Goal: Task Accomplishment & Management: Use online tool/utility

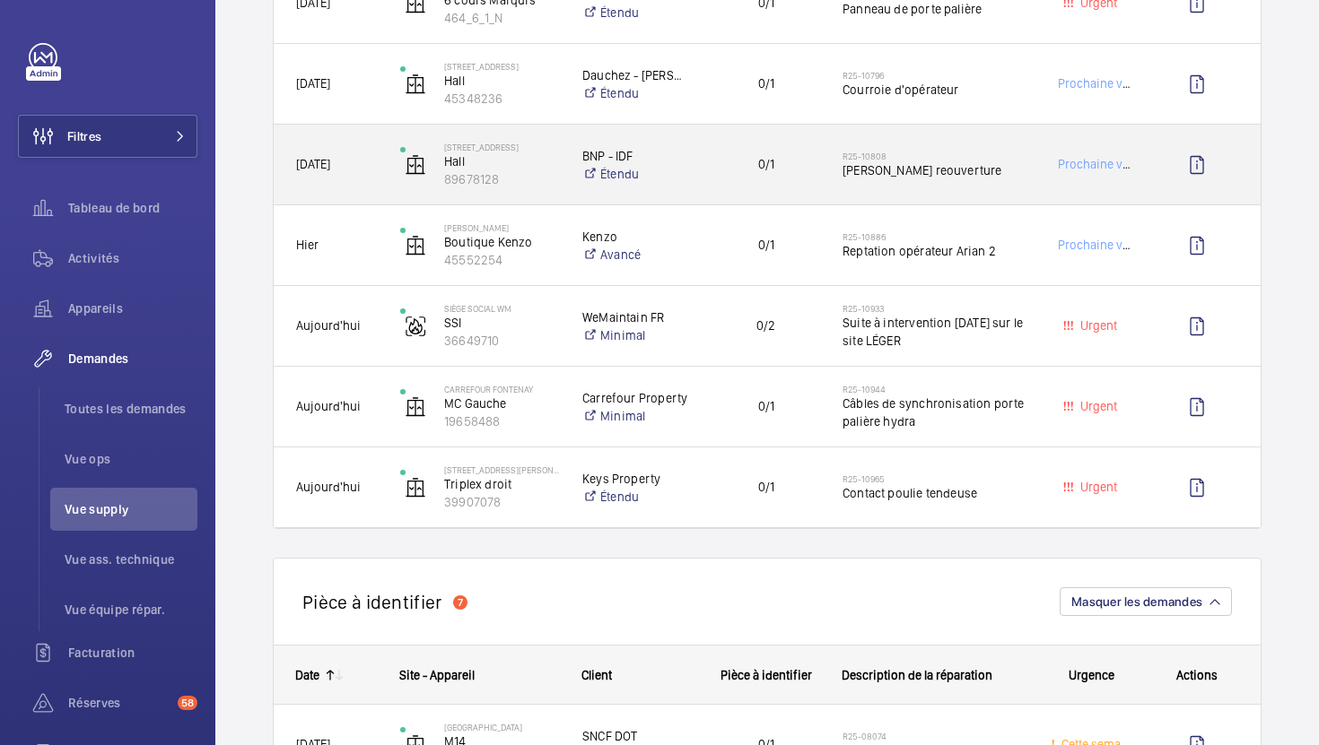
scroll to position [1439, 0]
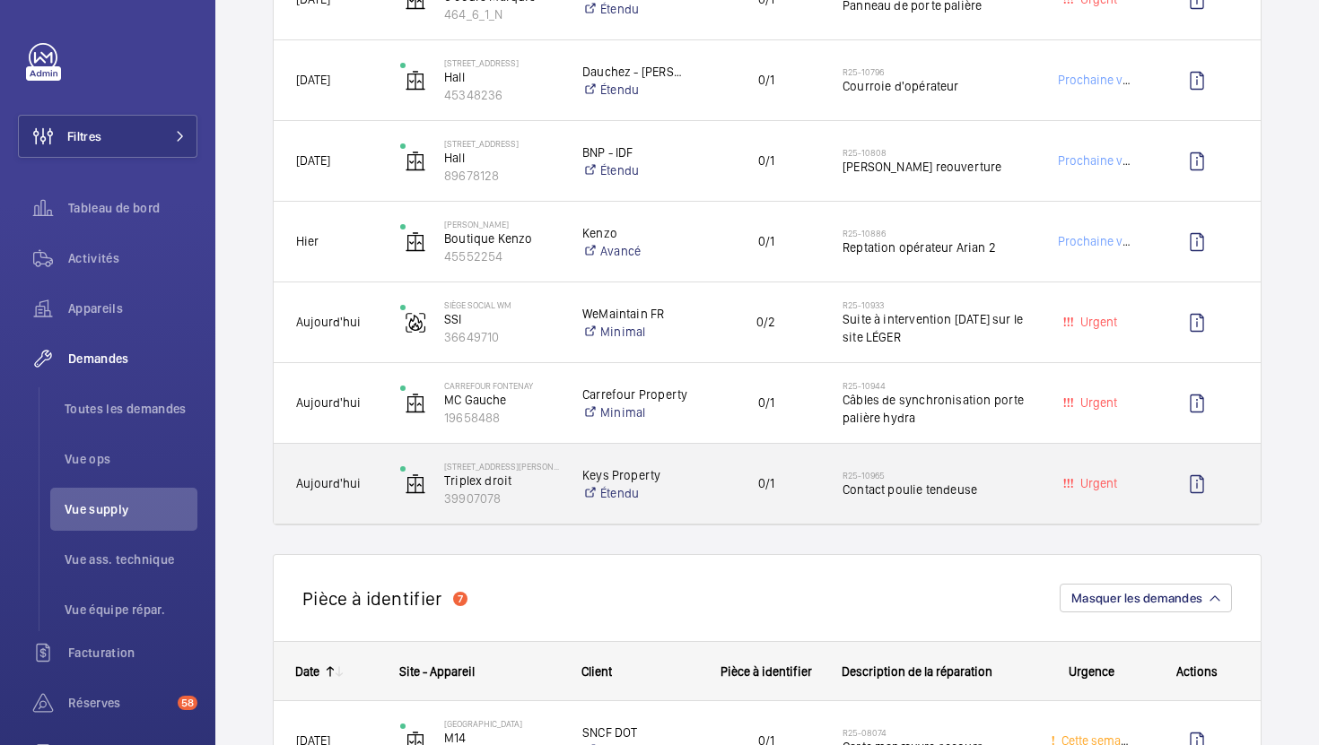
click at [820, 499] on div "R25-10965 Contact poulie tendeuse" at bounding box center [924, 484] width 208 height 80
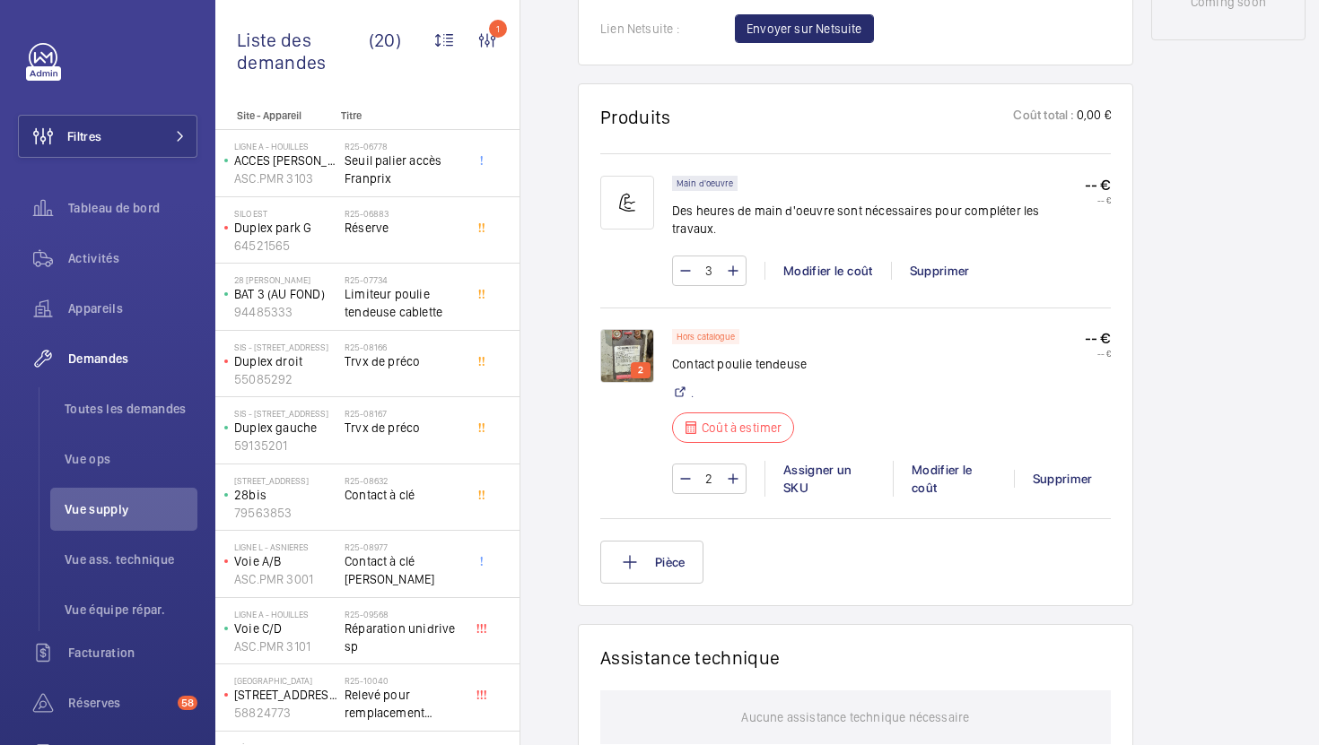
scroll to position [1005, 0]
click at [613, 327] on img at bounding box center [627, 354] width 54 height 54
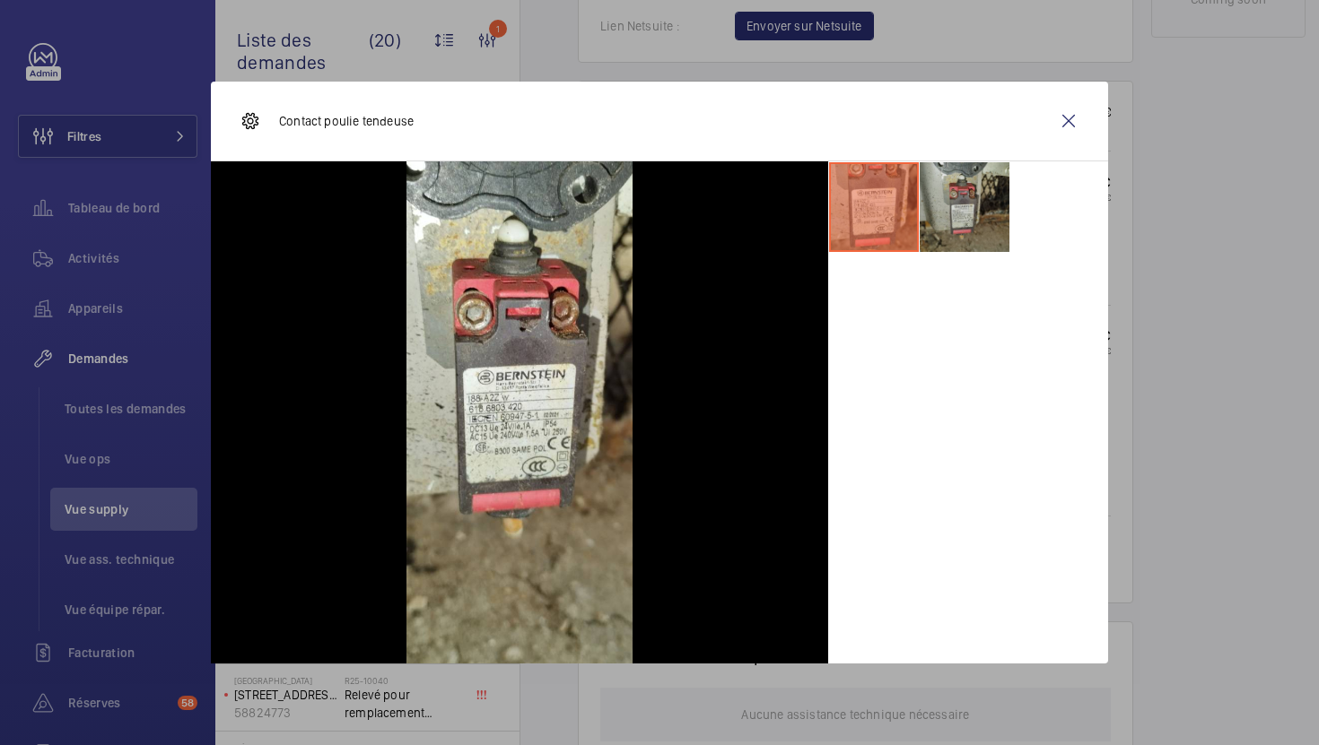
click at [956, 203] on li at bounding box center [964, 207] width 90 height 90
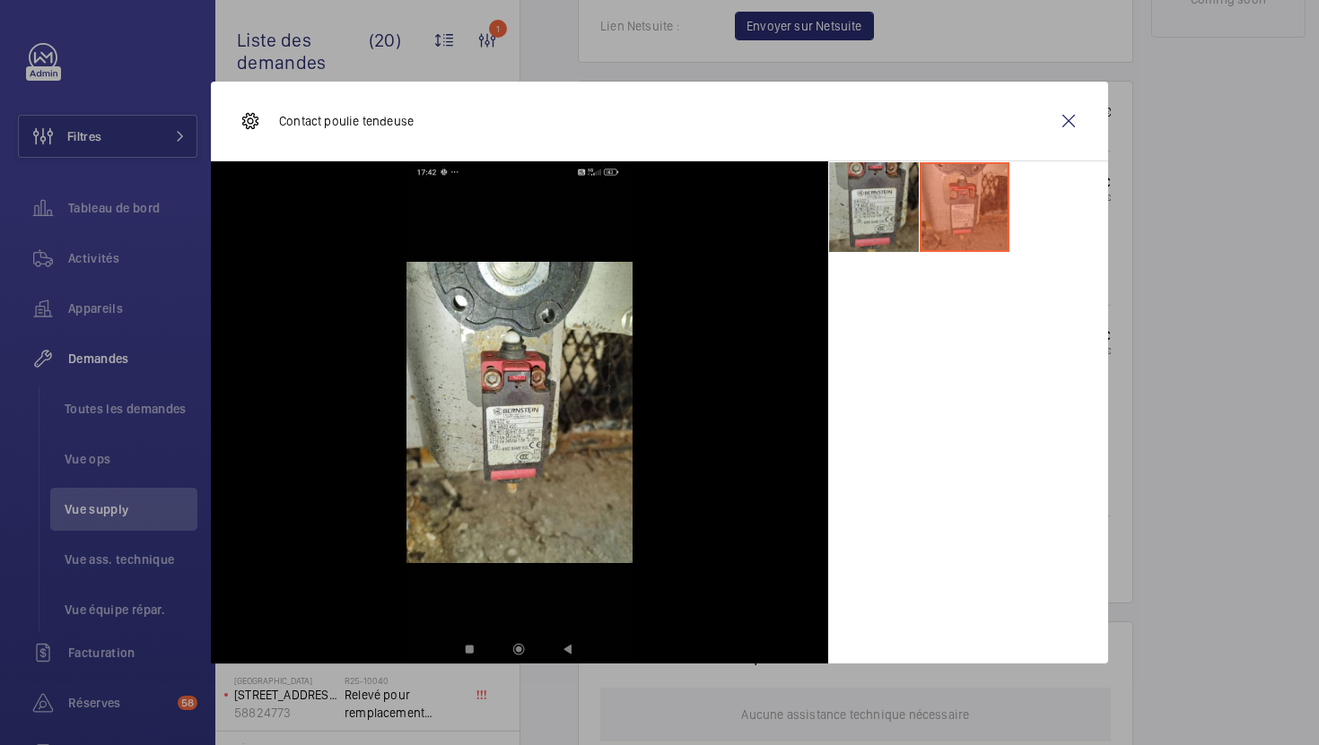
click at [883, 212] on li at bounding box center [874, 207] width 90 height 90
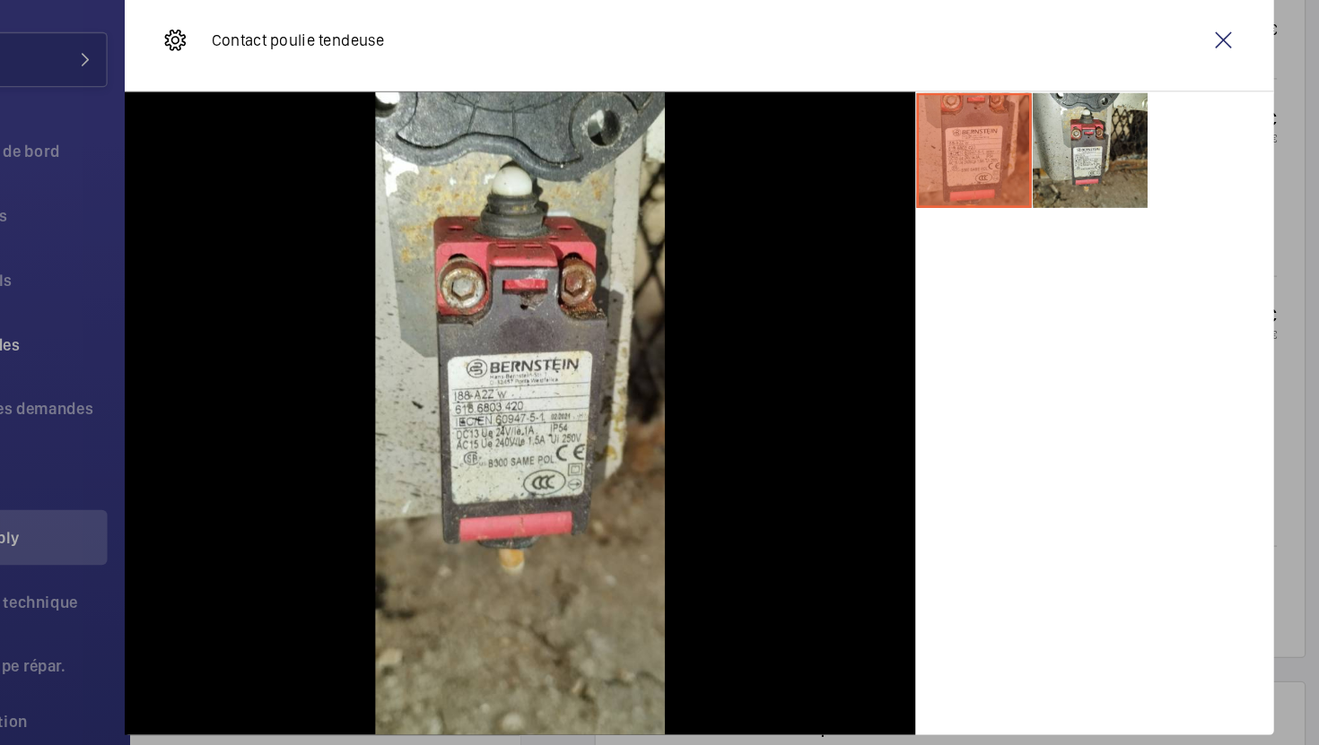
click at [1117, 331] on div at bounding box center [659, 372] width 1319 height 745
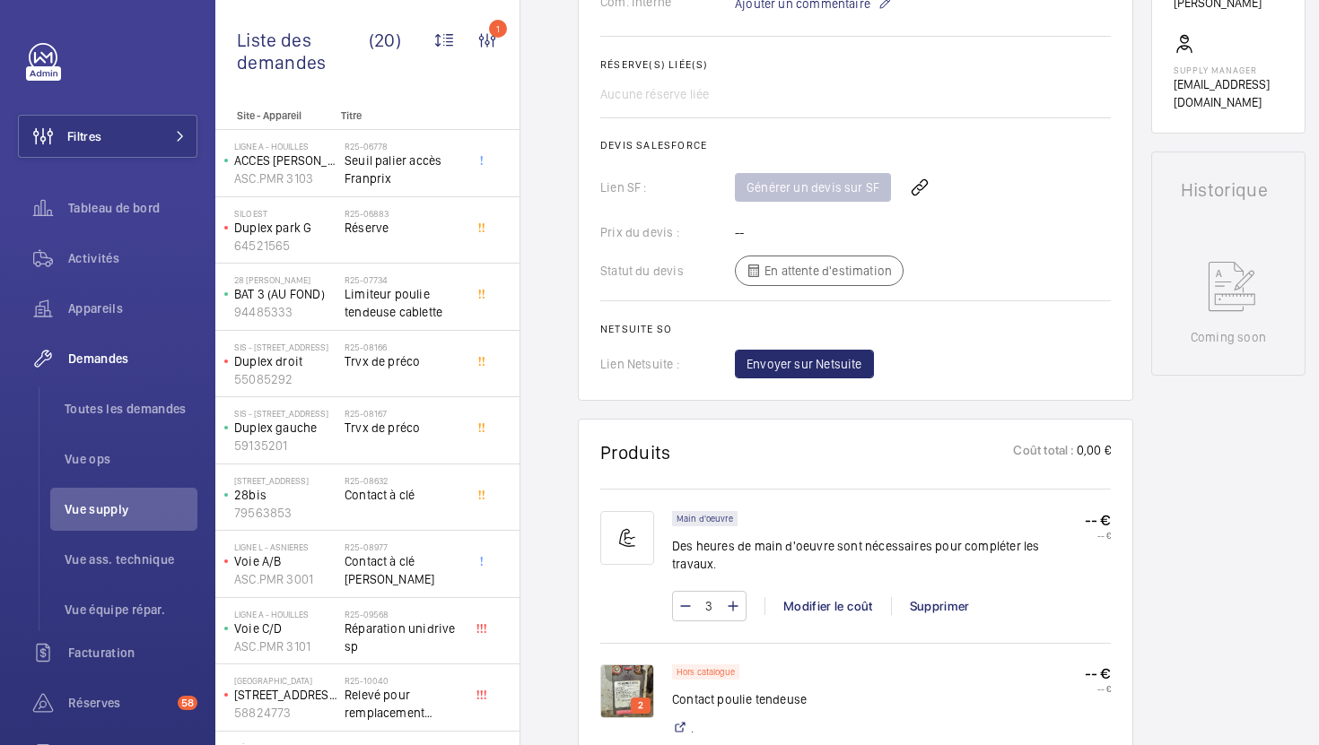
scroll to position [832, 0]
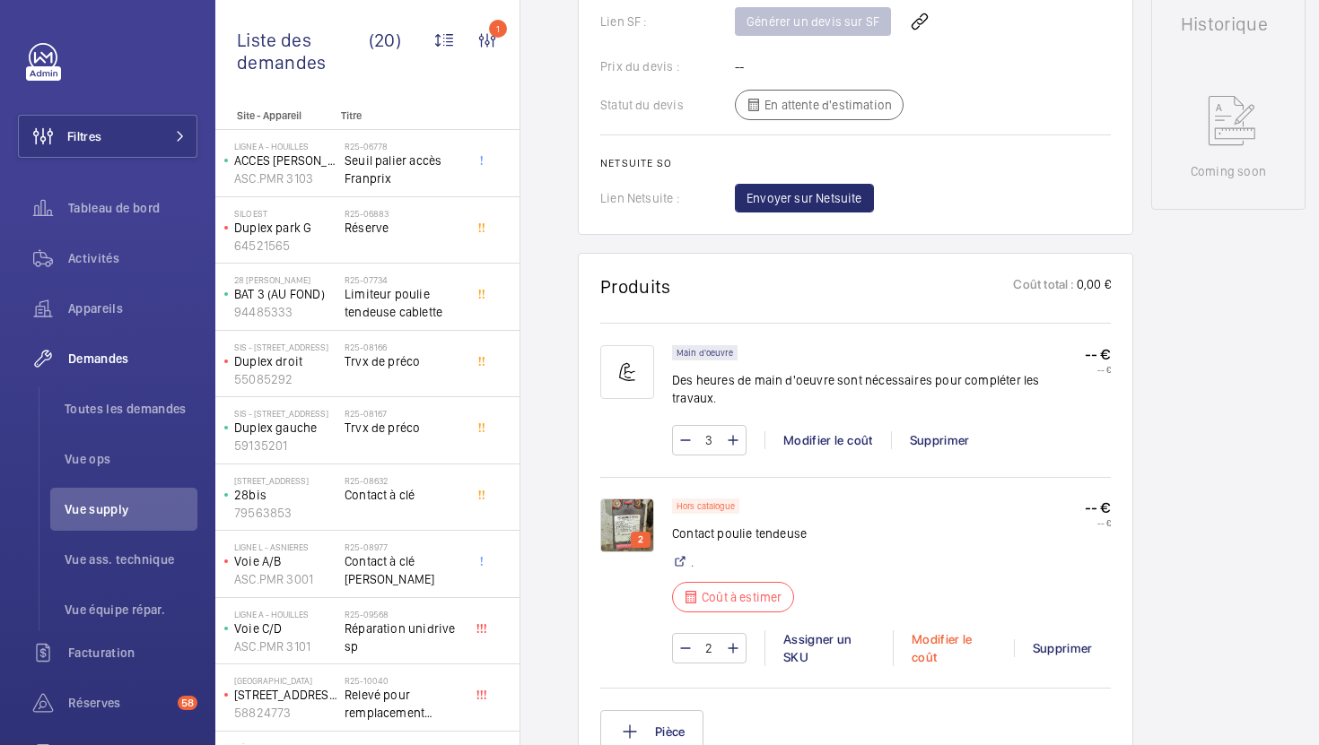
click at [925, 631] on div "Modifier le coût" at bounding box center [953, 649] width 121 height 36
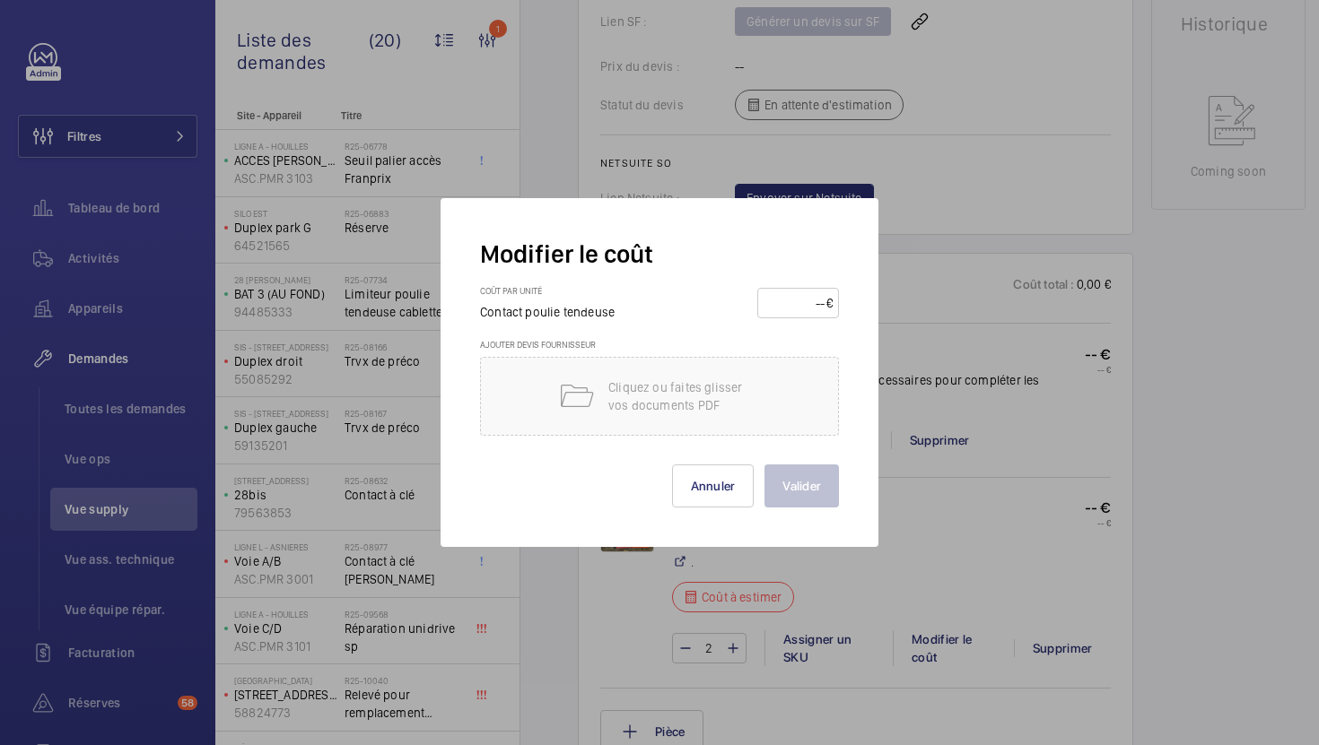
click at [810, 291] on input "number" at bounding box center [794, 303] width 63 height 29
type input "60"
click at [809, 476] on button "Valider" at bounding box center [801, 486] width 74 height 43
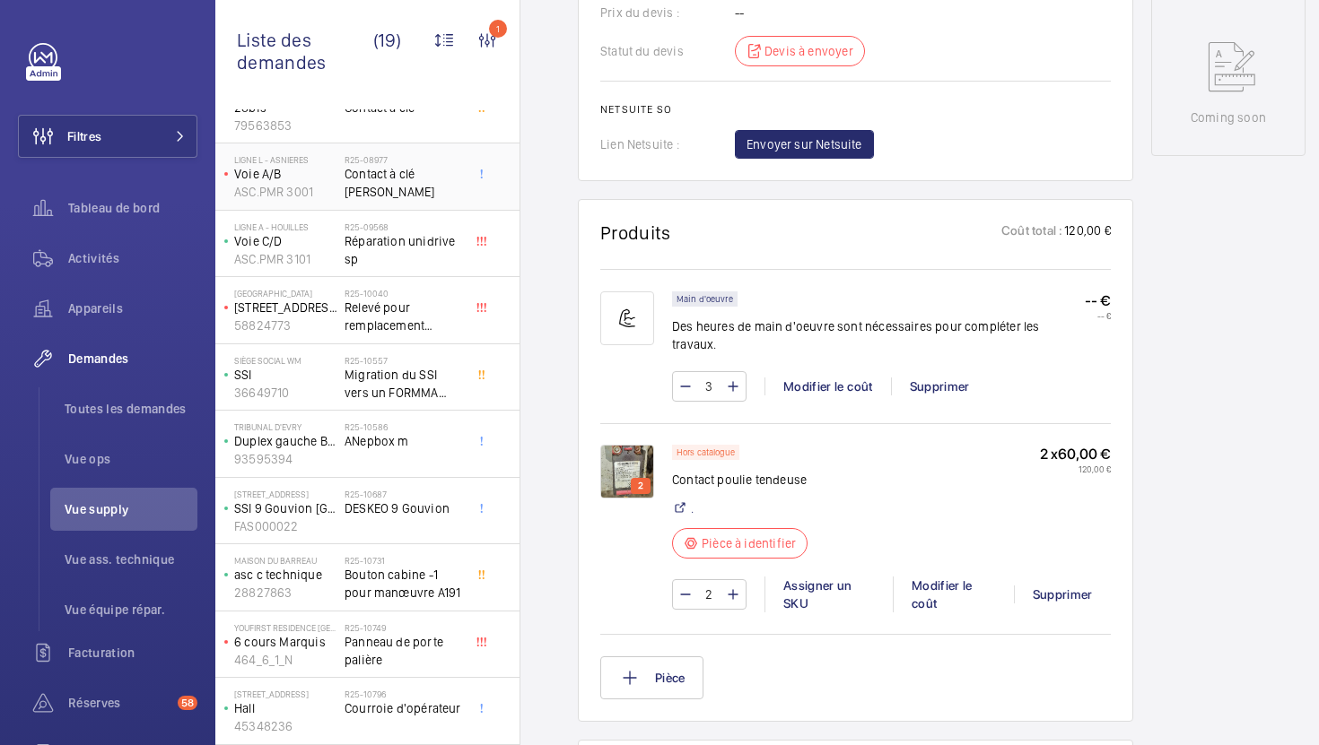
scroll to position [655, 0]
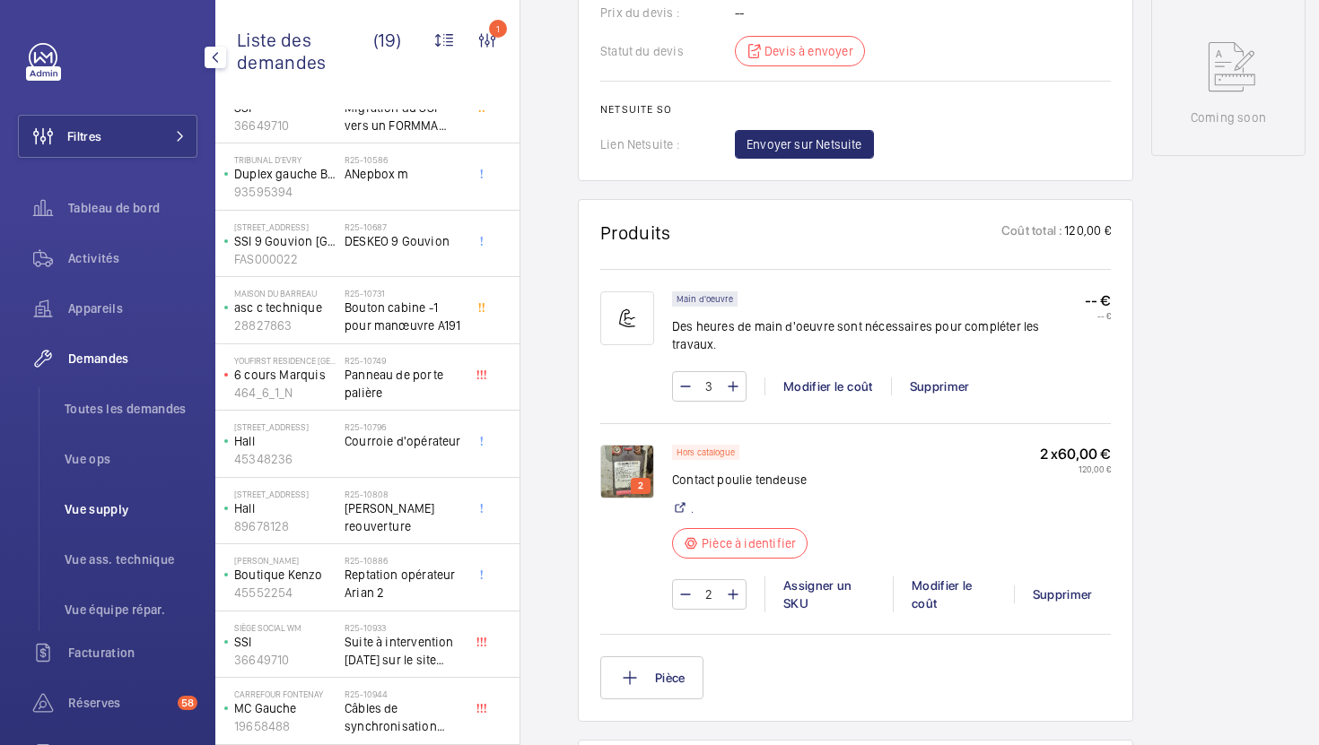
click at [107, 505] on span "Vue supply" at bounding box center [131, 510] width 133 height 18
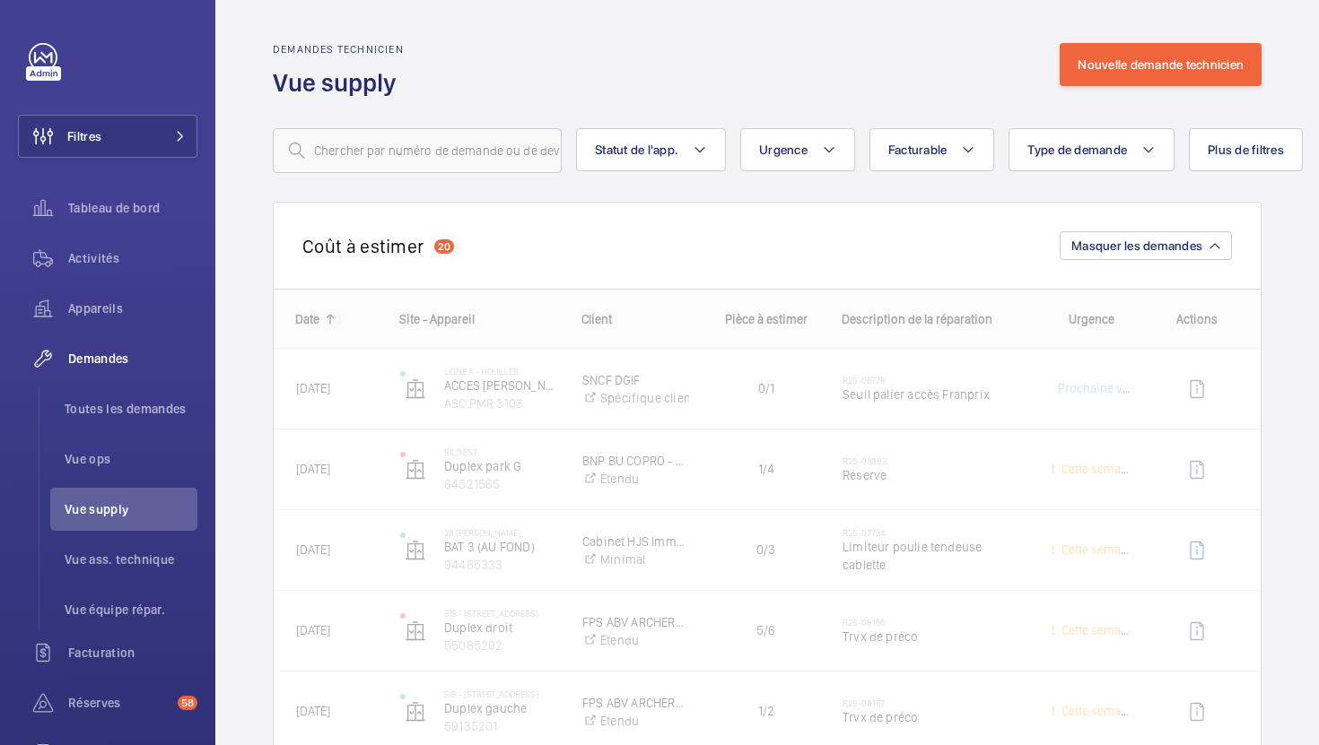
scroll to position [58, 0]
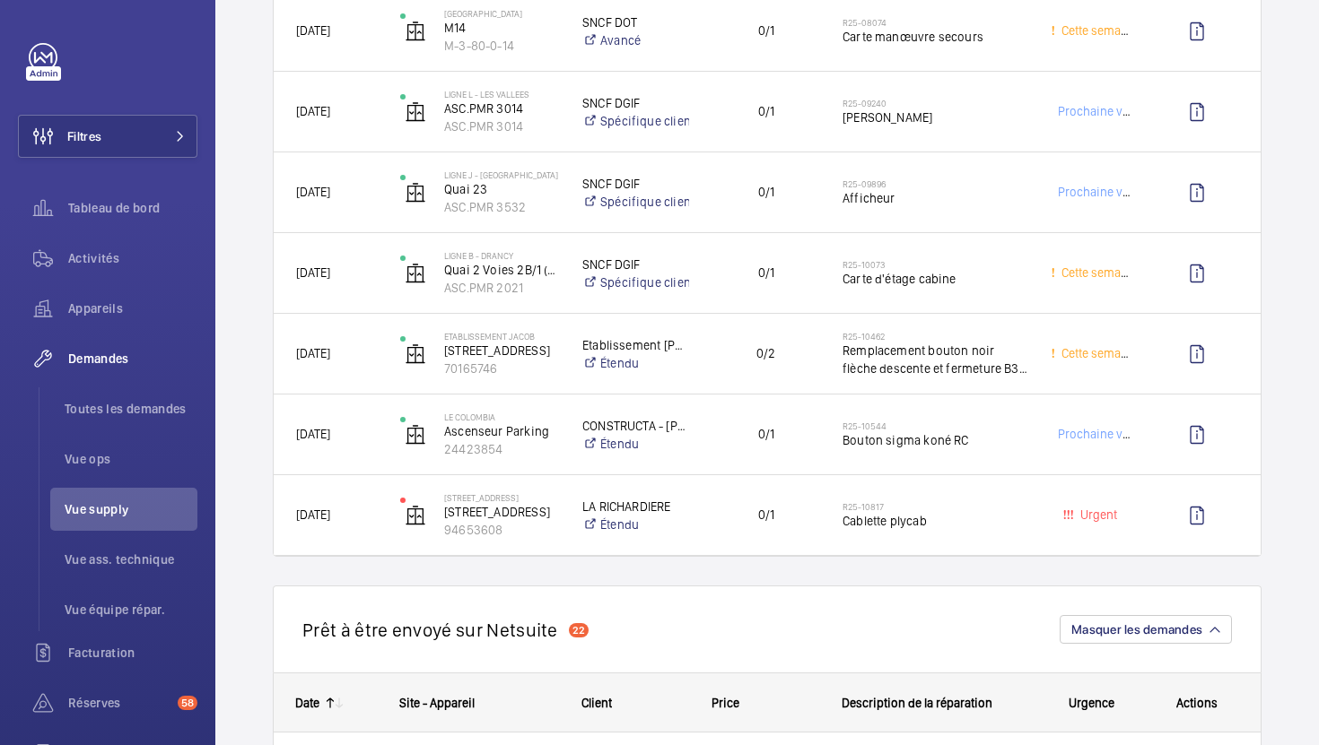
scroll to position [2075, 0]
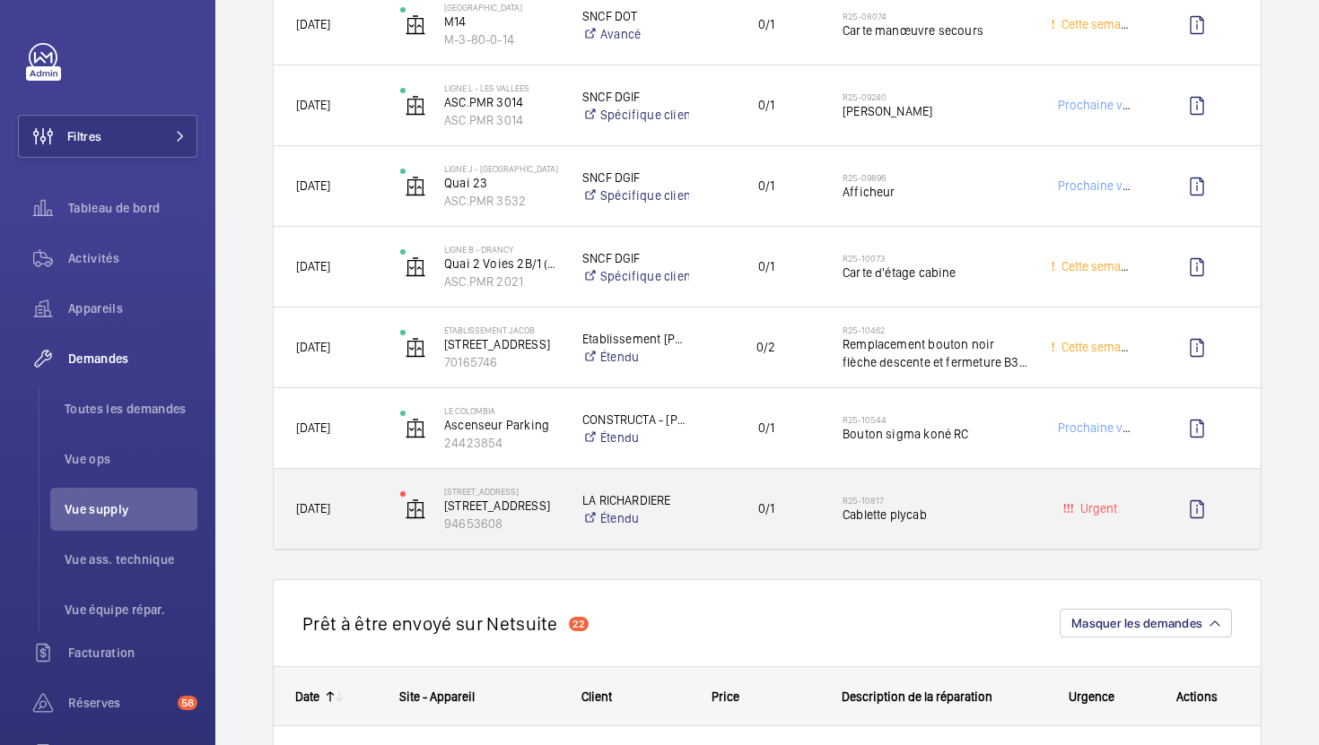
click at [972, 533] on div "R25-10817 Cablette plycab" at bounding box center [934, 510] width 185 height 52
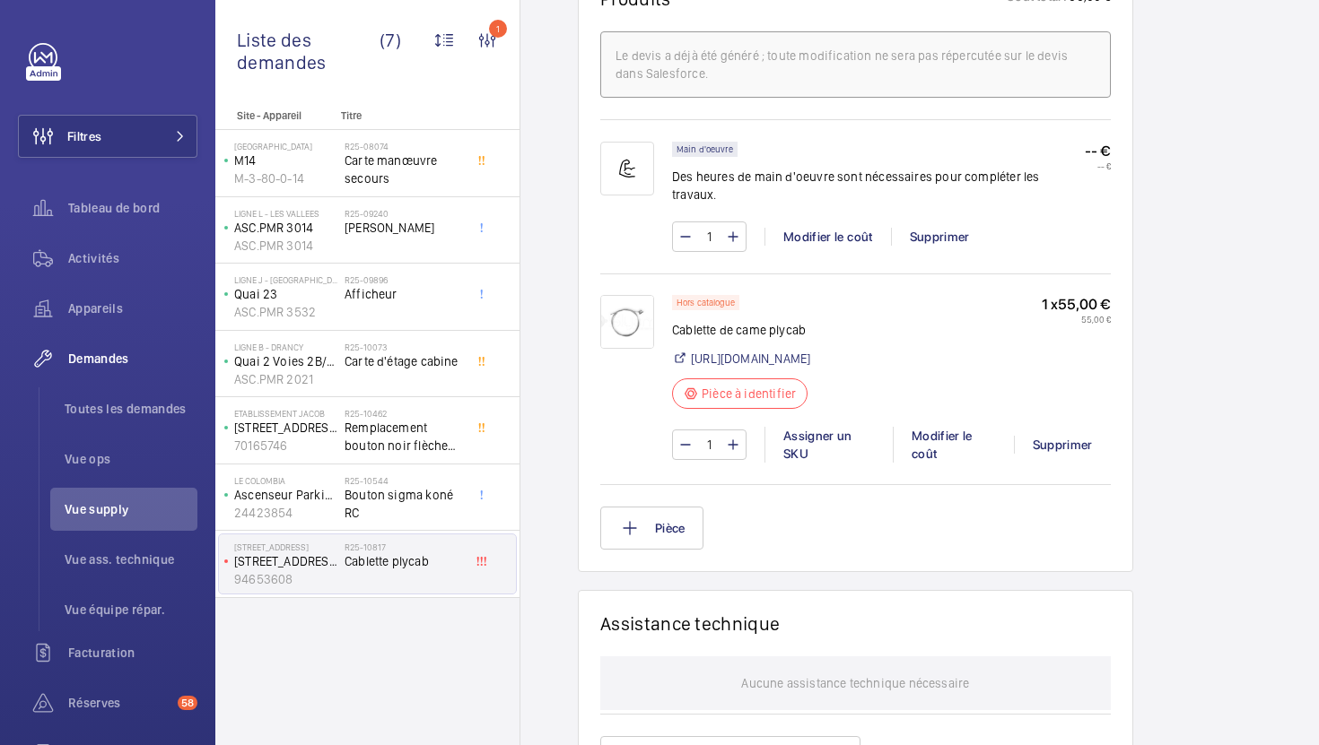
scroll to position [1137, 0]
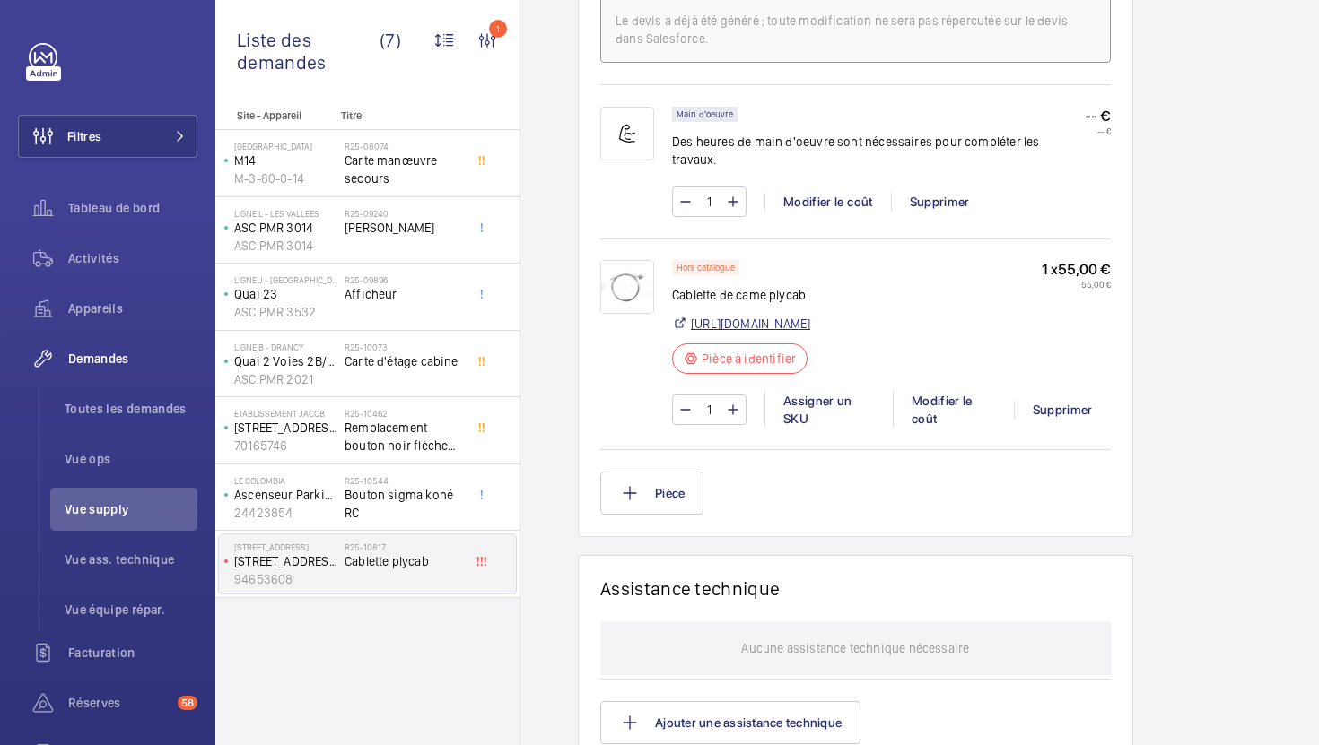
click at [810, 315] on link "[URL][DOMAIN_NAME]" at bounding box center [750, 324] width 119 height 18
click at [819, 392] on div "Assigner un SKU" at bounding box center [828, 410] width 128 height 36
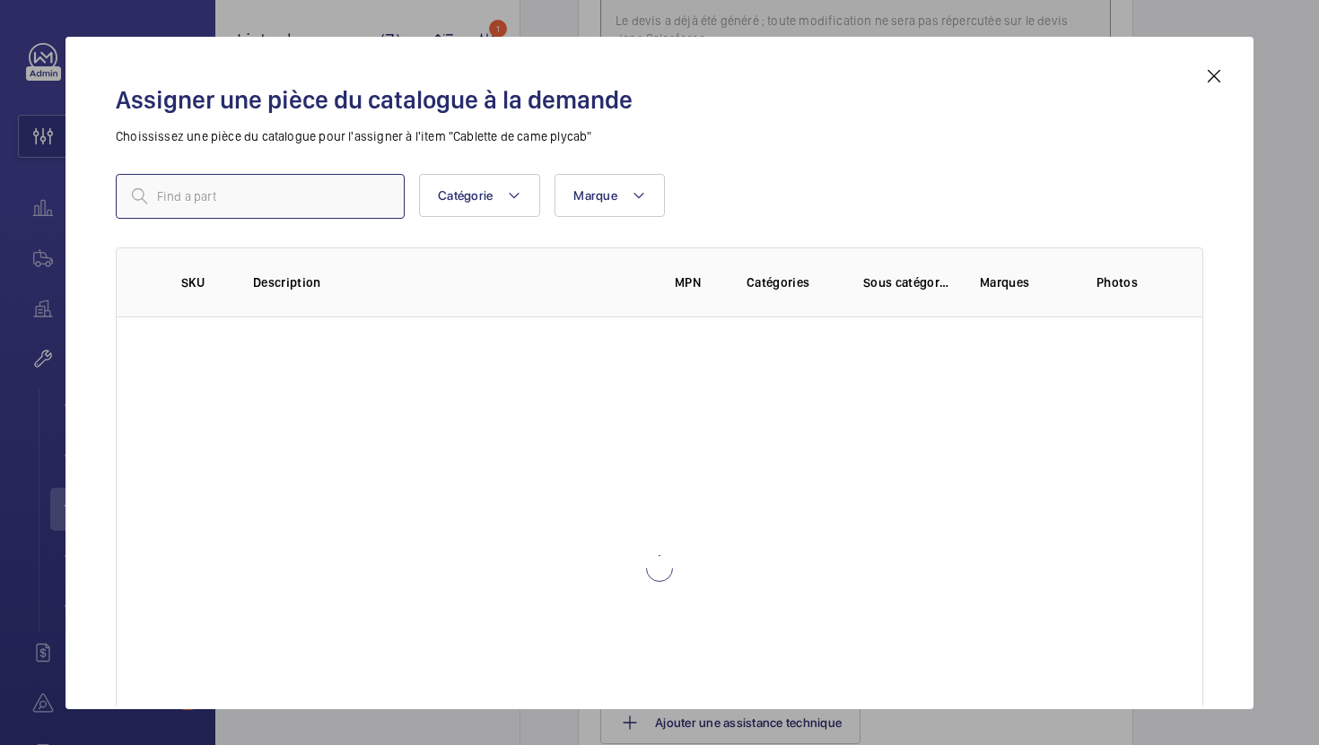
click at [293, 188] on input "text" at bounding box center [260, 196] width 289 height 45
drag, startPoint x: 251, startPoint y: 197, endPoint x: 18, endPoint y: 191, distance: 233.3
click at [18, 191] on div "Assigner une pièce du catalogue à la demande Choississez une pièce du catalogue…" at bounding box center [659, 372] width 1319 height 745
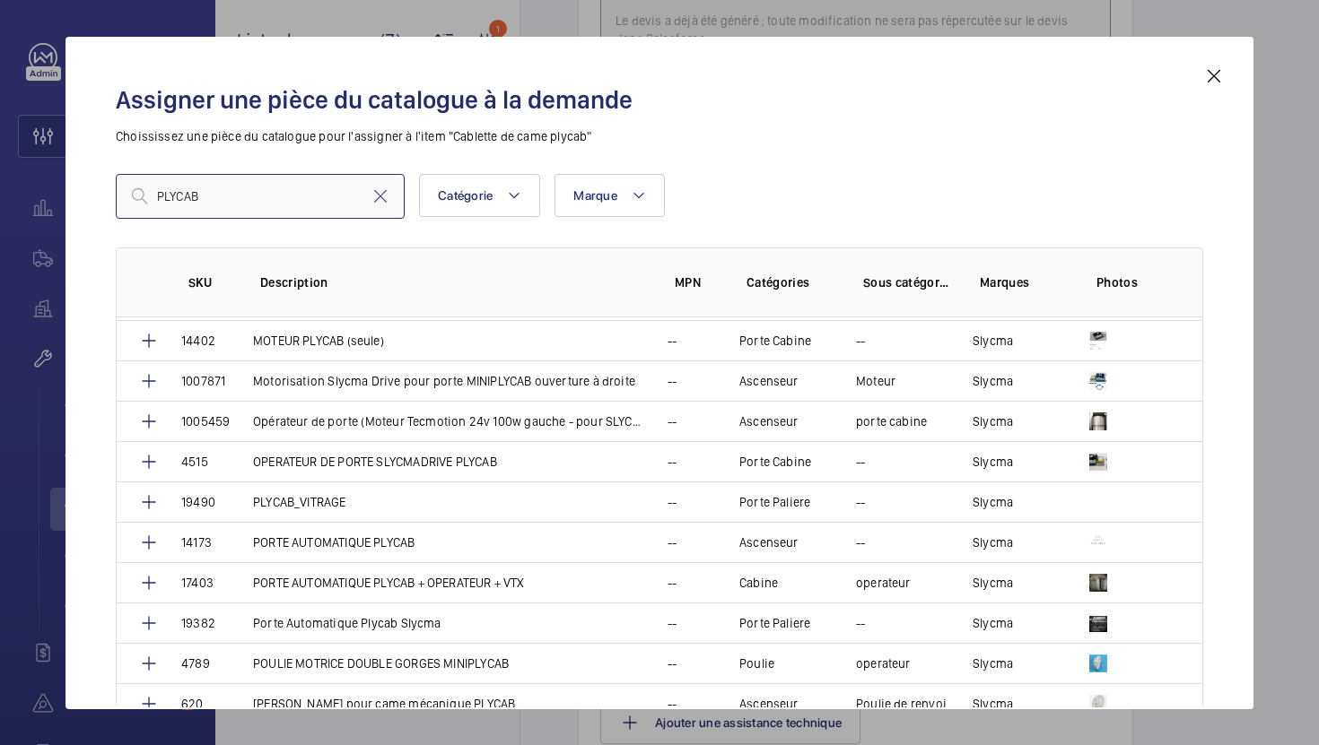
scroll to position [1067, 0]
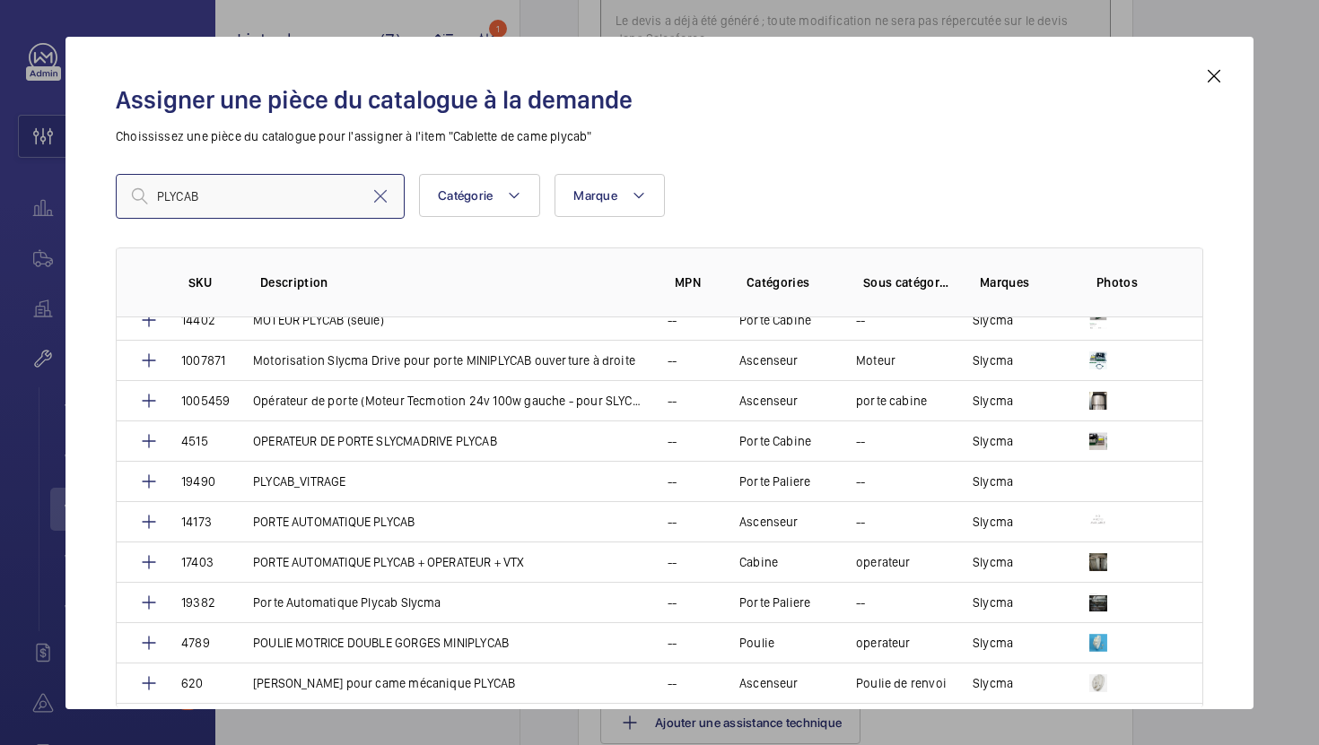
type input "PLYCAB"
click at [1216, 80] on mat-icon at bounding box center [1214, 76] width 22 height 22
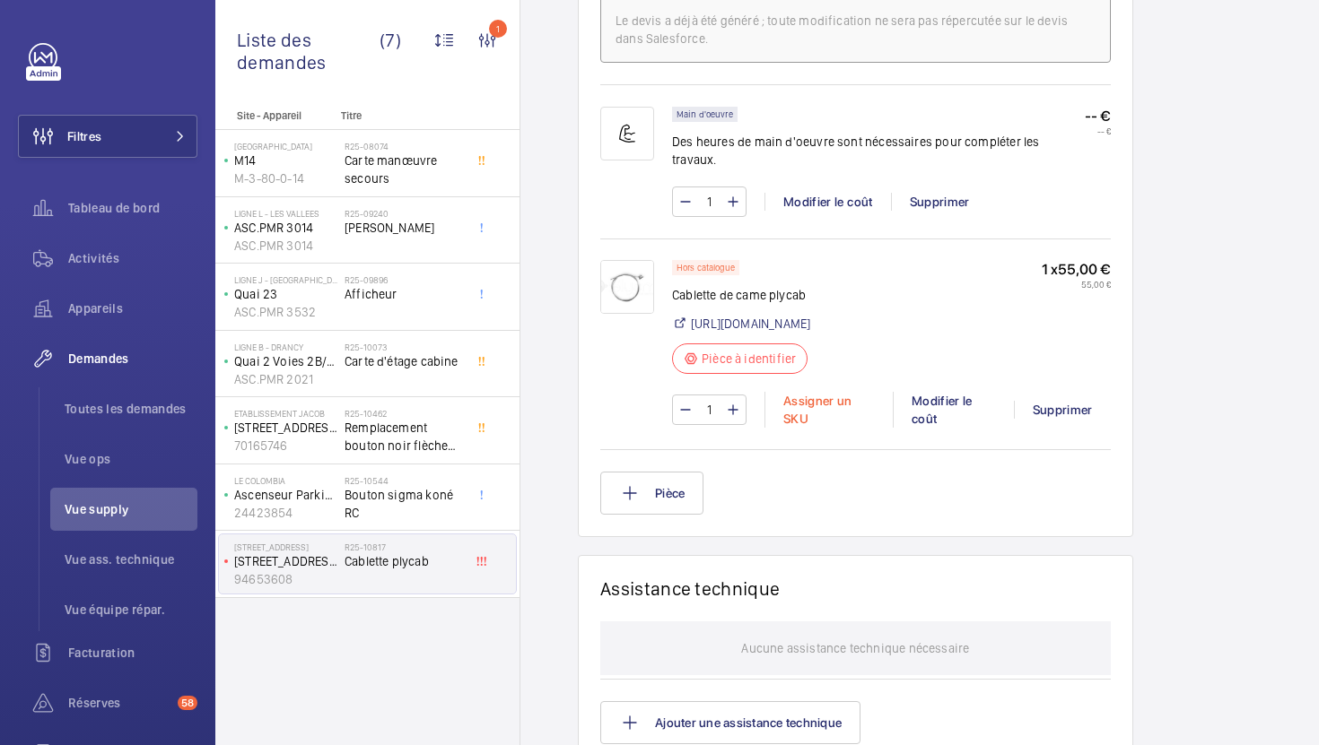
click at [796, 394] on div "Assigner un SKU" at bounding box center [828, 410] width 128 height 36
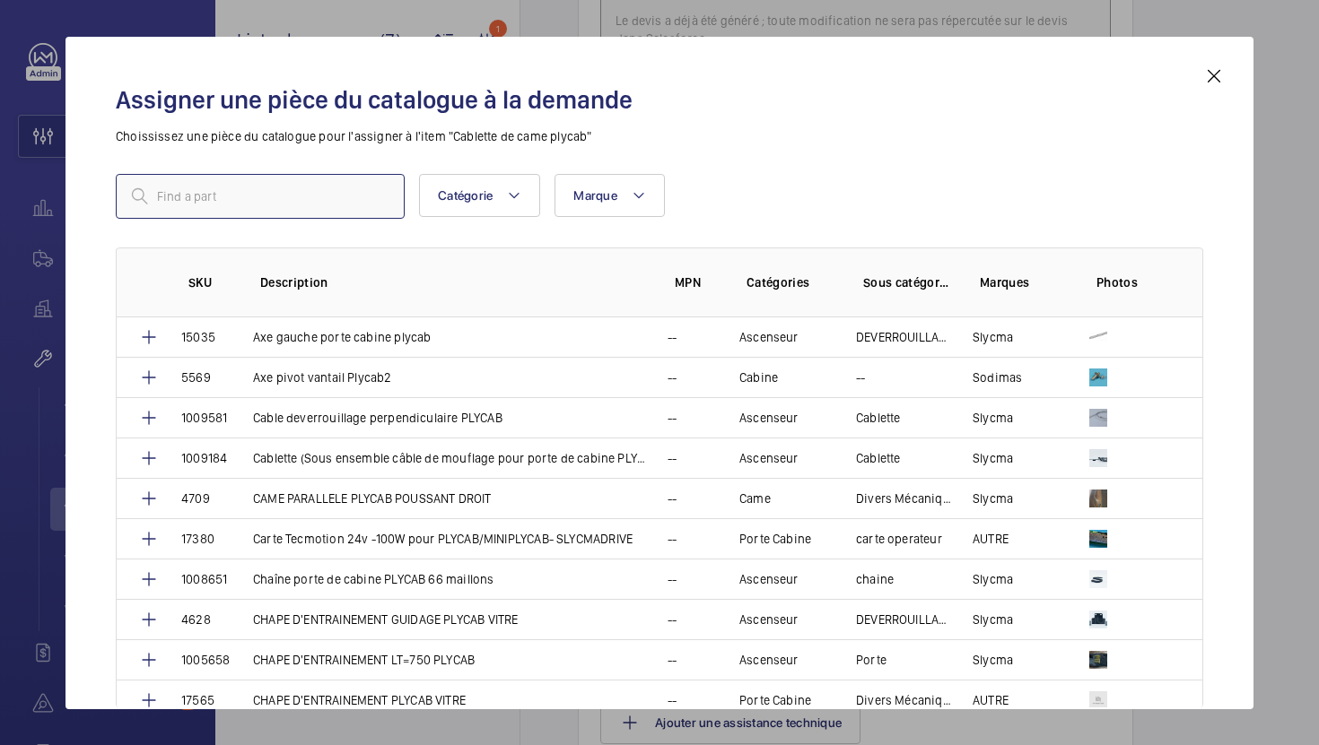
click at [261, 216] on input "text" at bounding box center [260, 196] width 289 height 45
paste input "1009983"
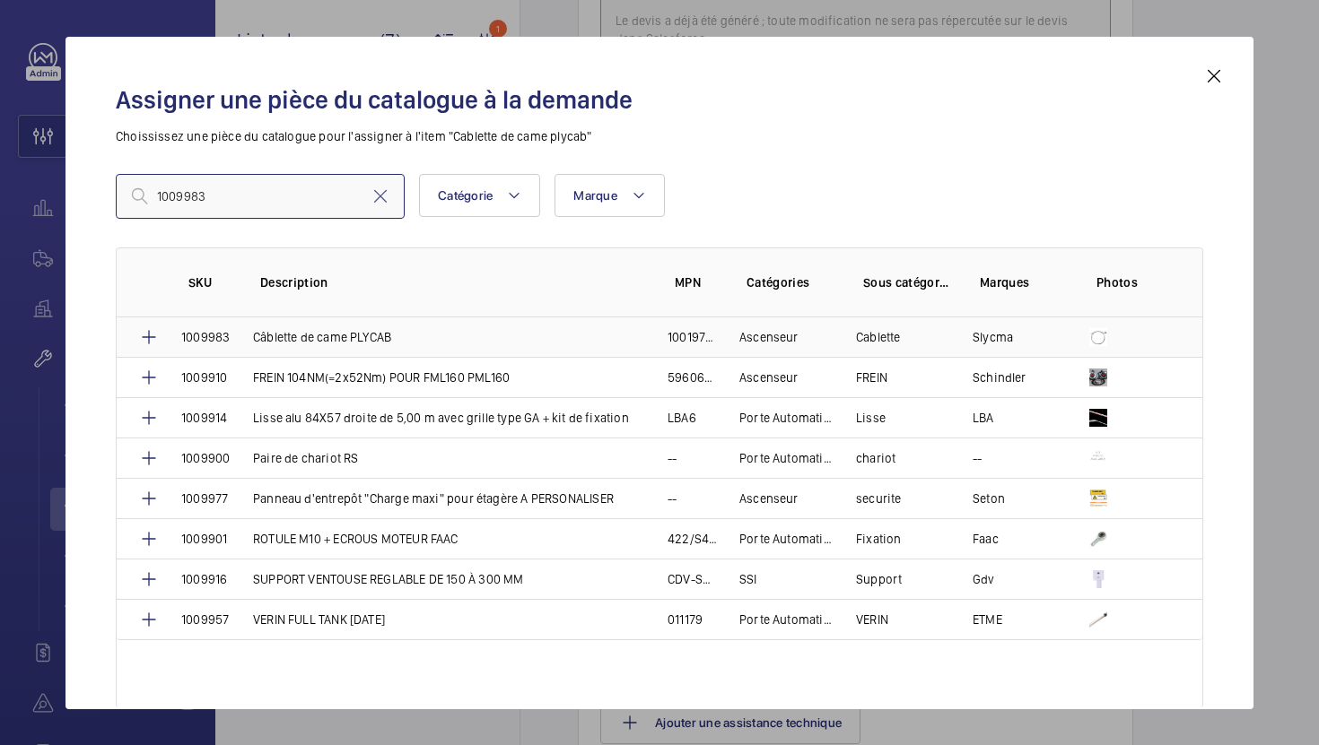
type input "1009983"
click at [394, 335] on td "Câblette de came PLYCAB" at bounding box center [438, 337] width 414 height 39
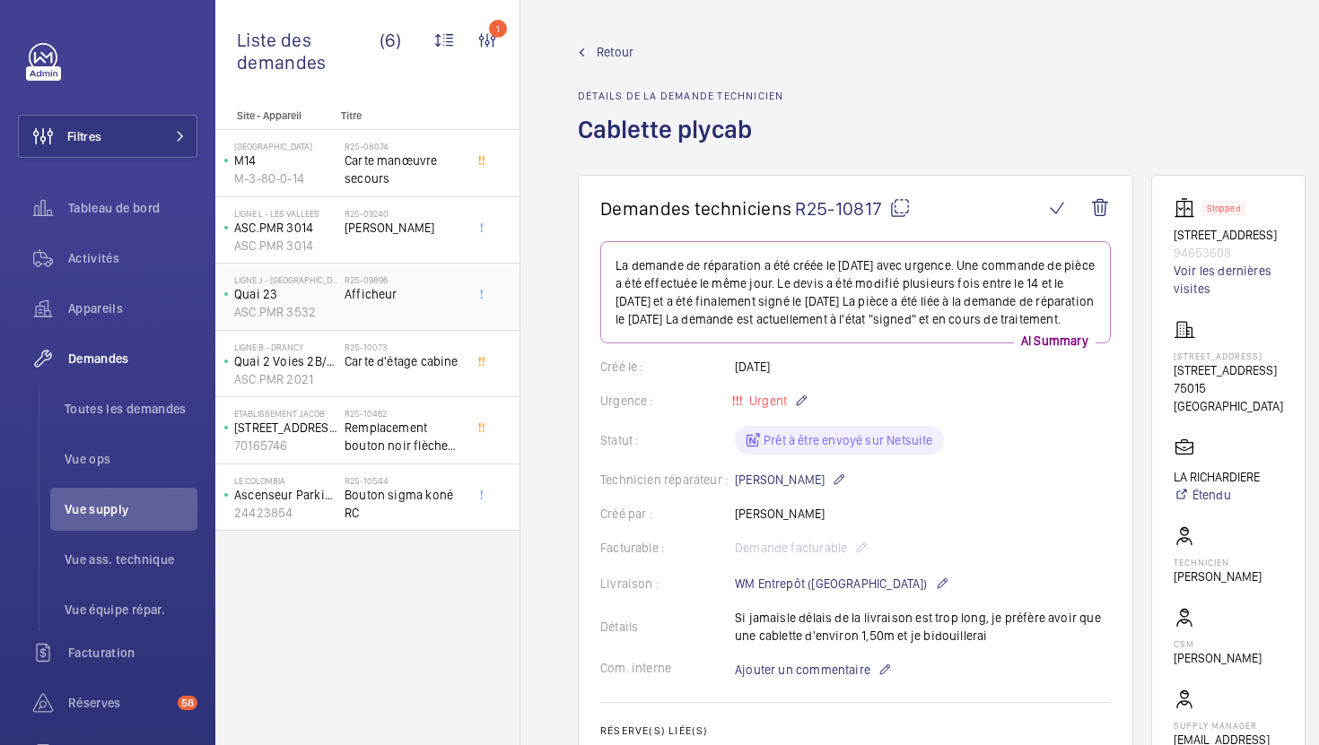
click at [428, 316] on div "R25-09896 Afficheur" at bounding box center [403, 300] width 118 height 52
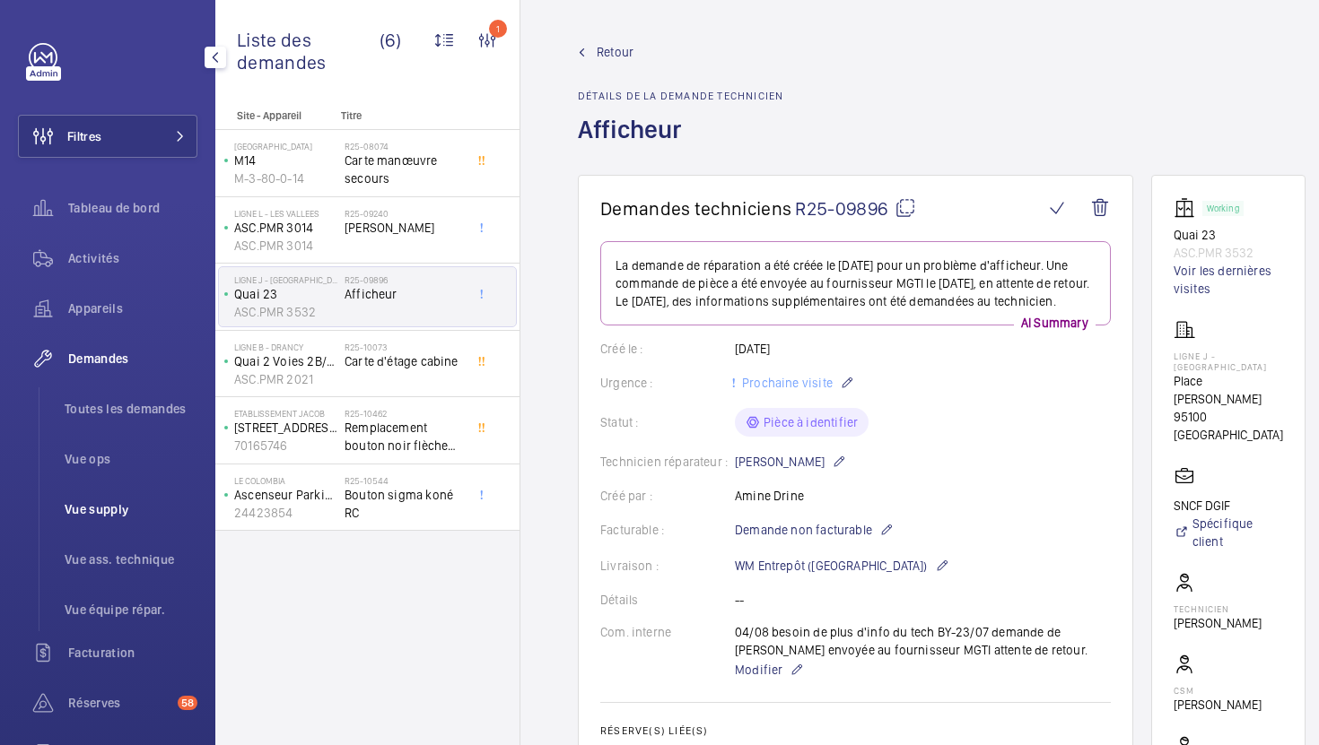
click at [105, 510] on span "Vue supply" at bounding box center [131, 510] width 133 height 18
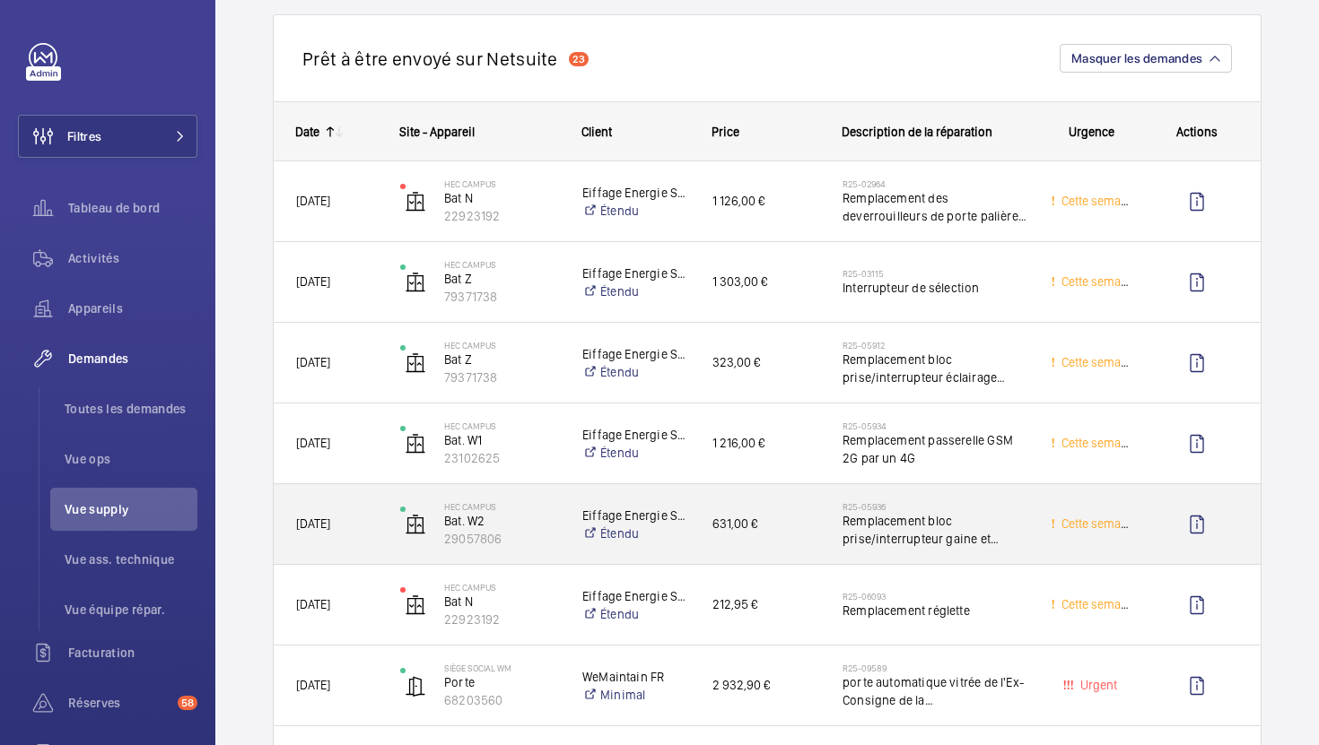
scroll to position [2539, 0]
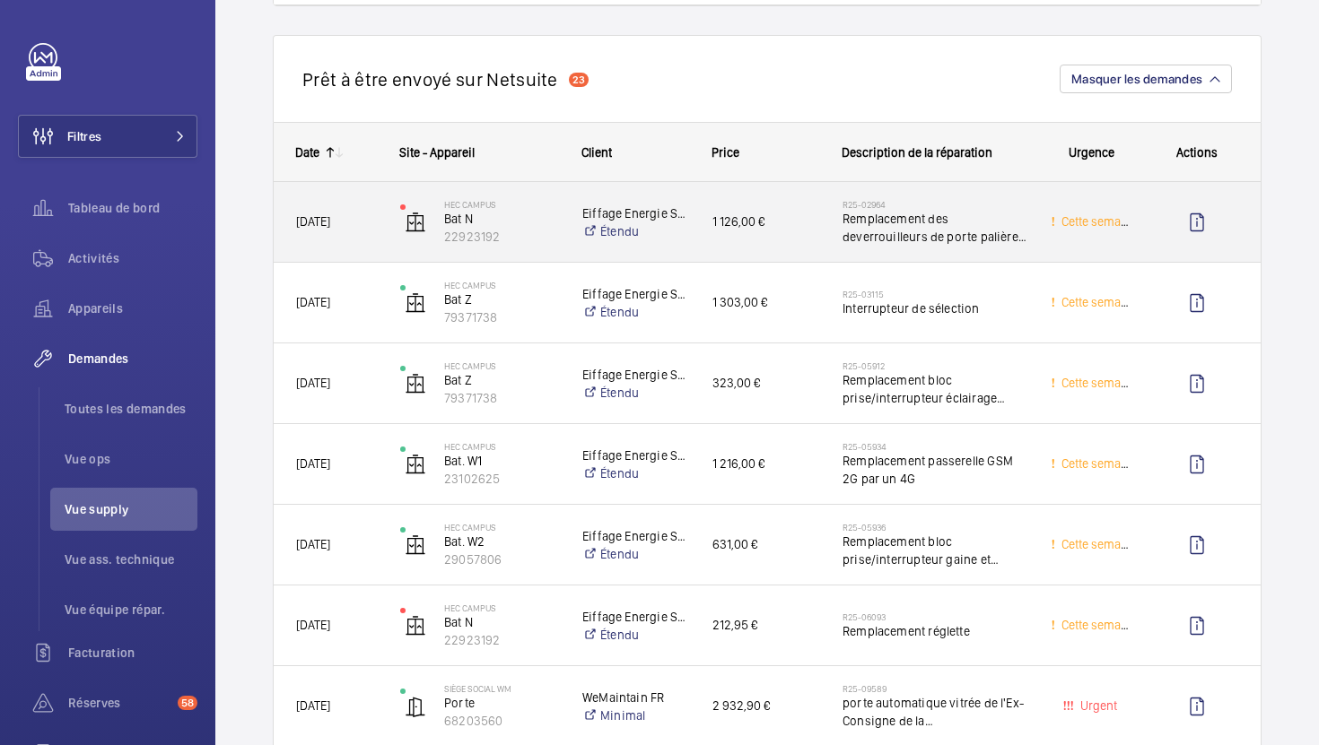
click at [803, 255] on div "1 126,00 €" at bounding box center [755, 222] width 130 height 80
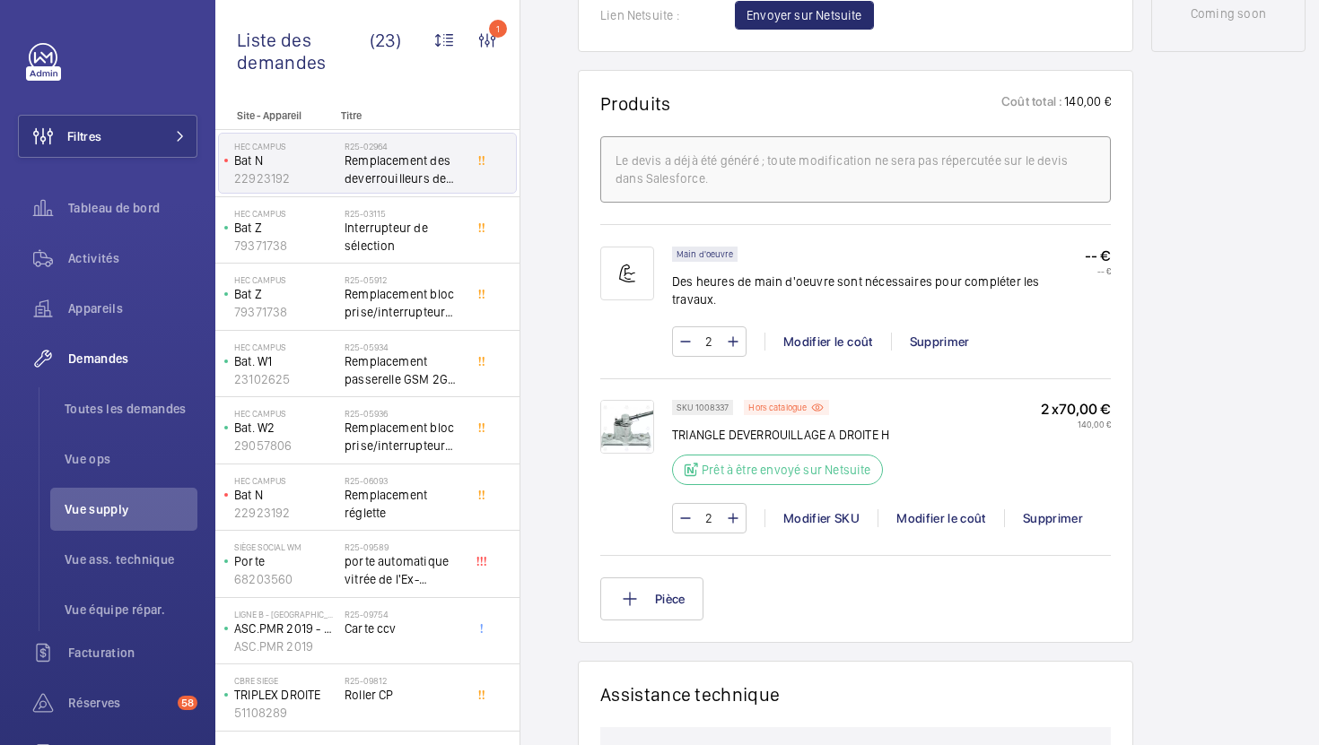
scroll to position [1033, 0]
click at [437, 240] on span "Interrupteur de sélection" at bounding box center [403, 237] width 118 height 36
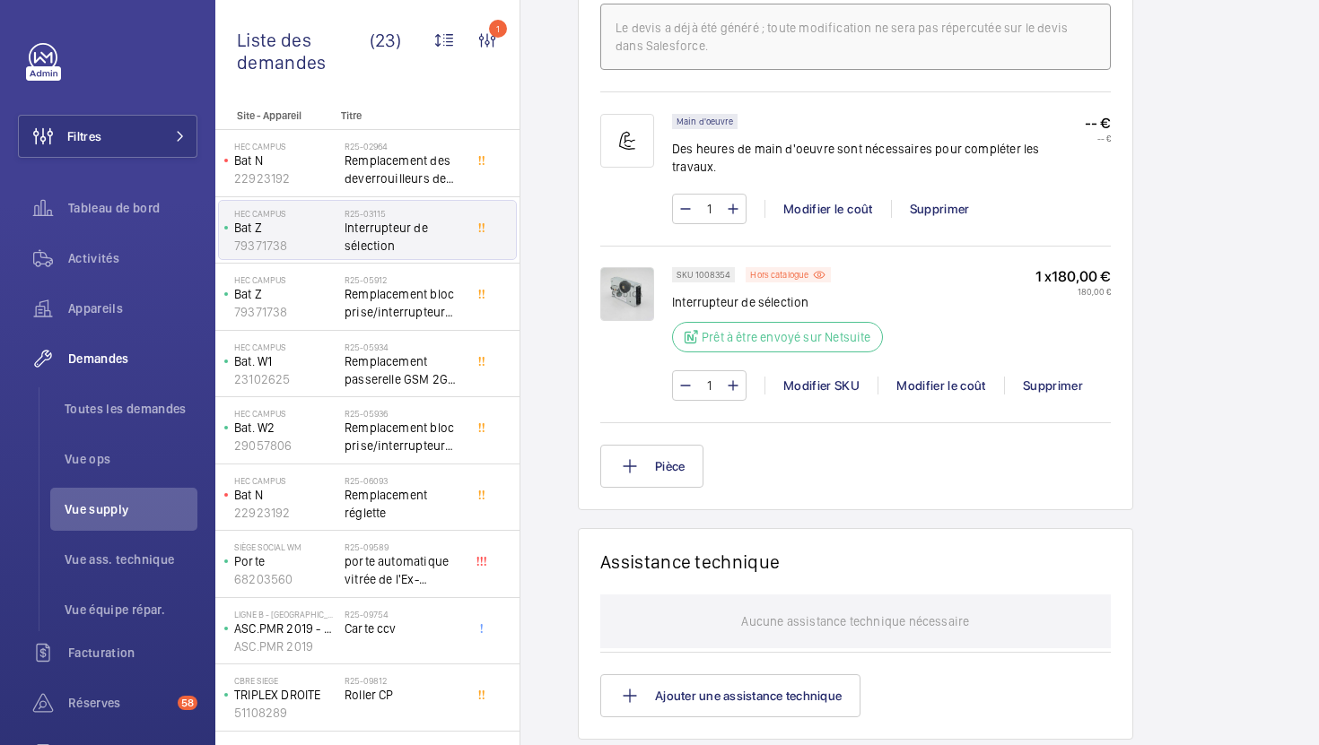
scroll to position [928, 0]
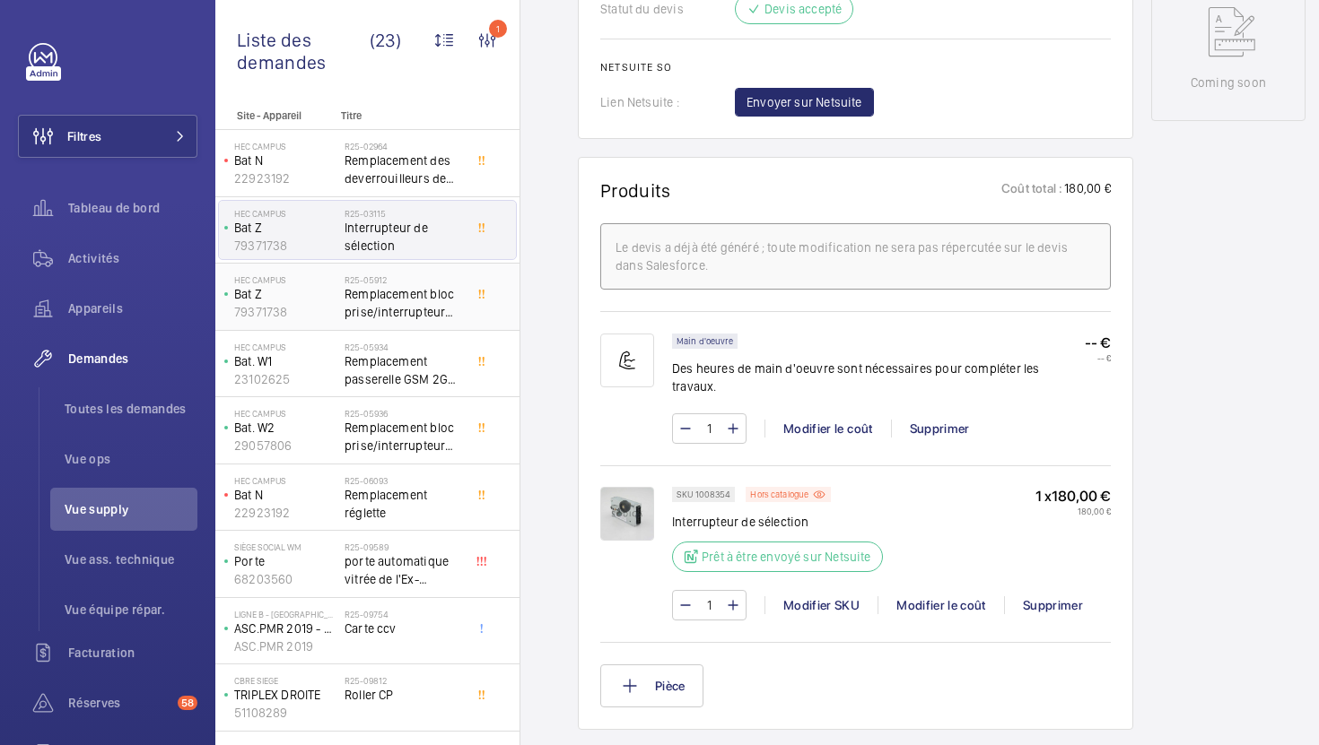
click at [447, 312] on span "Remplacement bloc prise/interrupteur éclairage gaine" at bounding box center [403, 303] width 118 height 36
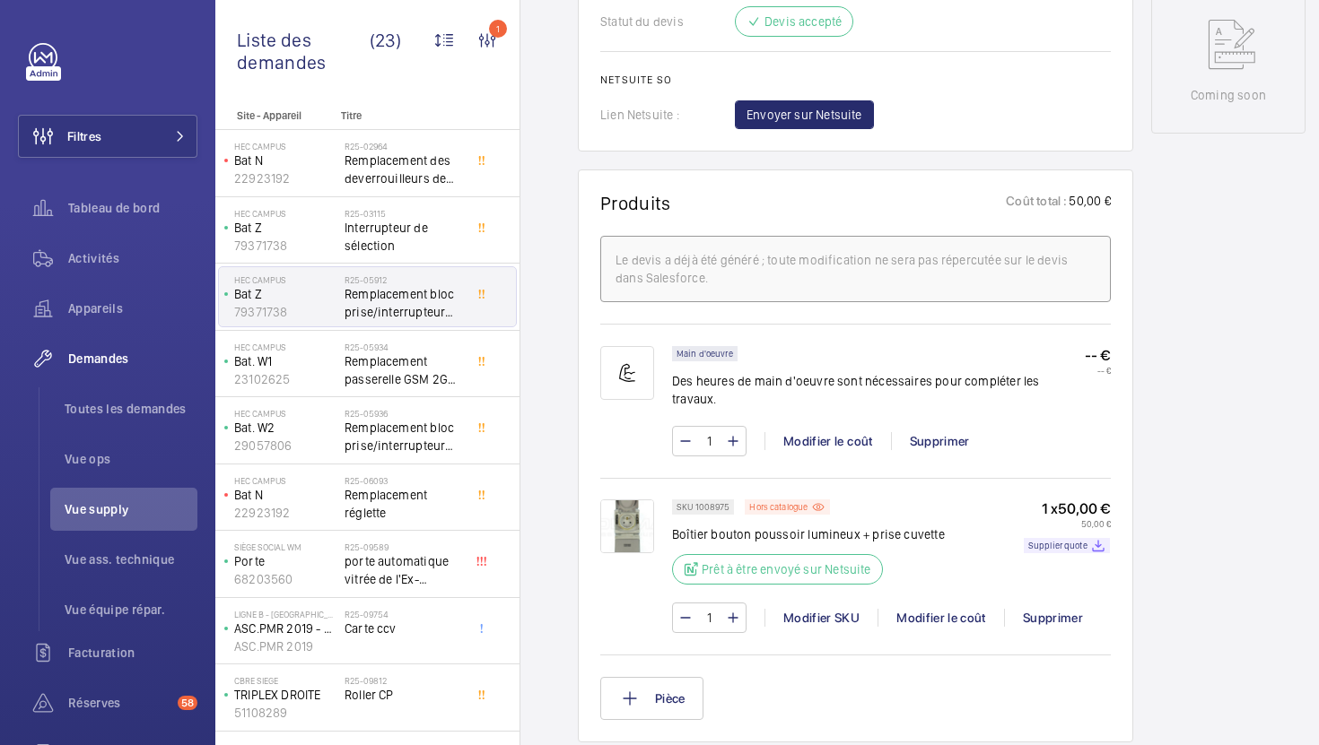
scroll to position [972, 0]
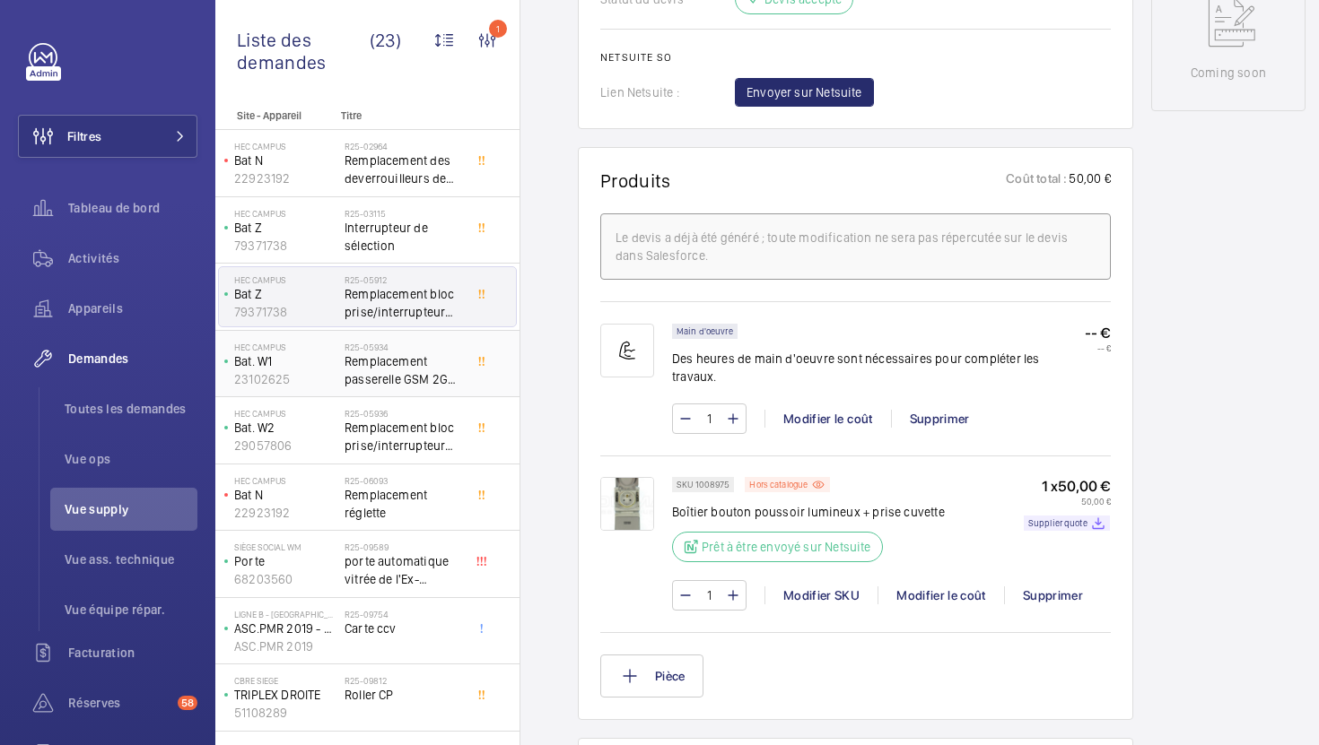
click at [405, 389] on div "R25-05934 Remplacement passerelle GSM 2G par un 4G" at bounding box center [403, 368] width 118 height 52
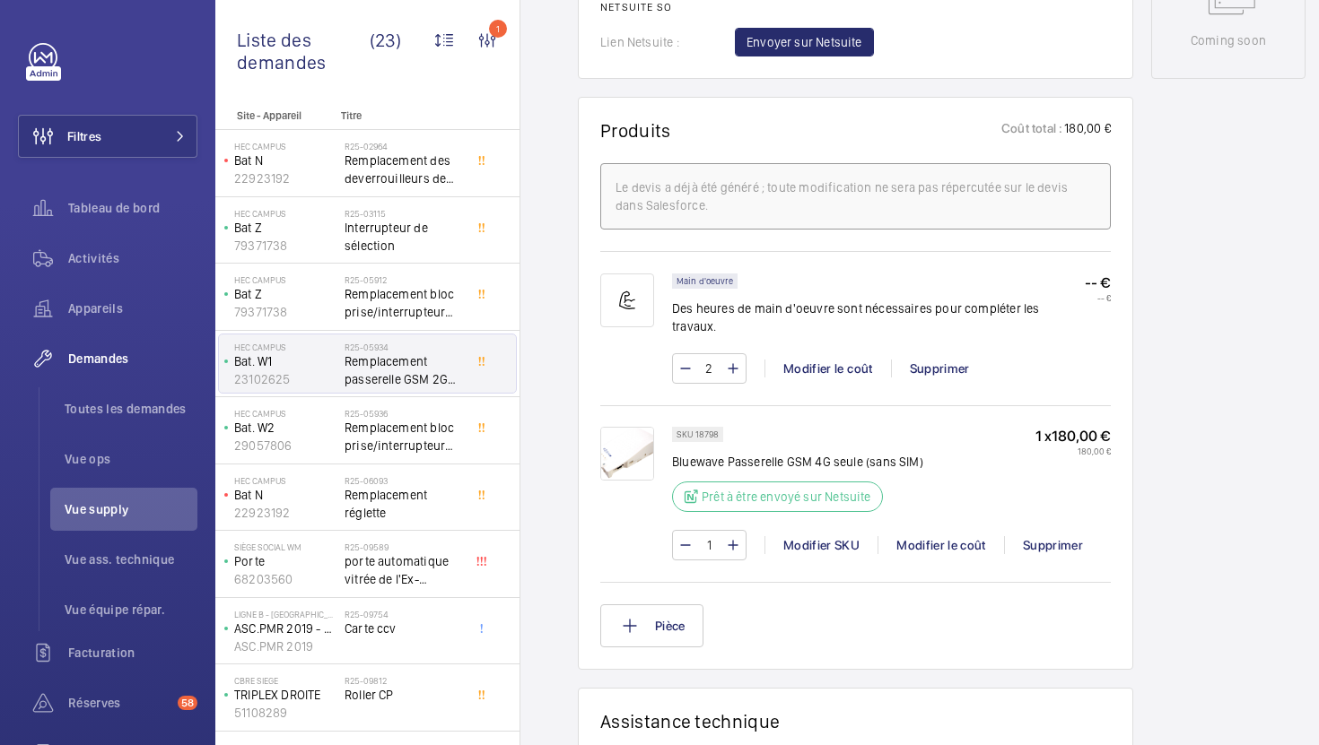
scroll to position [1122, 0]
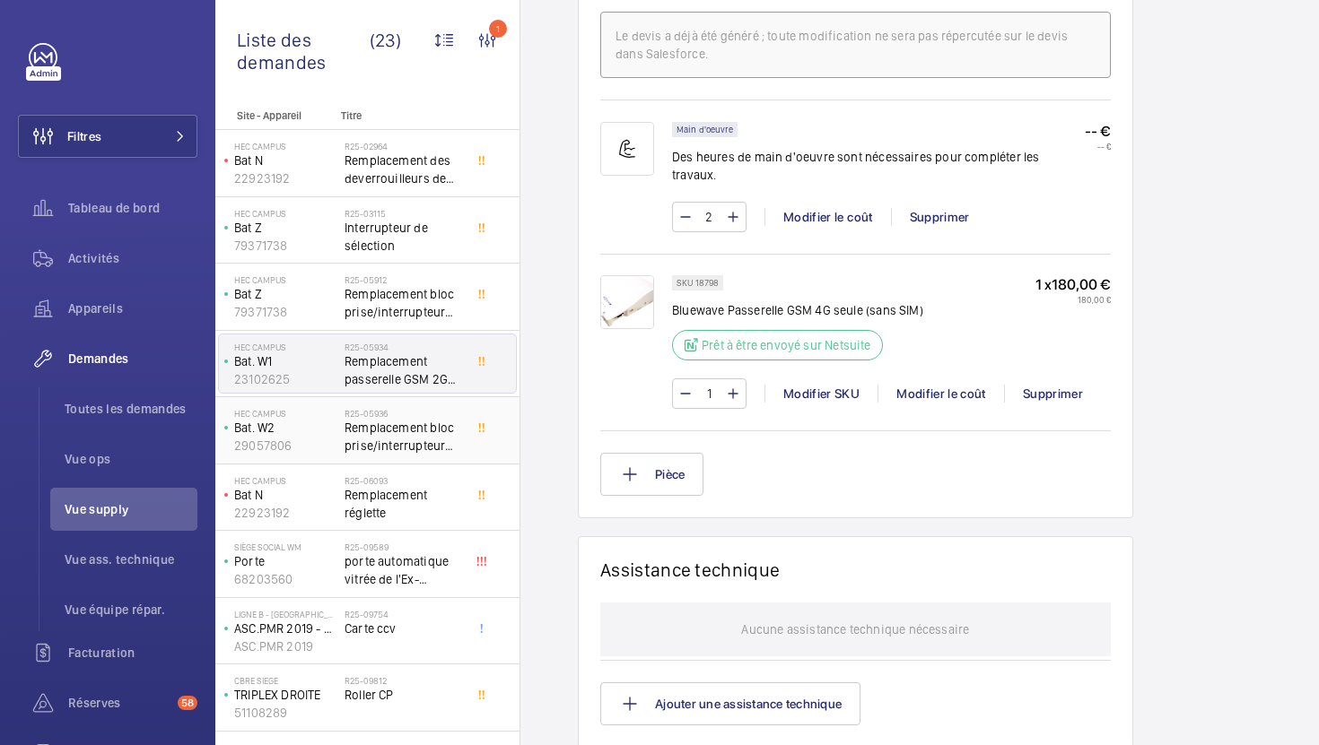
click at [435, 430] on span "Remplacement bloc prise/interrupteur gaine et interrupteur machinerie" at bounding box center [403, 437] width 118 height 36
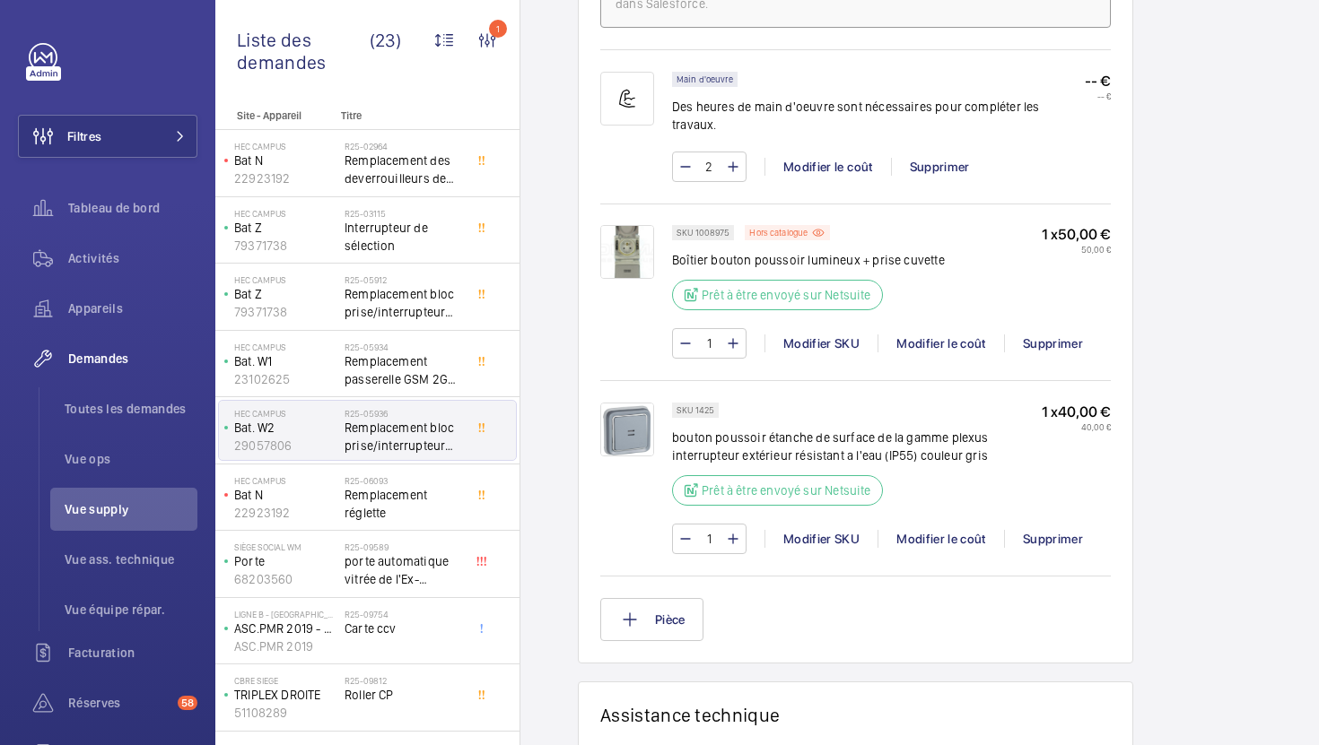
scroll to position [1196, 0]
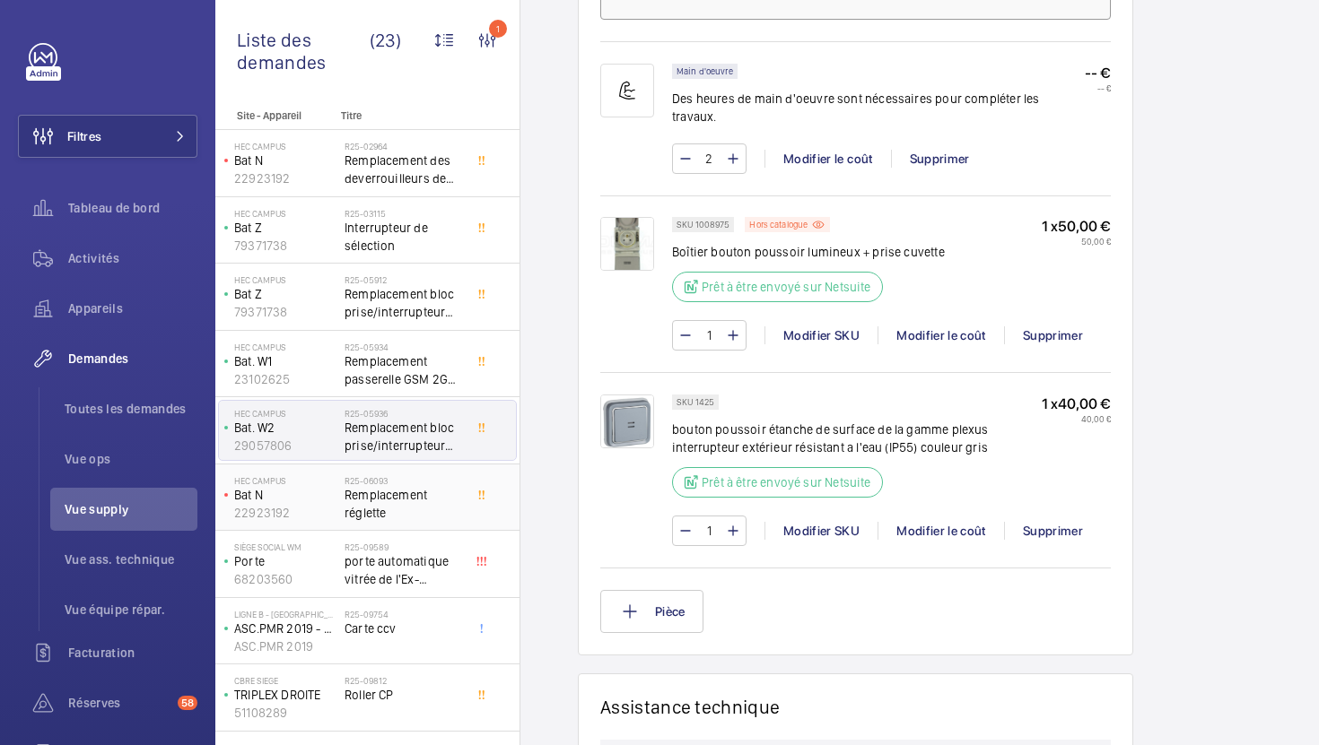
click at [434, 525] on div "R25-06093 Remplacement réglette" at bounding box center [403, 501] width 118 height 52
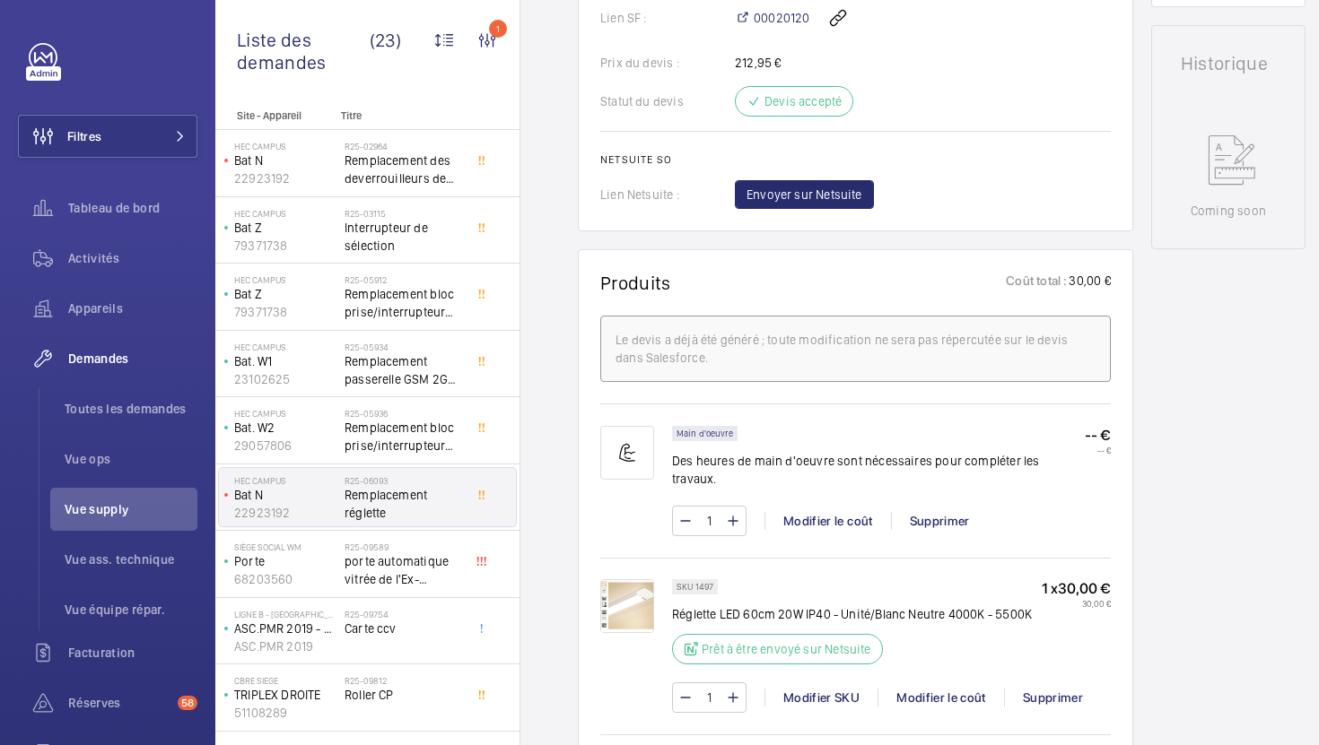
scroll to position [939, 0]
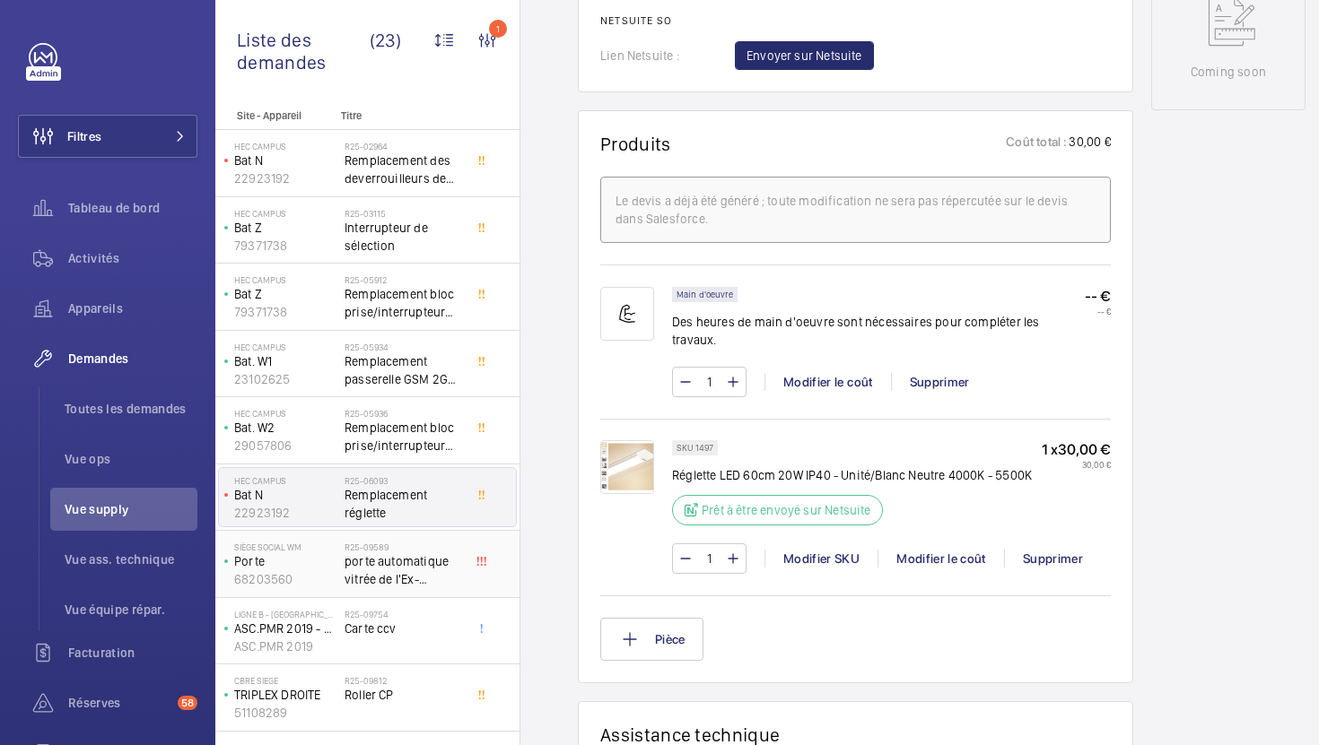
click at [442, 589] on div "R25-09589 porte automatique vitrée de l'Ex-Consigne de la [GEOGRAPHIC_DATA]" at bounding box center [403, 568] width 118 height 52
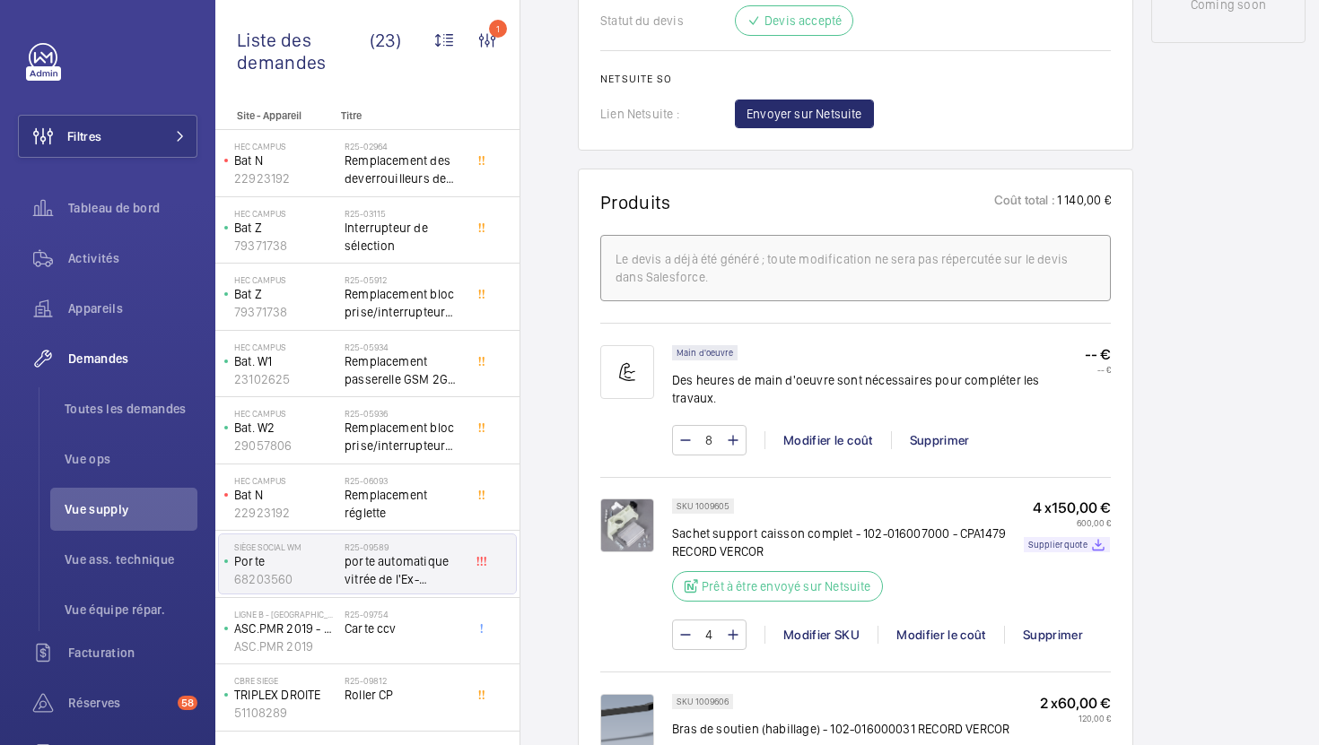
scroll to position [1057, 0]
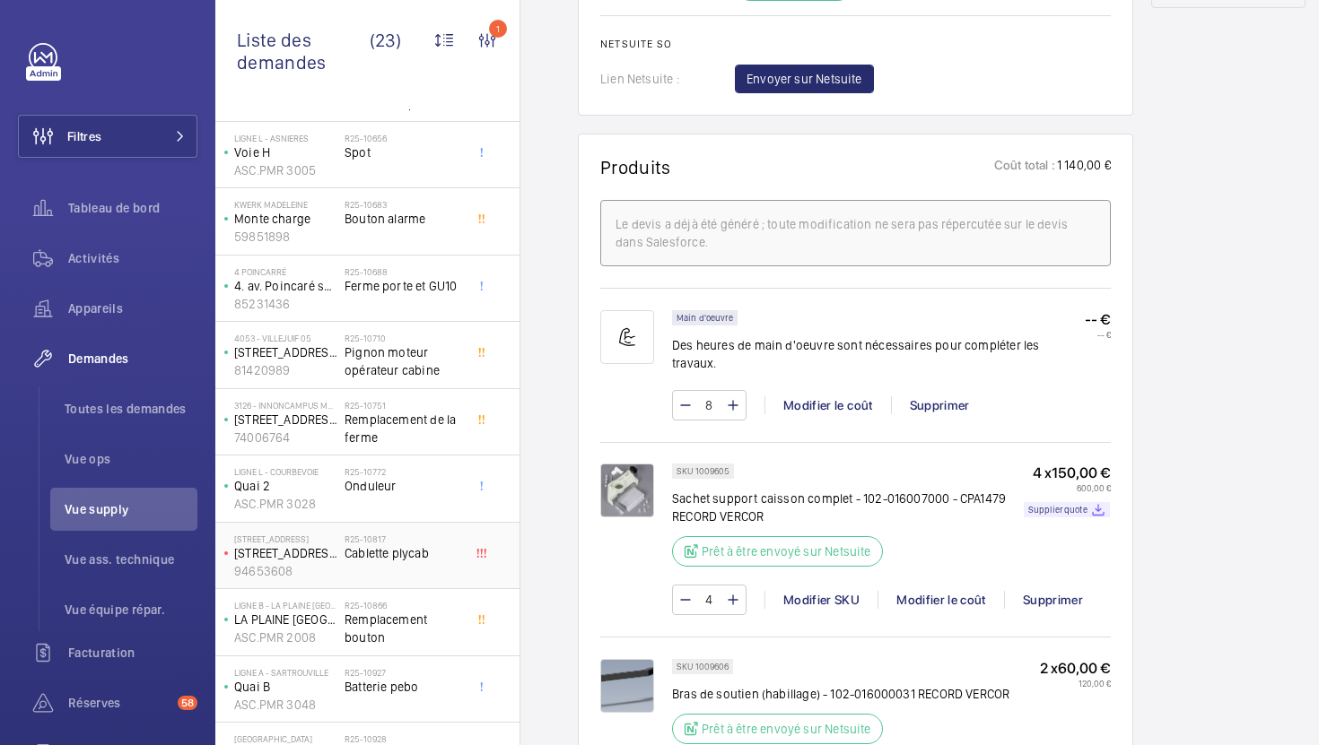
scroll to position [922, 0]
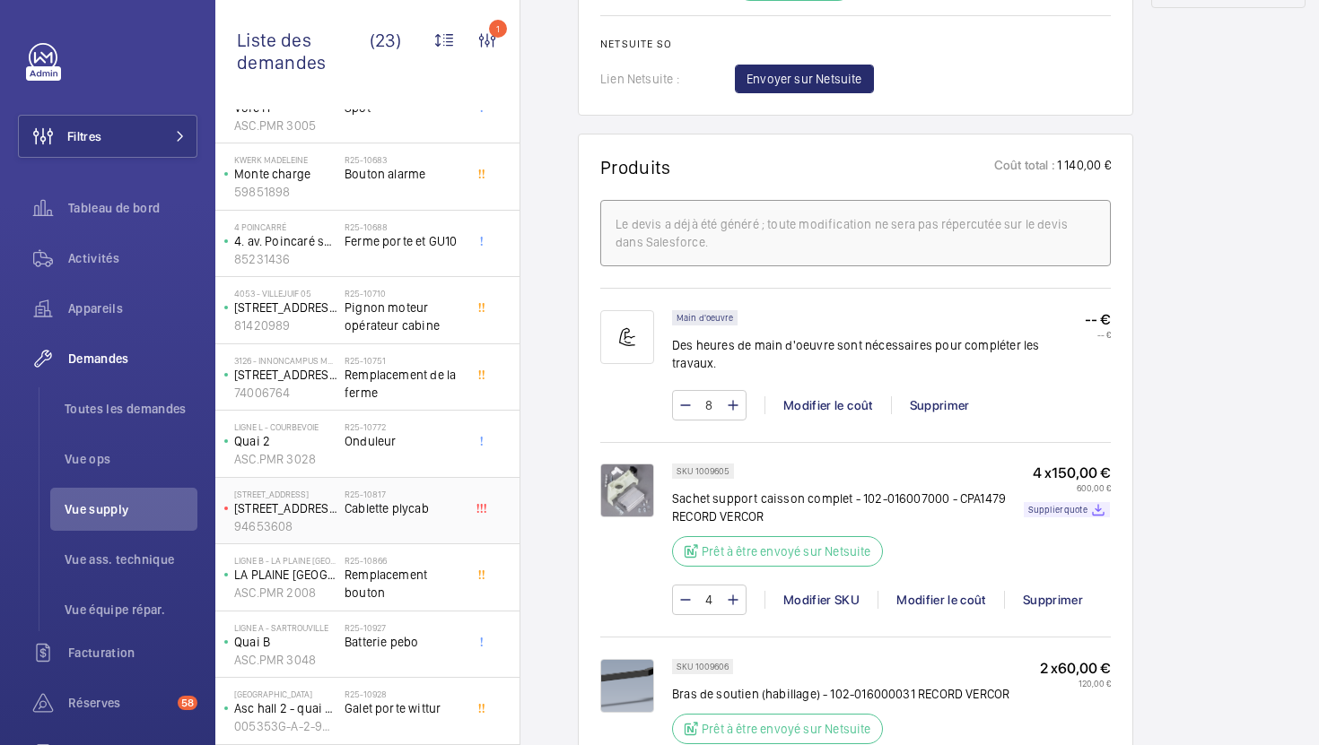
click at [463, 506] on div "R25-10817 Cablette plycab" at bounding box center [407, 511] width 126 height 59
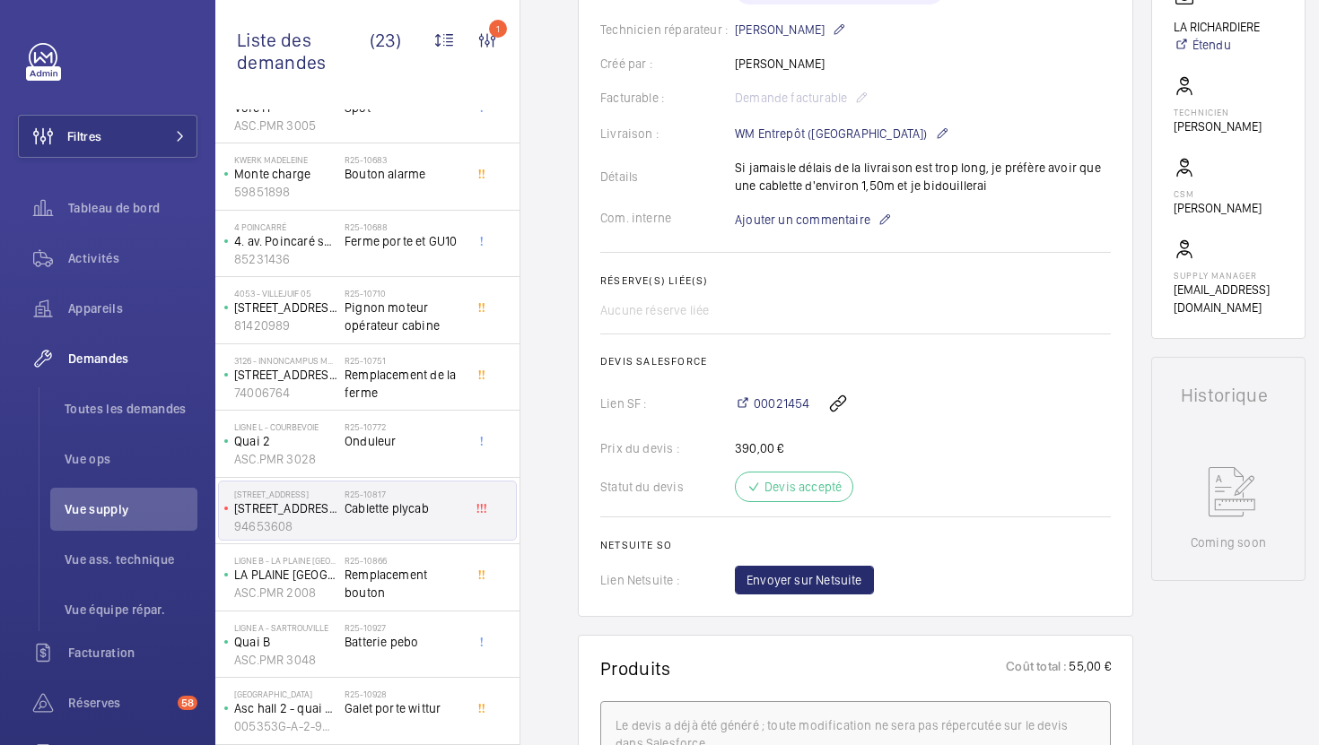
scroll to position [423, 0]
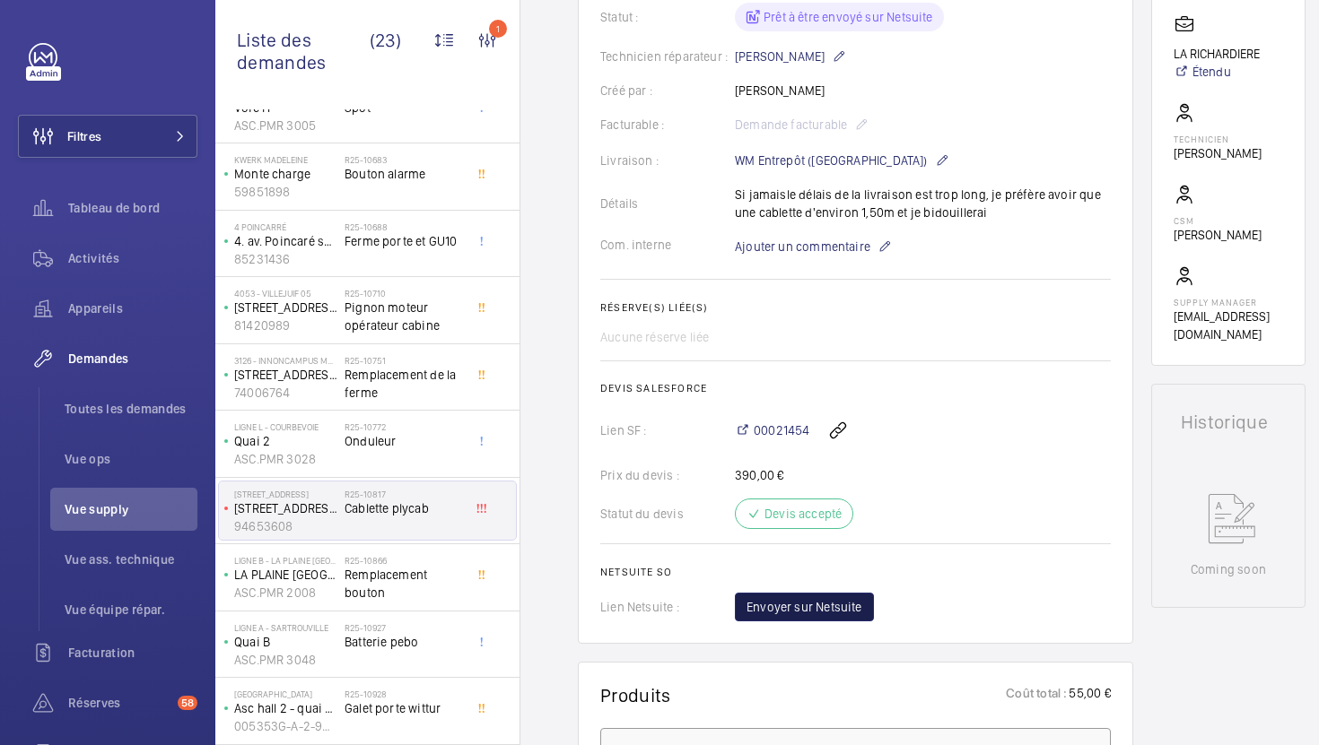
click at [826, 622] on button "Envoyer sur Netsuite" at bounding box center [804, 607] width 139 height 29
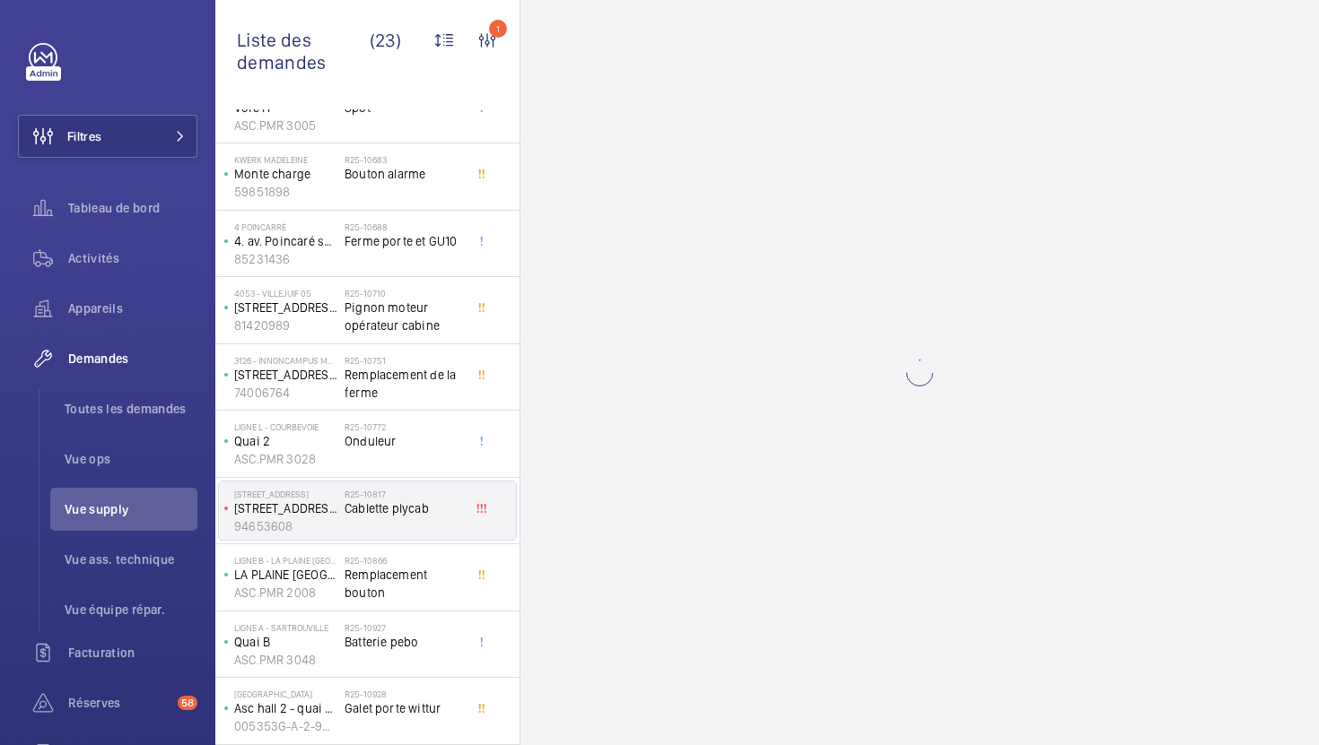
scroll to position [0, 0]
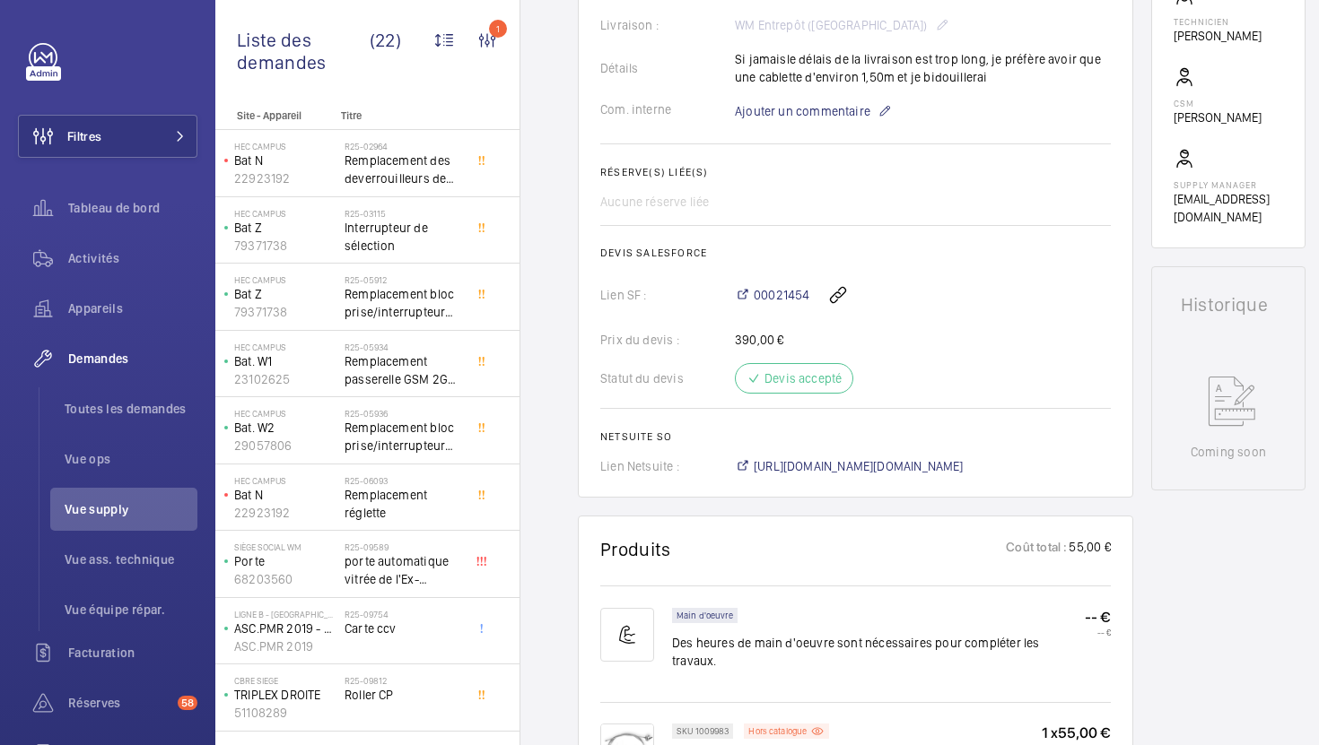
scroll to position [559, 0]
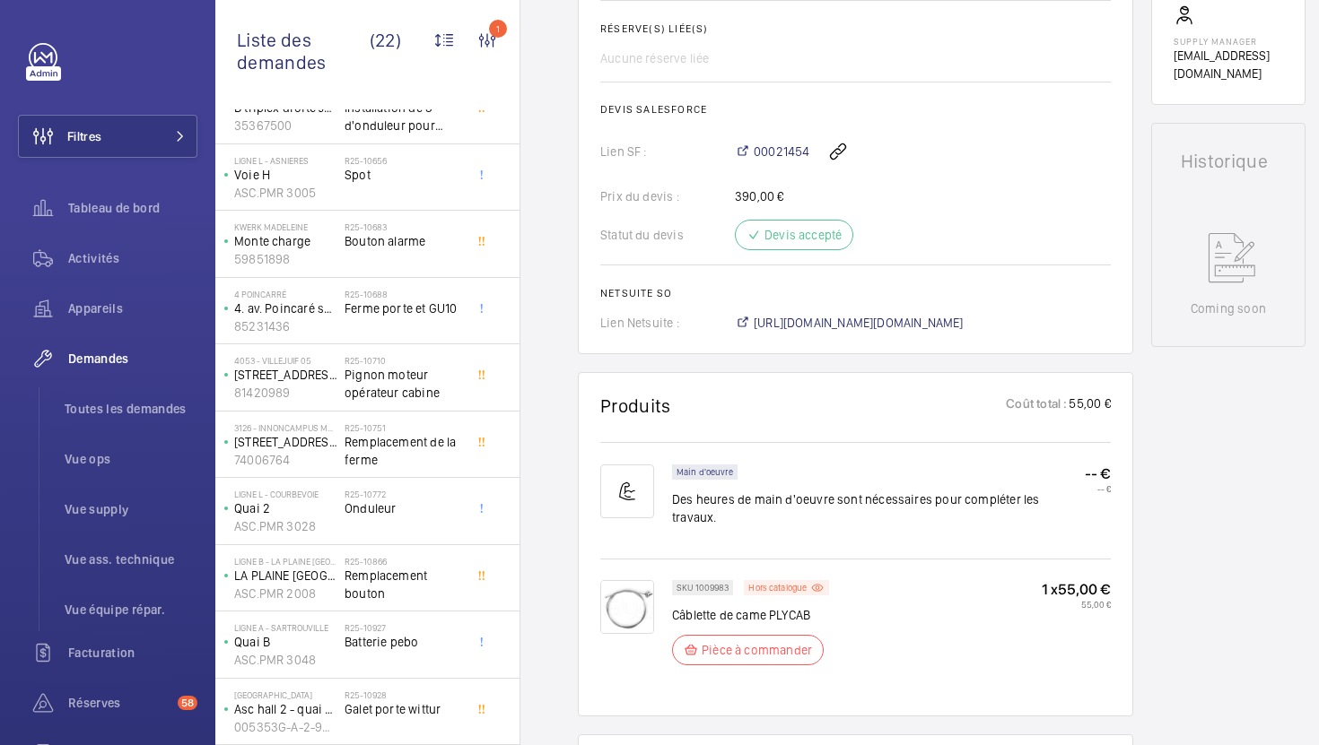
scroll to position [758, 0]
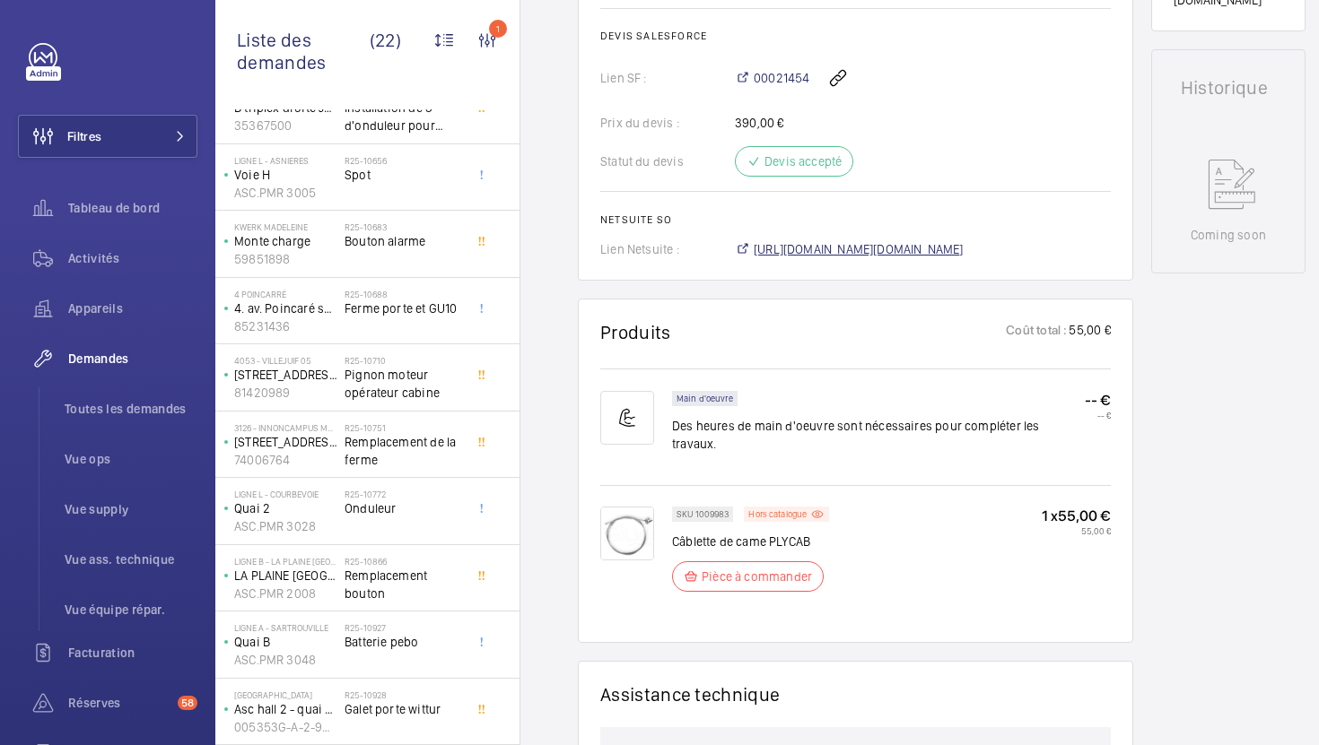
click at [962, 248] on span "[URL][DOMAIN_NAME][DOMAIN_NAME]" at bounding box center [859, 249] width 210 height 18
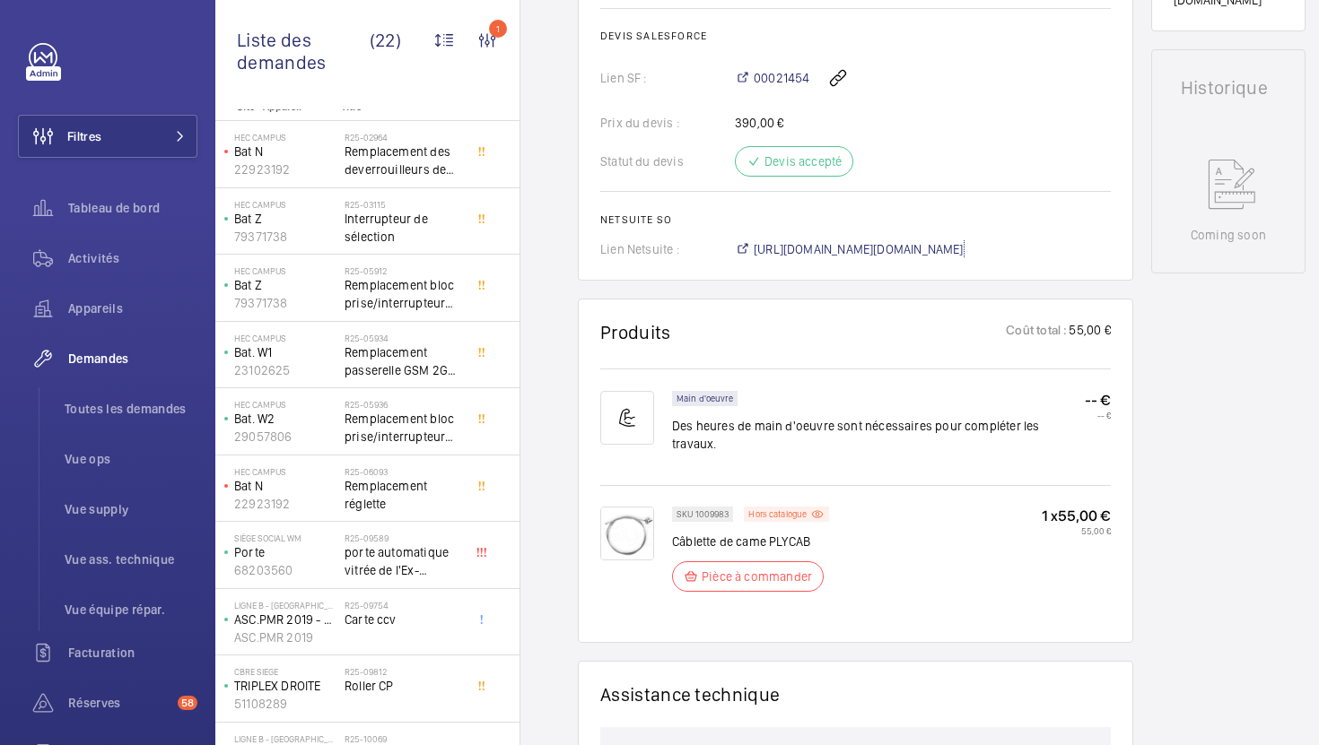
scroll to position [0, 0]
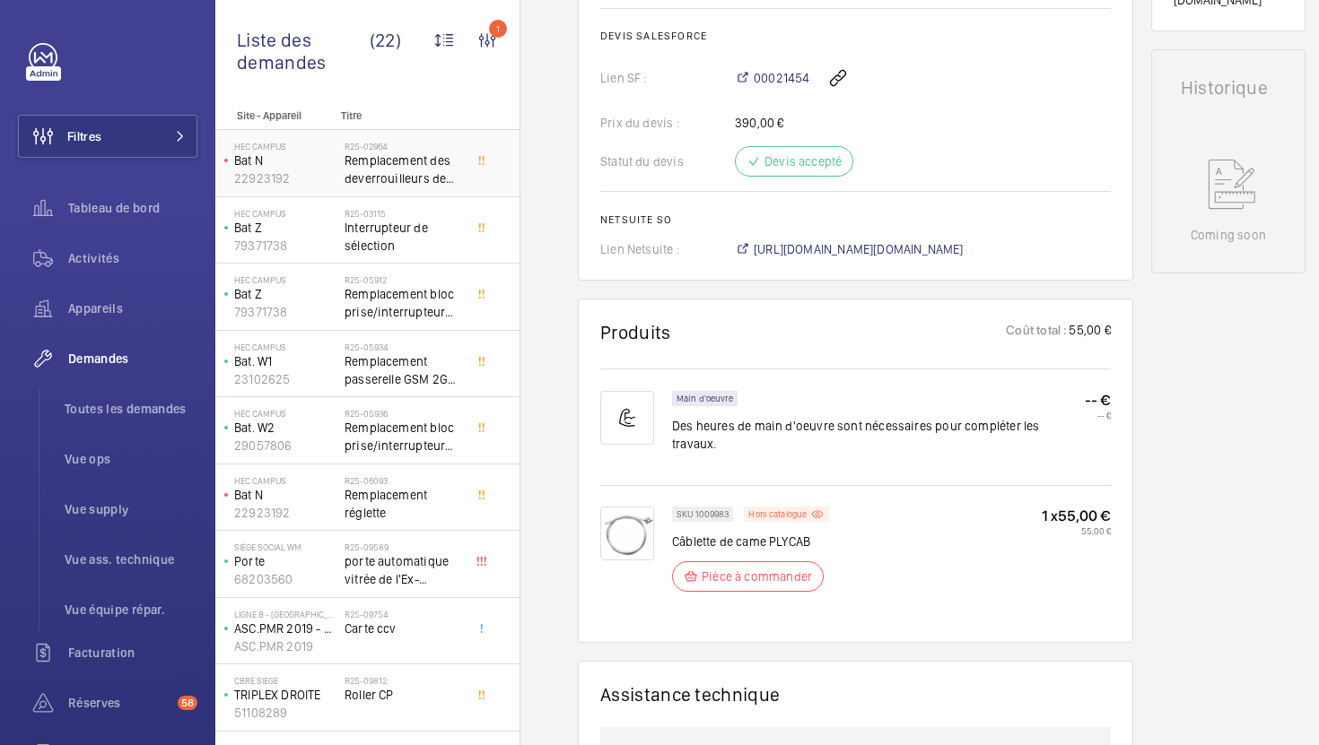
click at [433, 167] on span "Remplacement des deverrouilleurs de porte palière au 0 et 1er" at bounding box center [403, 170] width 118 height 36
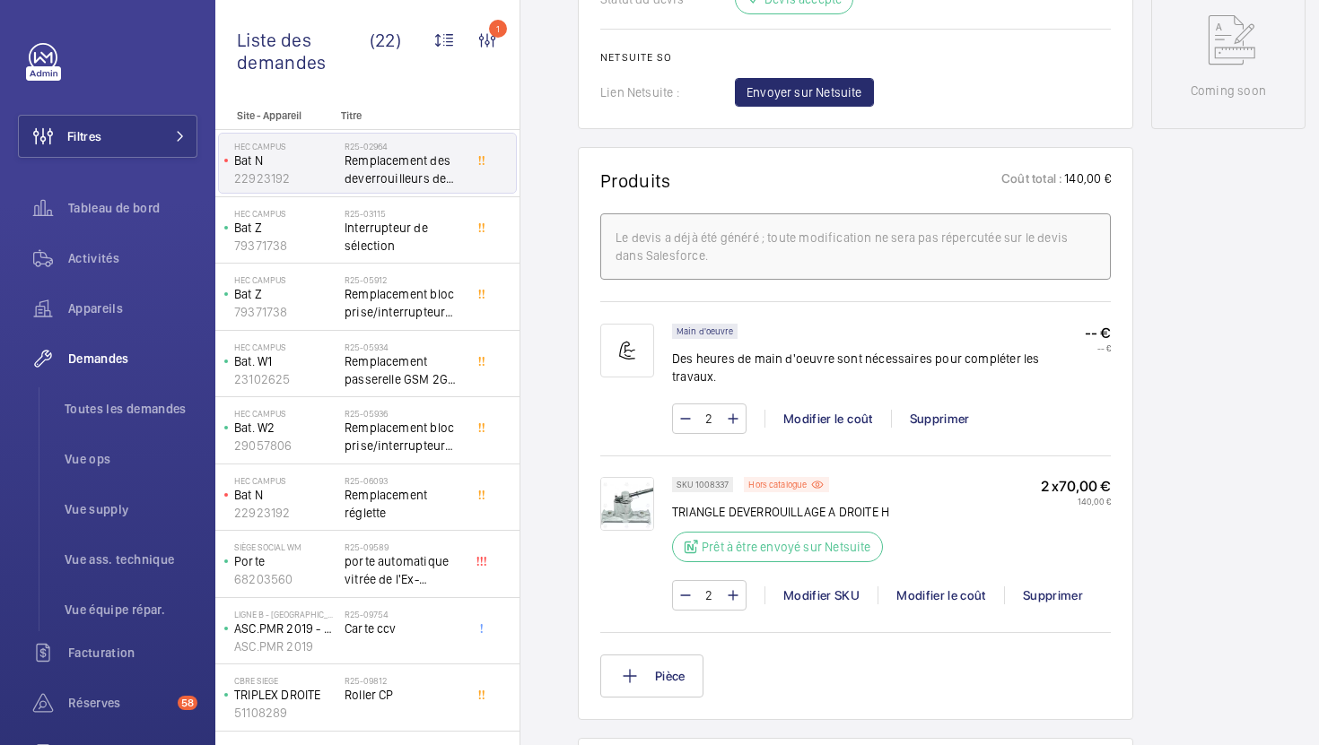
scroll to position [955, 0]
click at [636, 492] on img at bounding box center [627, 502] width 54 height 54
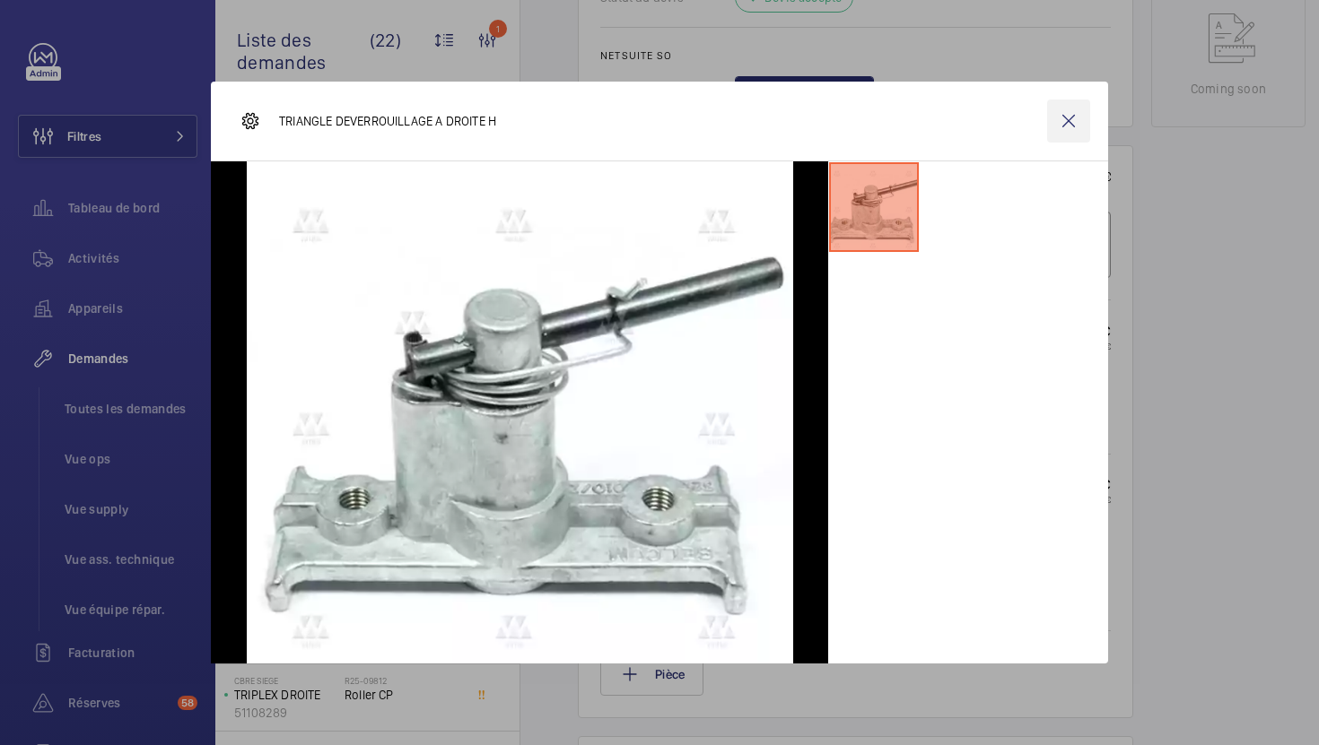
click at [1075, 128] on wm-front-icon-button at bounding box center [1068, 121] width 43 height 43
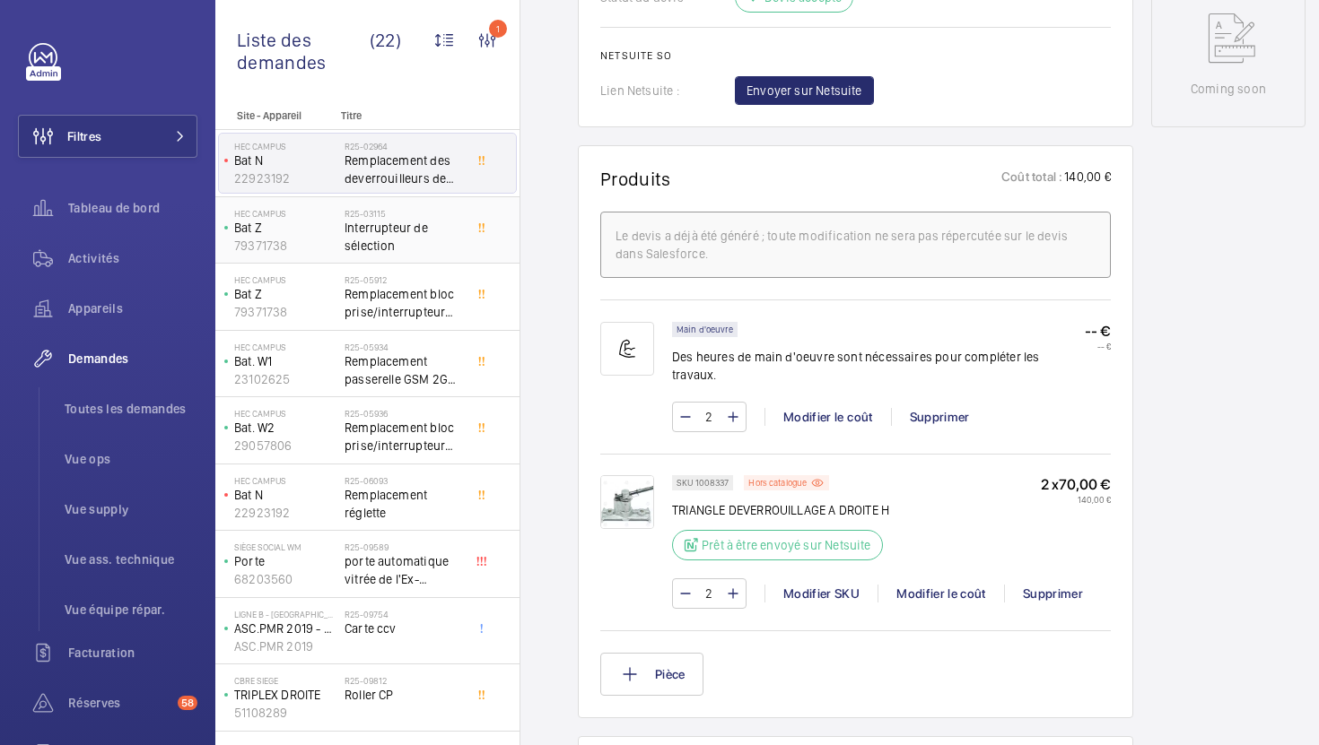
click at [436, 230] on span "Interrupteur de sélection" at bounding box center [403, 237] width 118 height 36
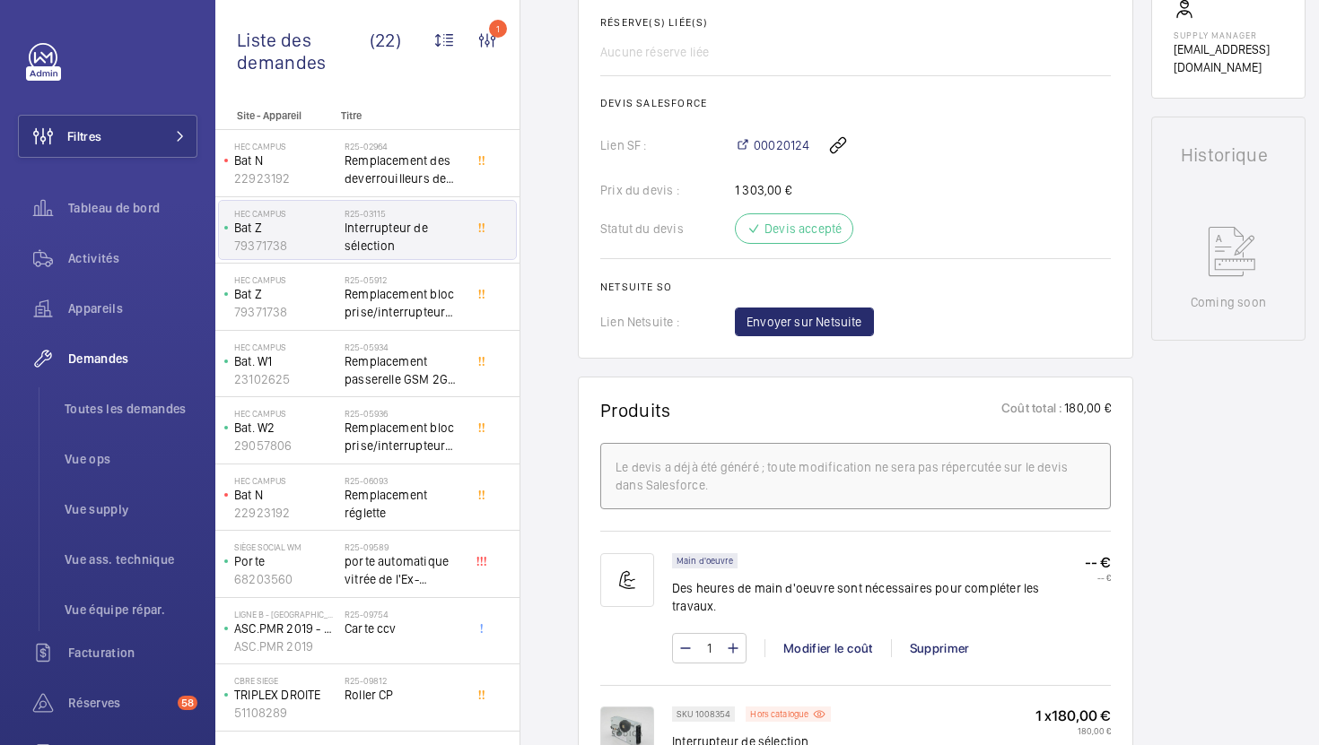
scroll to position [911, 0]
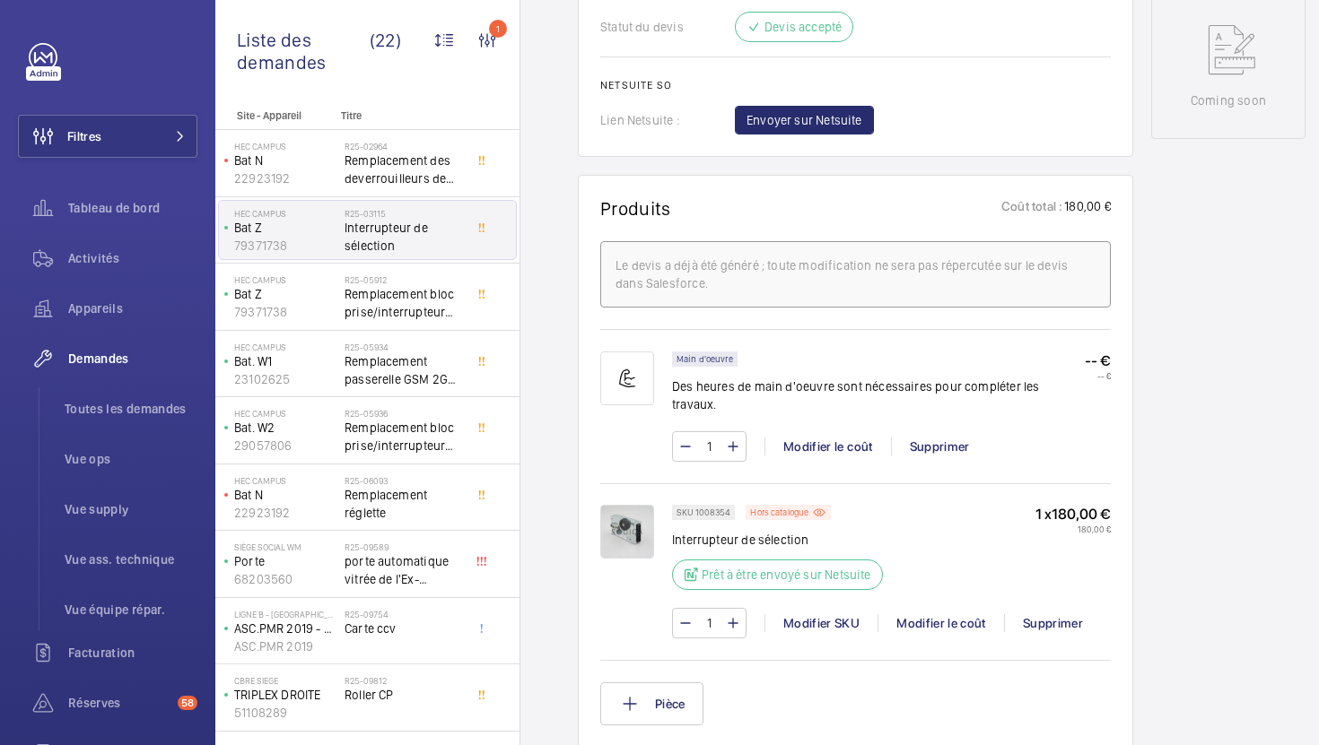
click at [626, 526] on img at bounding box center [627, 532] width 54 height 54
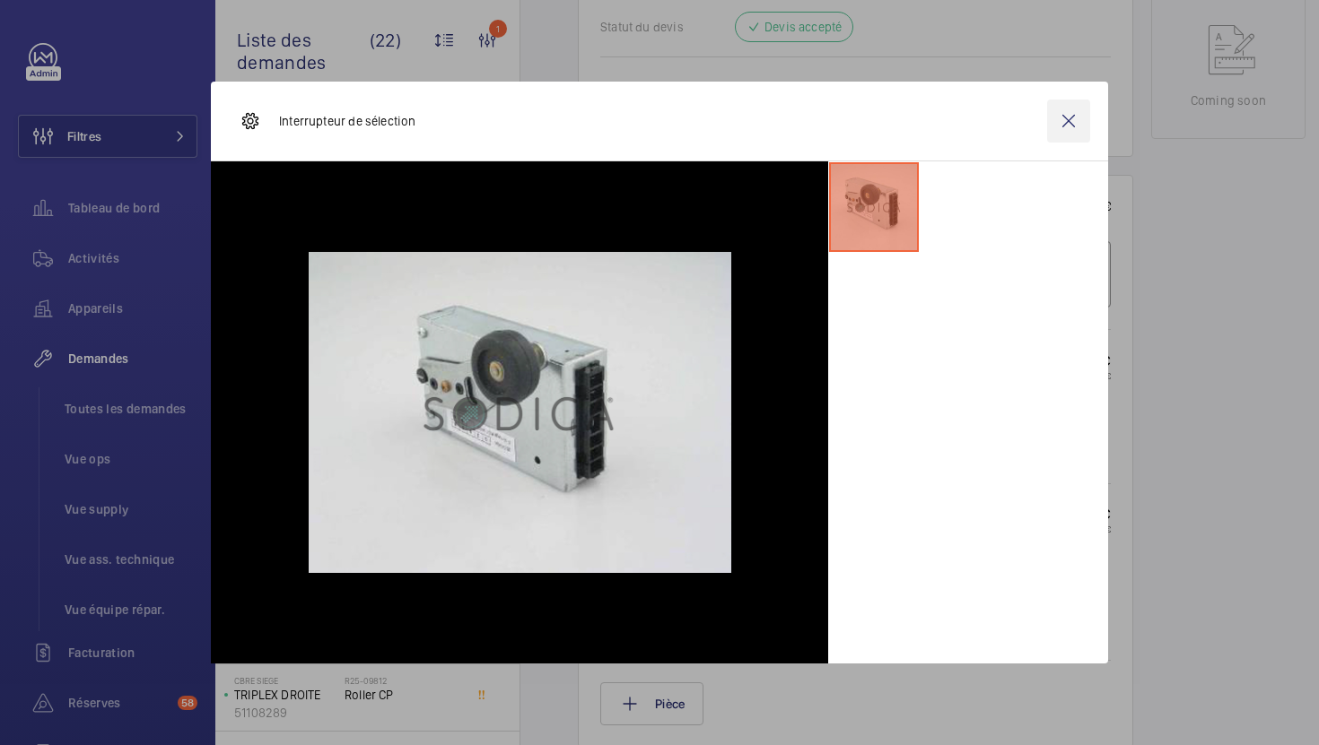
click at [1069, 127] on wm-front-icon-button at bounding box center [1068, 121] width 43 height 43
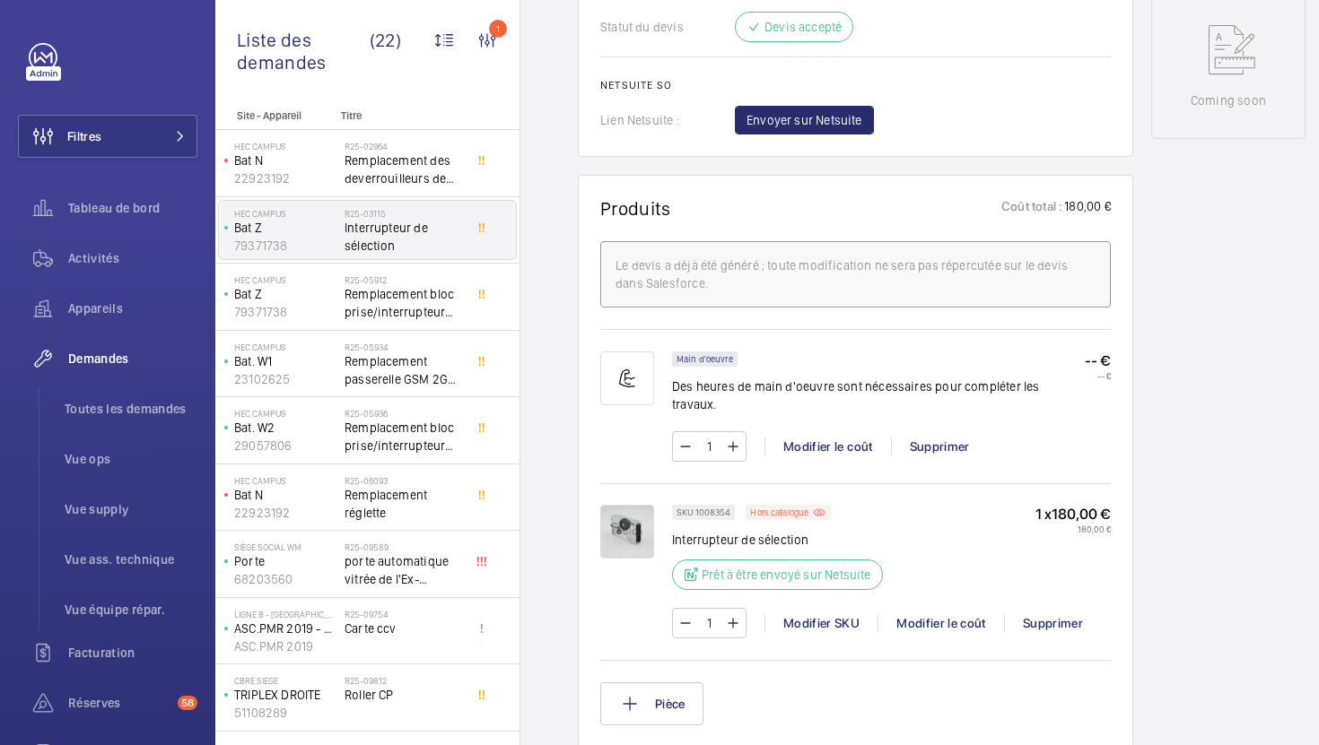
scroll to position [595, 0]
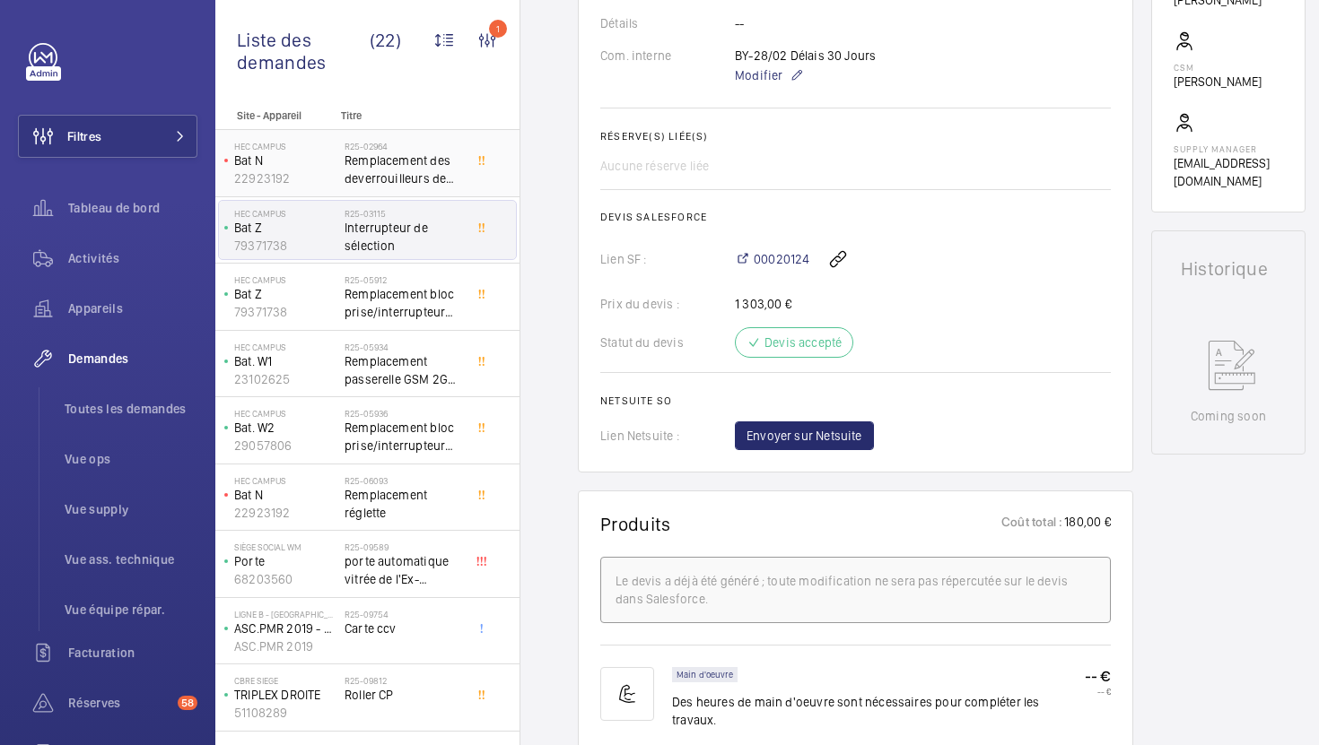
click at [423, 179] on span "Remplacement des deverrouilleurs de porte palière au 0 et 1er" at bounding box center [403, 170] width 118 height 36
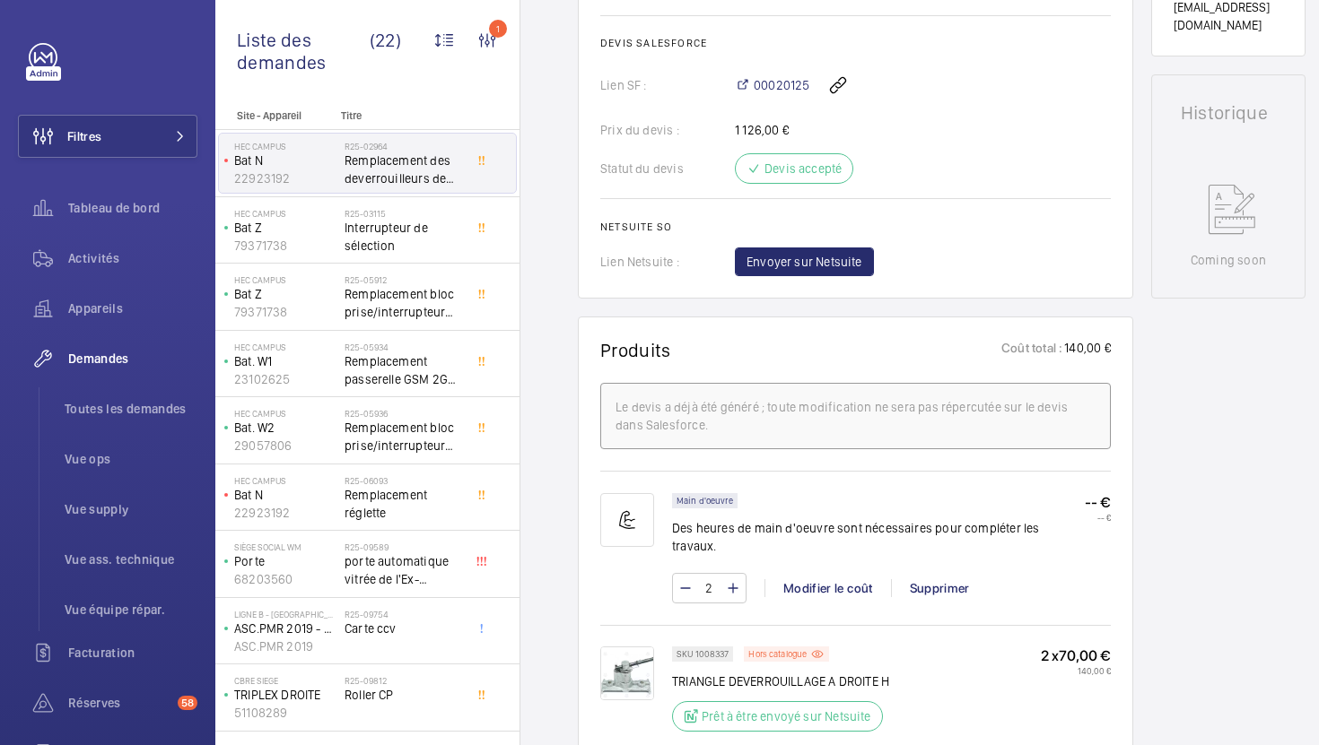
scroll to position [1101, 0]
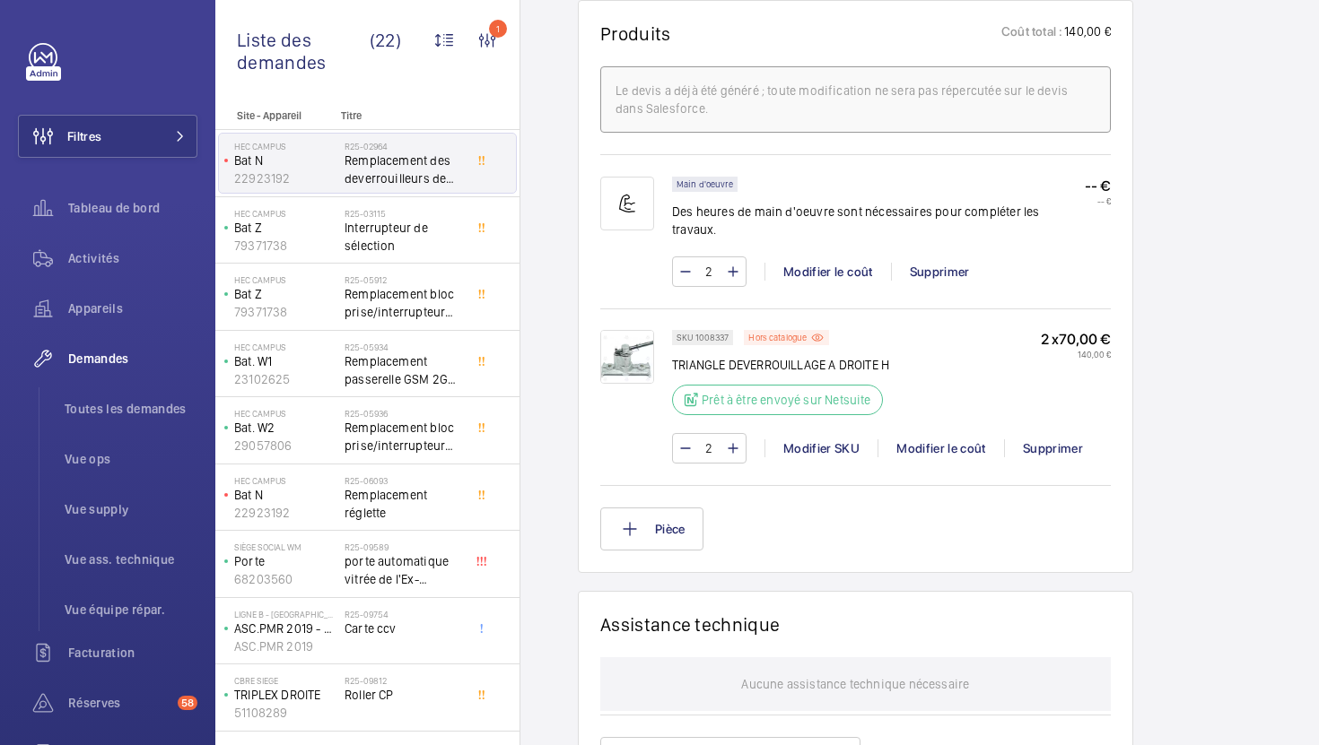
click at [795, 356] on p "TRIANGLE DEVERROUILLAGE A DROITE H" at bounding box center [783, 365] width 222 height 18
copy div "TRIANGLE DEVERROUILLAGE A DROITE H"
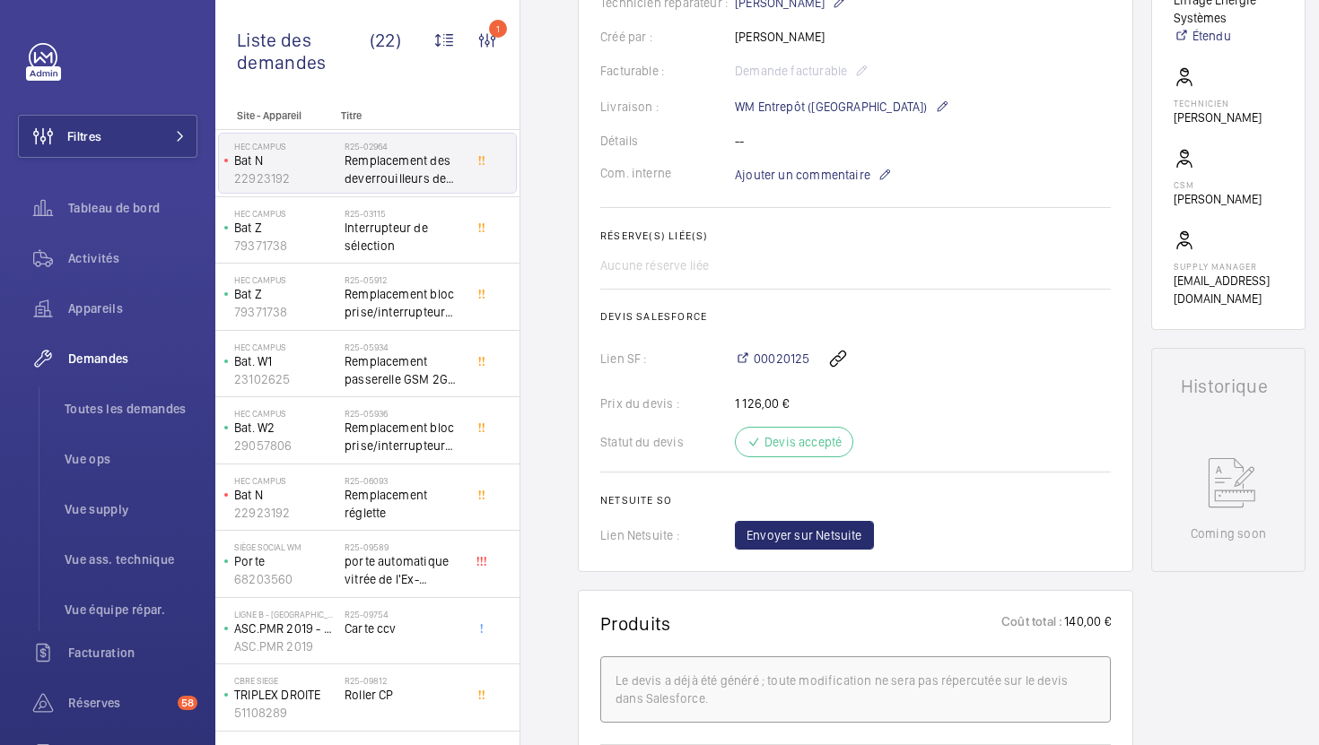
scroll to position [509, 0]
click at [821, 548] on button "Envoyer sur Netsuite" at bounding box center [804, 537] width 139 height 29
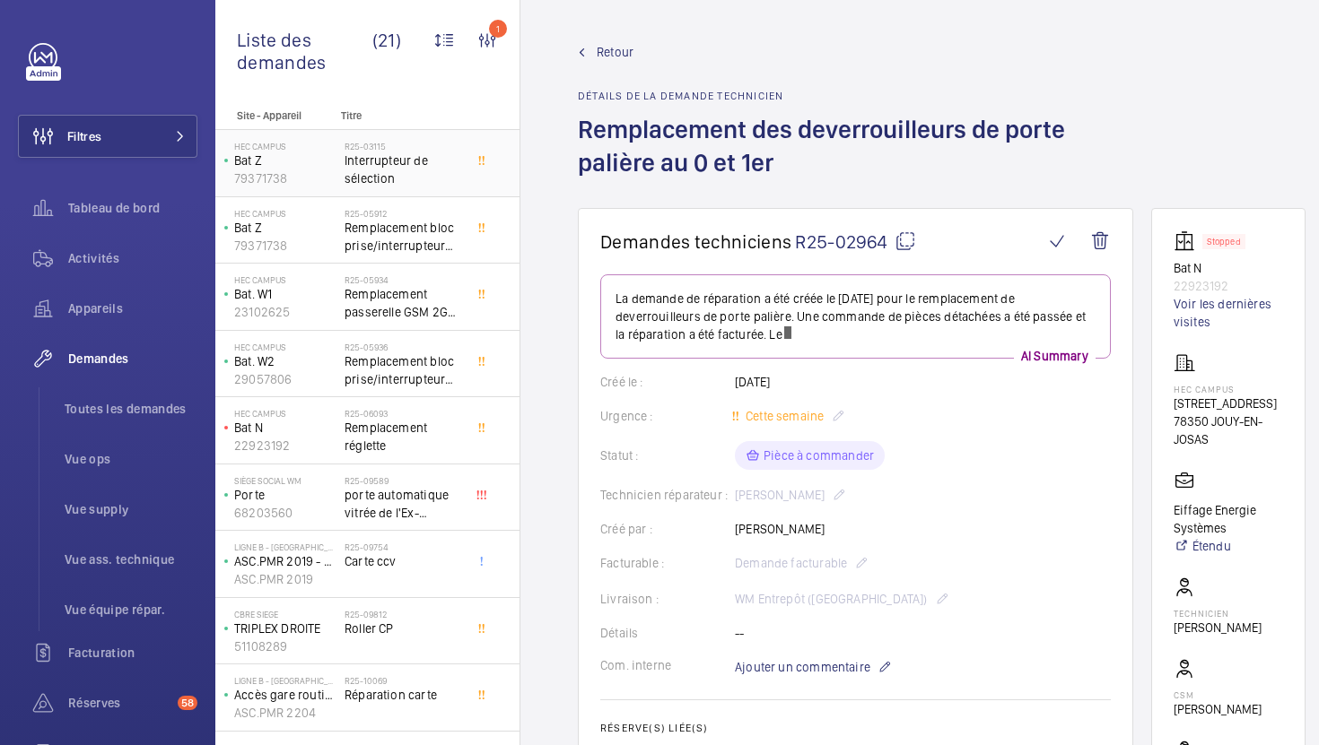
click at [428, 174] on span "Interrupteur de sélection" at bounding box center [403, 170] width 118 height 36
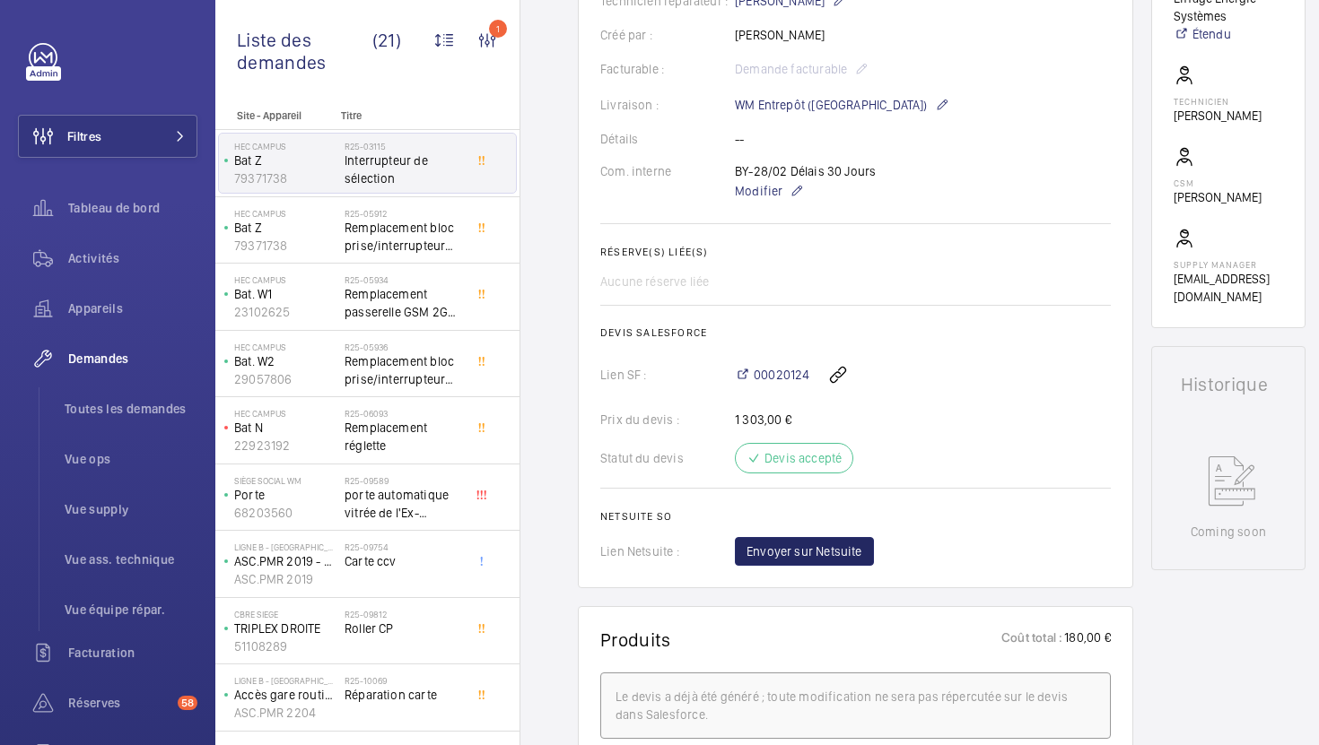
scroll to position [385, 0]
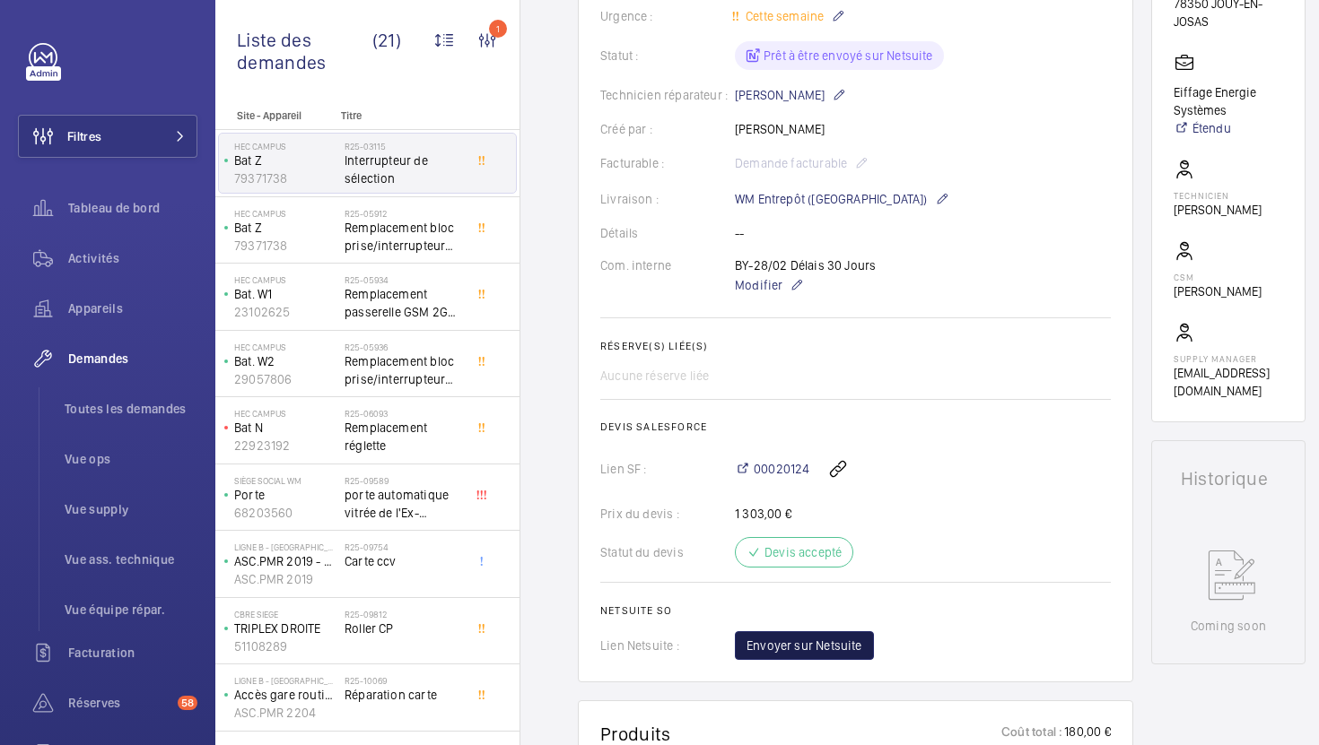
click at [806, 639] on span "Envoyer sur Netsuite" at bounding box center [804, 646] width 116 height 18
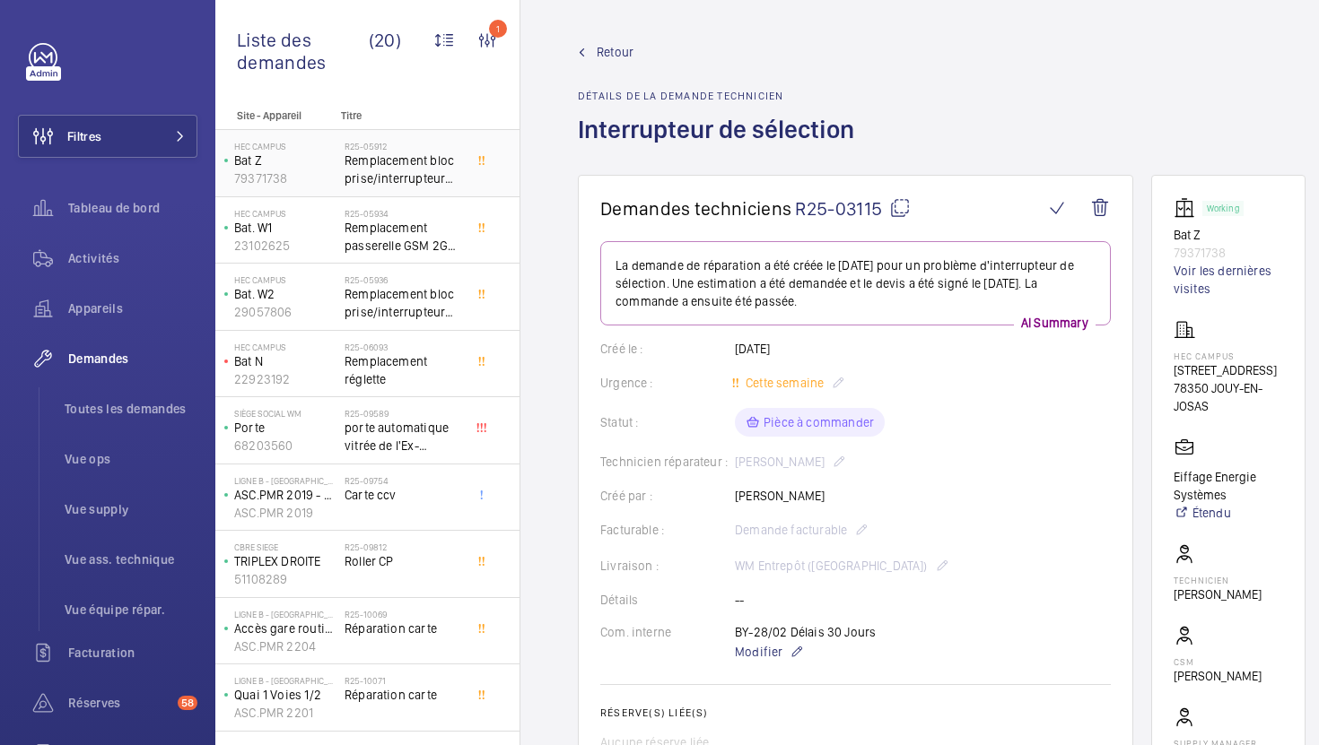
click at [460, 187] on span "Remplacement bloc prise/interrupteur éclairage gaine" at bounding box center [403, 170] width 118 height 36
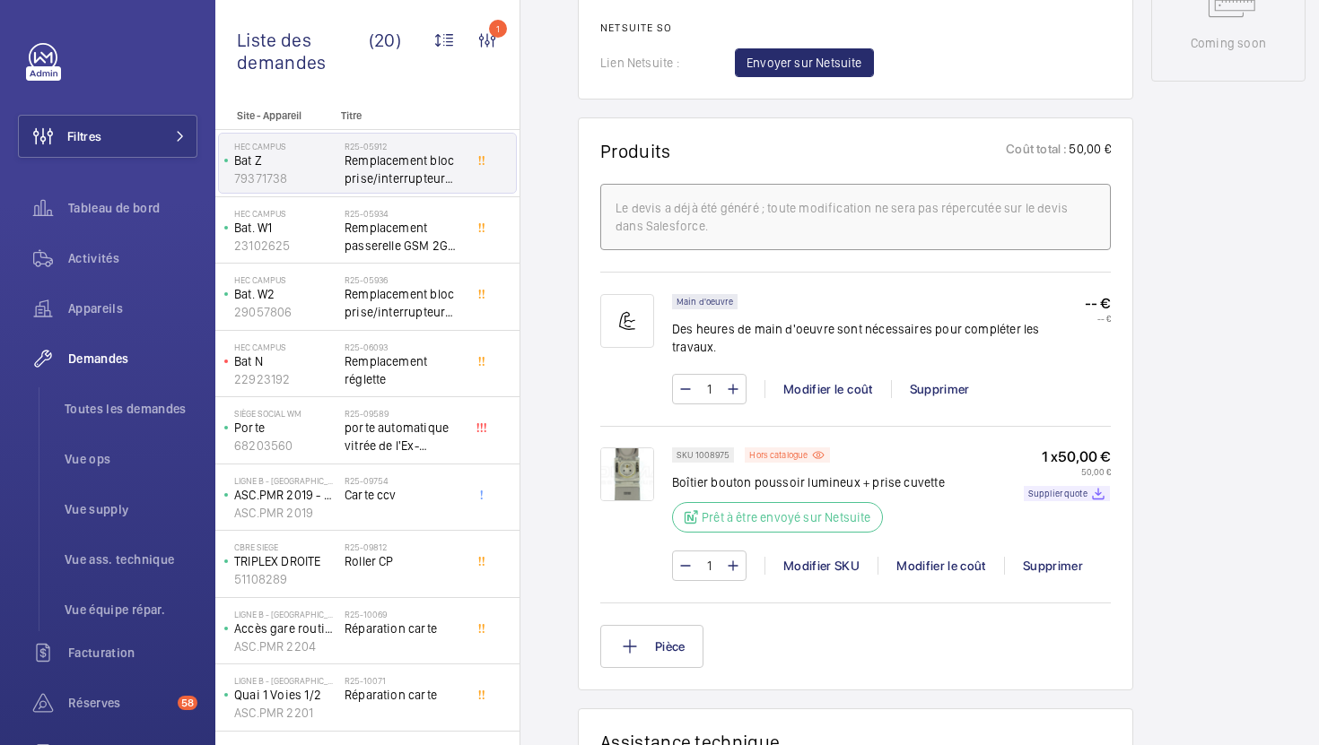
scroll to position [1002, 0]
click at [632, 470] on img at bounding box center [627, 474] width 54 height 54
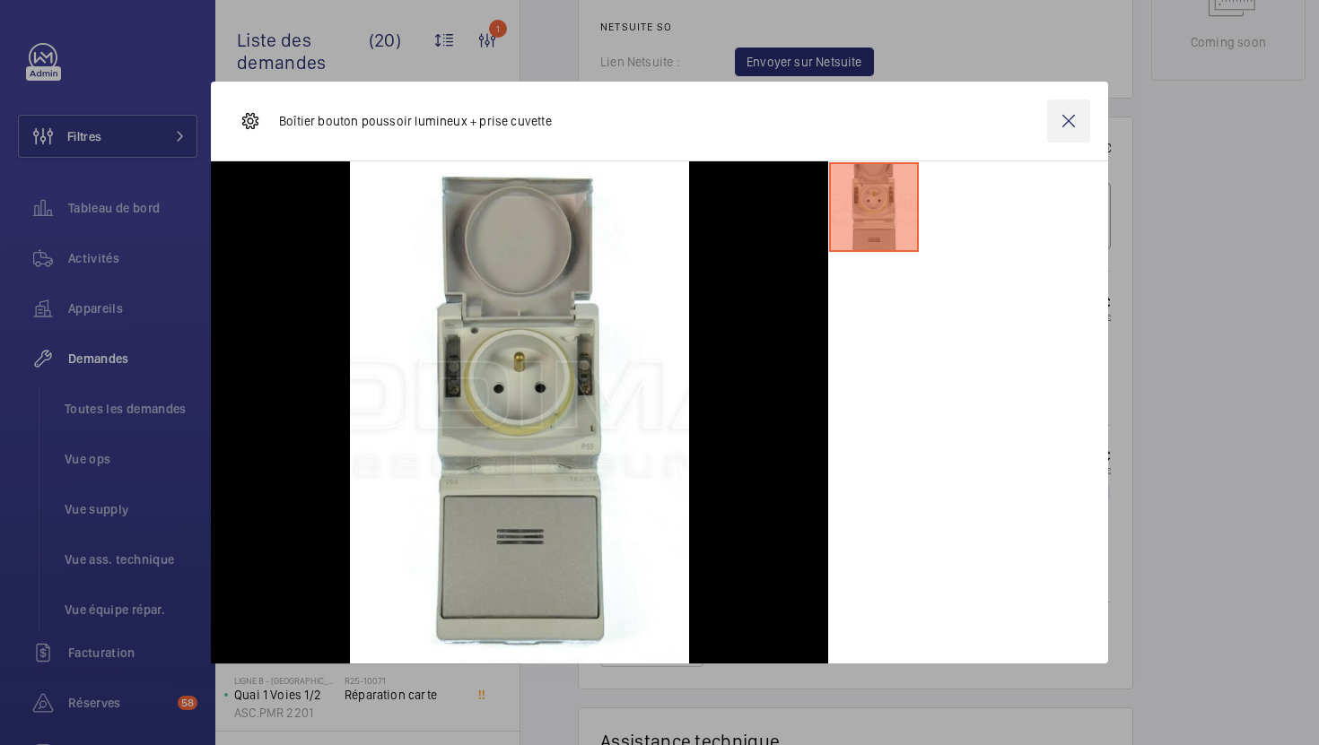
click at [1075, 133] on wm-front-icon-button at bounding box center [1068, 121] width 43 height 43
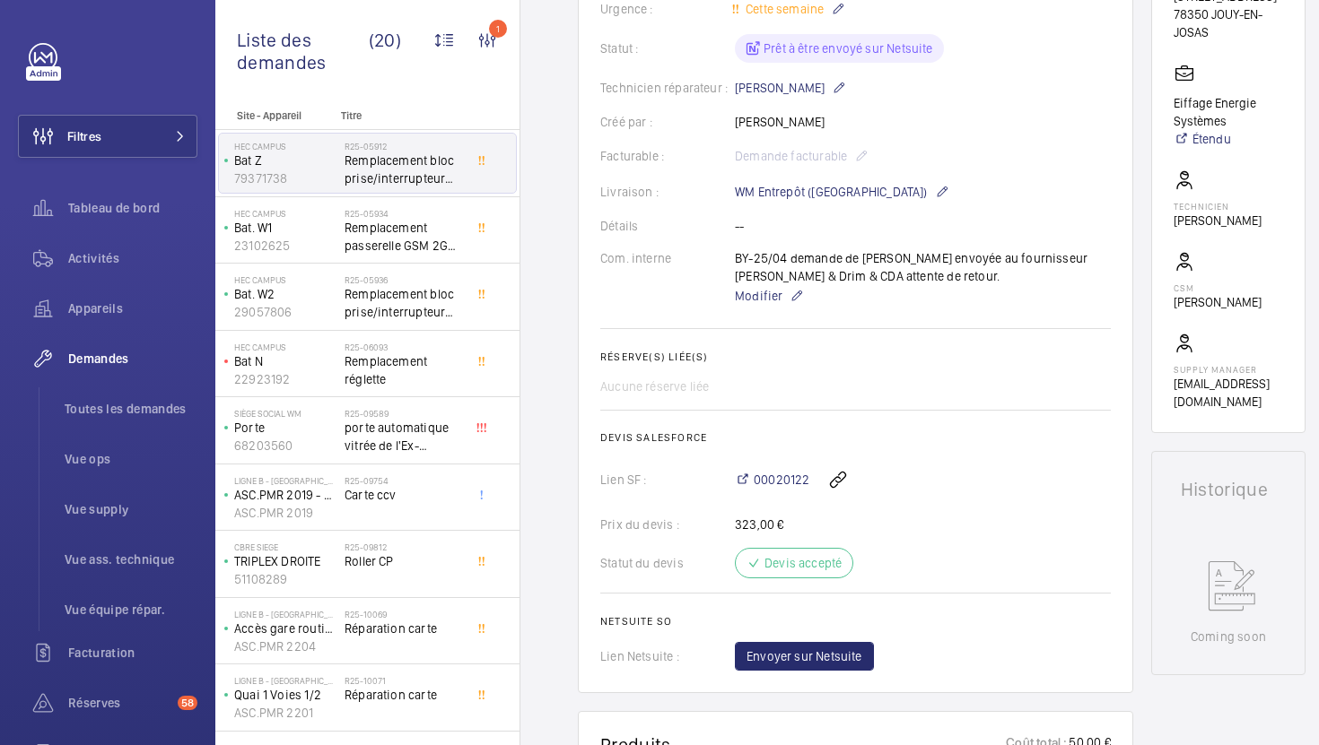
scroll to position [330, 0]
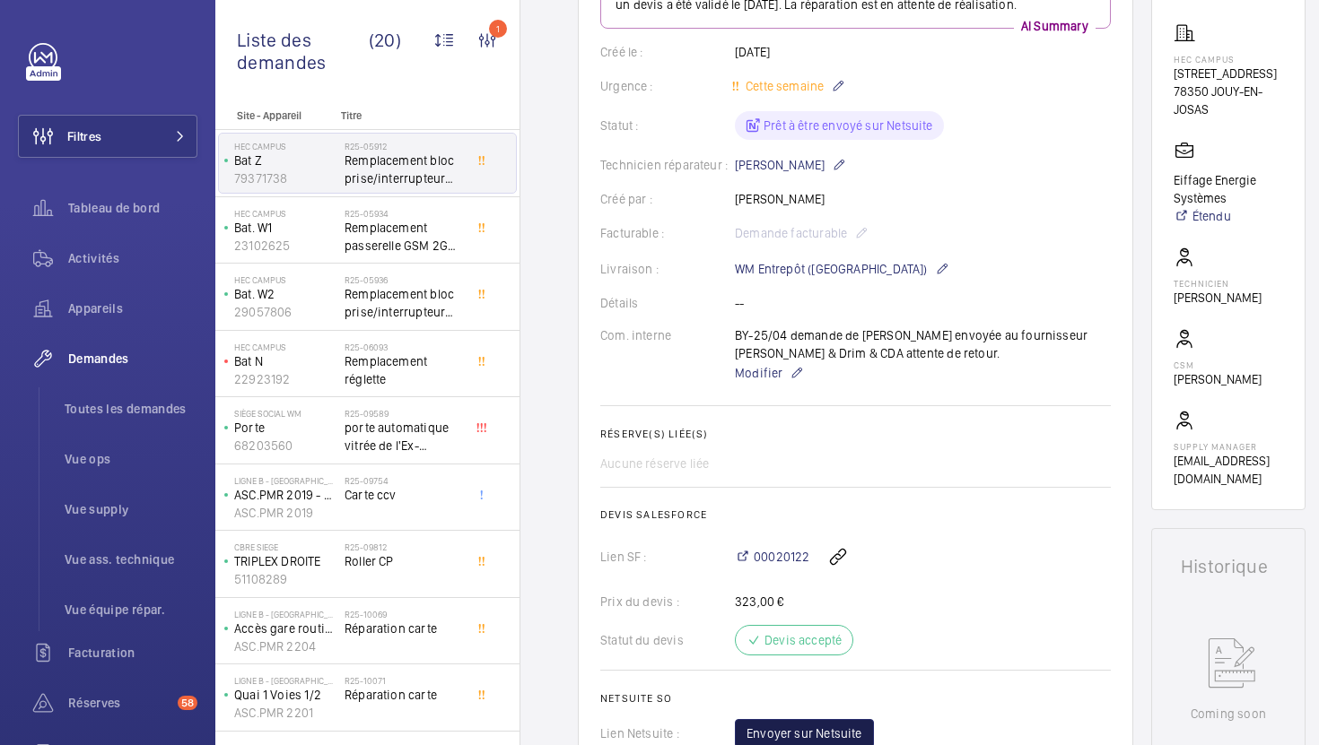
click at [835, 735] on span "Envoyer sur Netsuite" at bounding box center [804, 734] width 116 height 18
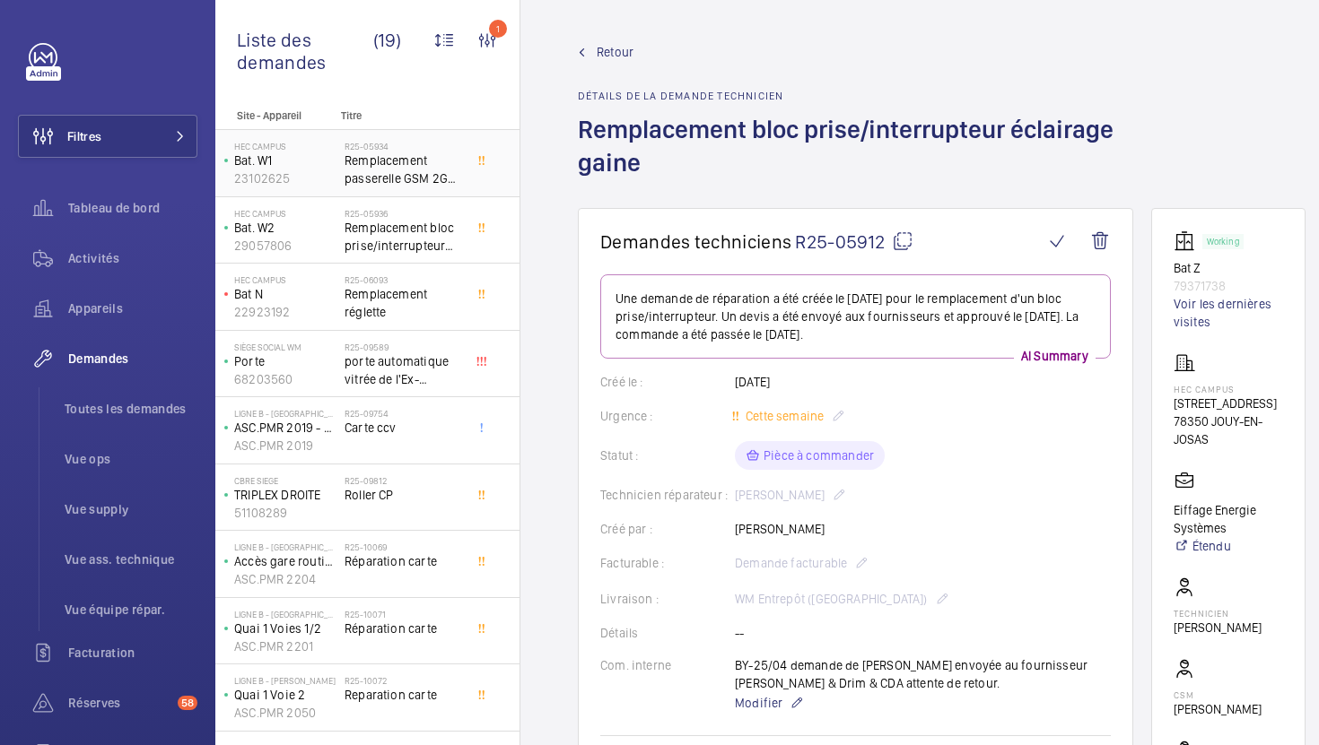
click at [432, 170] on span "Remplacement passerelle GSM 2G par un 4G" at bounding box center [403, 170] width 118 height 36
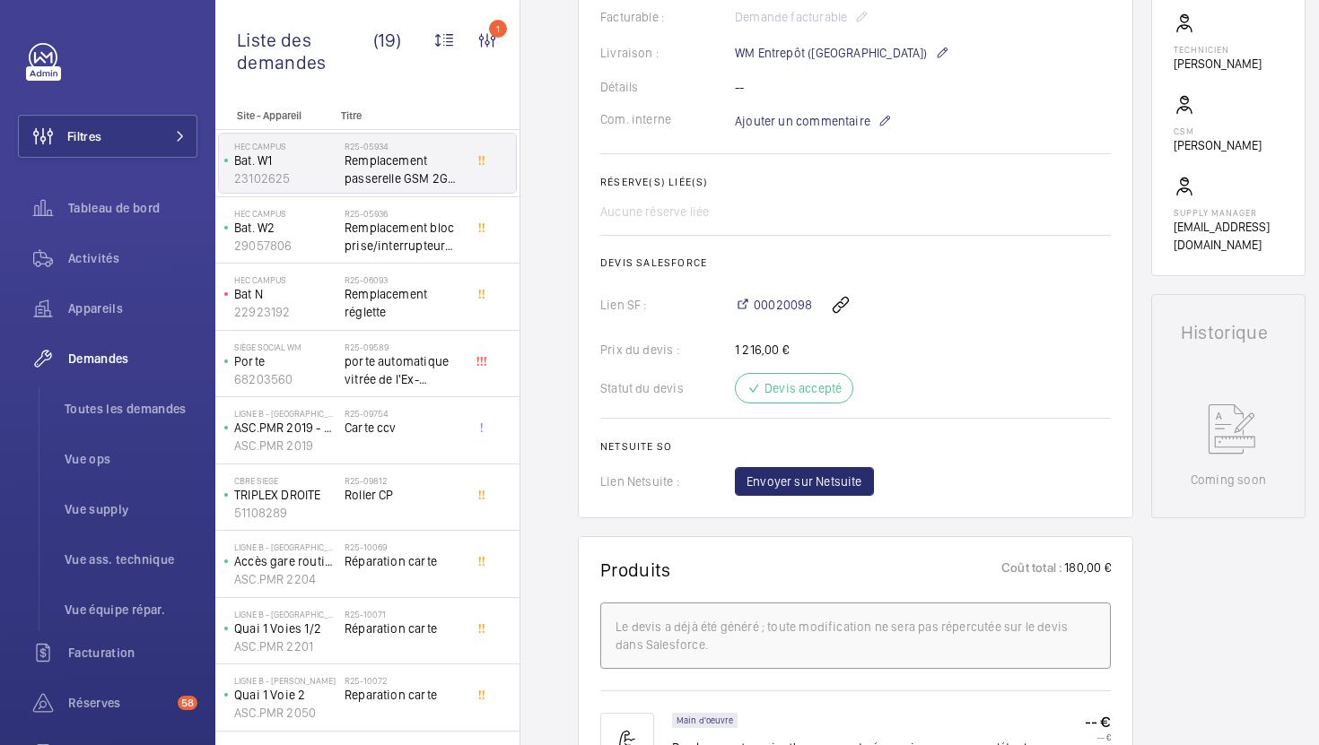
scroll to position [555, 0]
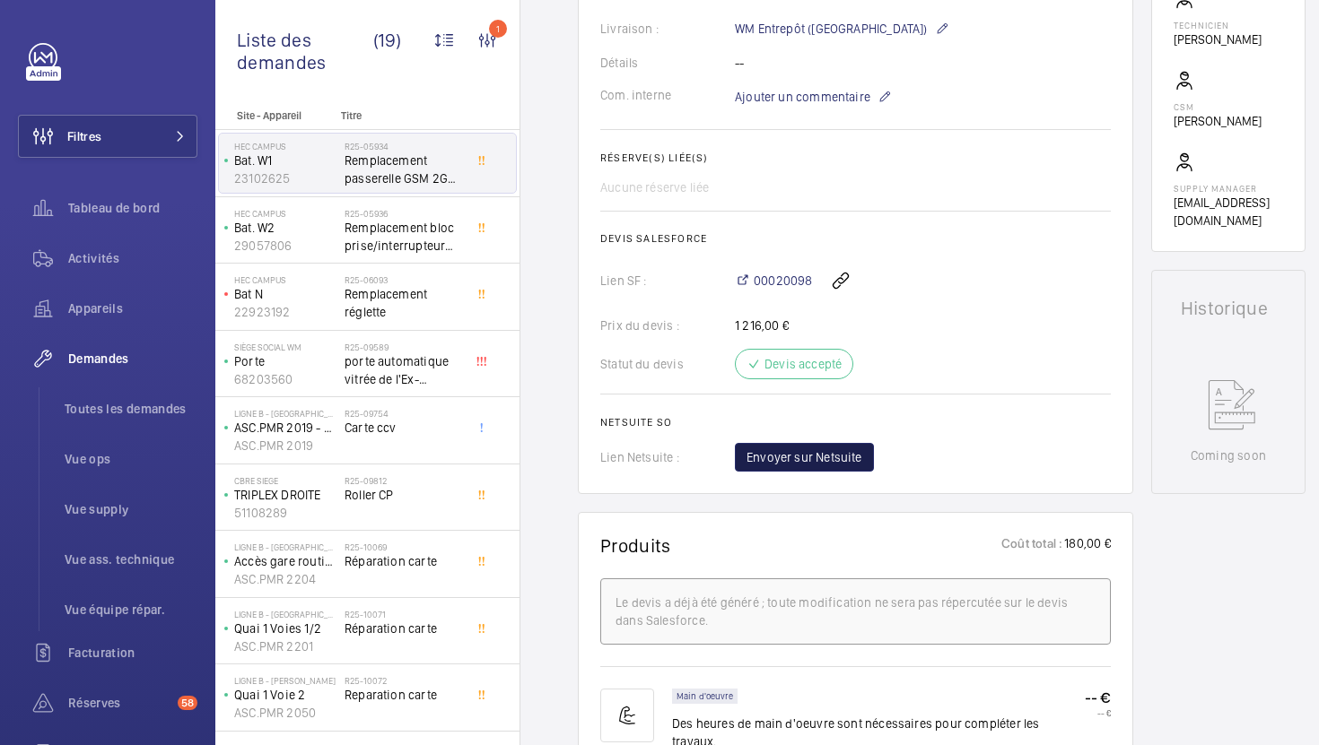
click at [828, 457] on span "Envoyer sur Netsuite" at bounding box center [804, 458] width 116 height 18
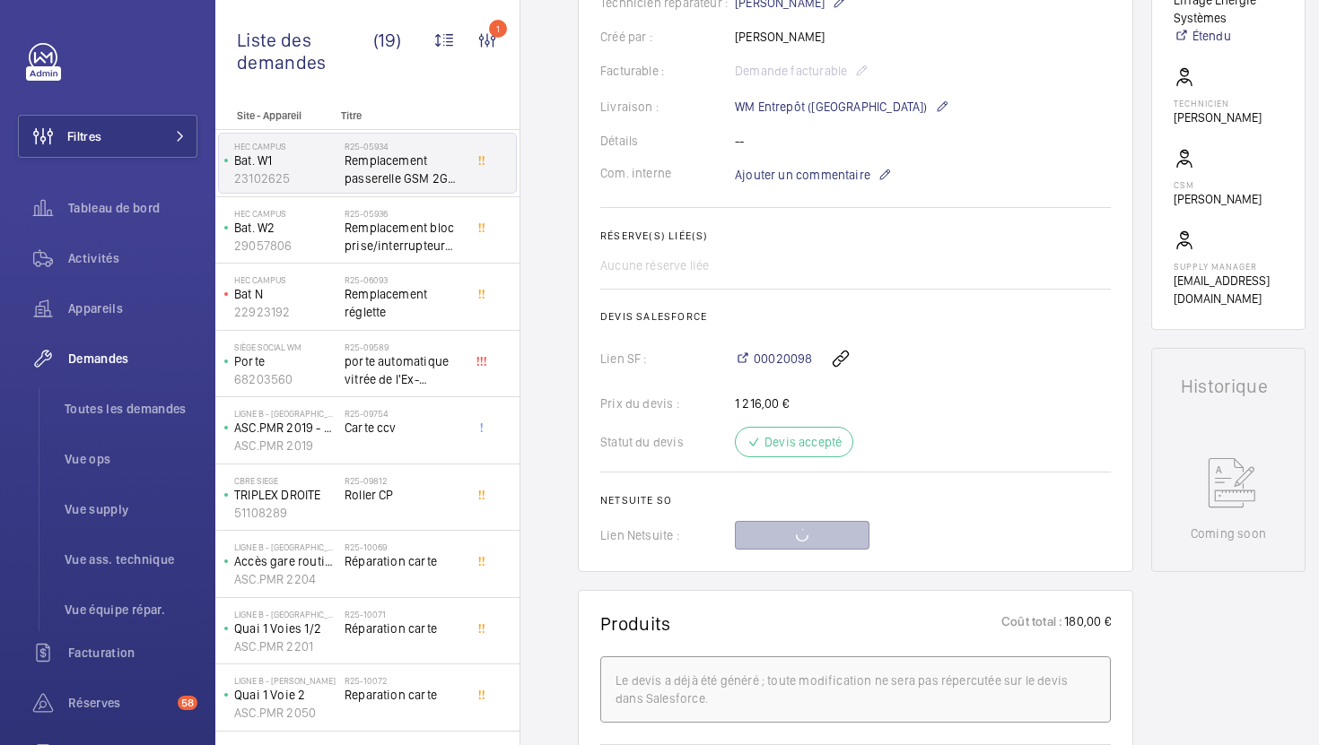
scroll to position [461, 0]
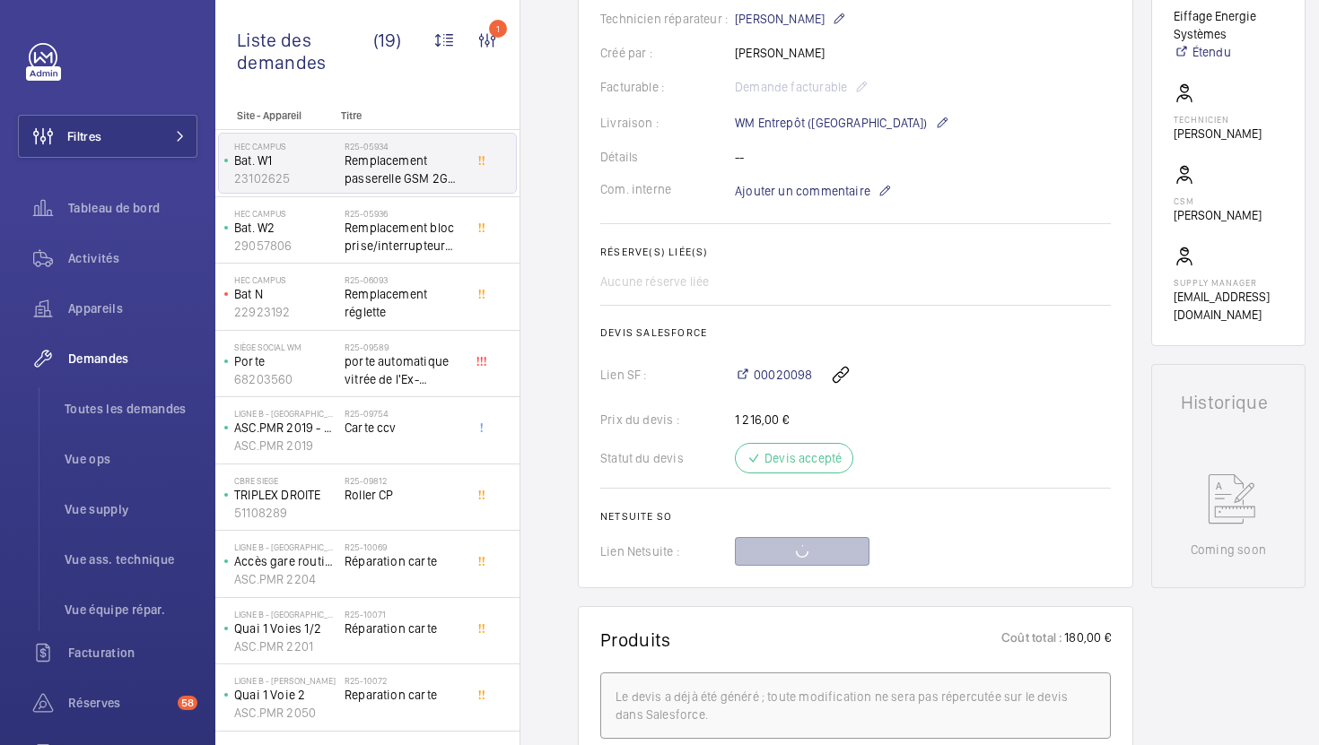
click at [890, 416] on div "Prix du devis : 1 216,00 €" at bounding box center [855, 420] width 510 height 18
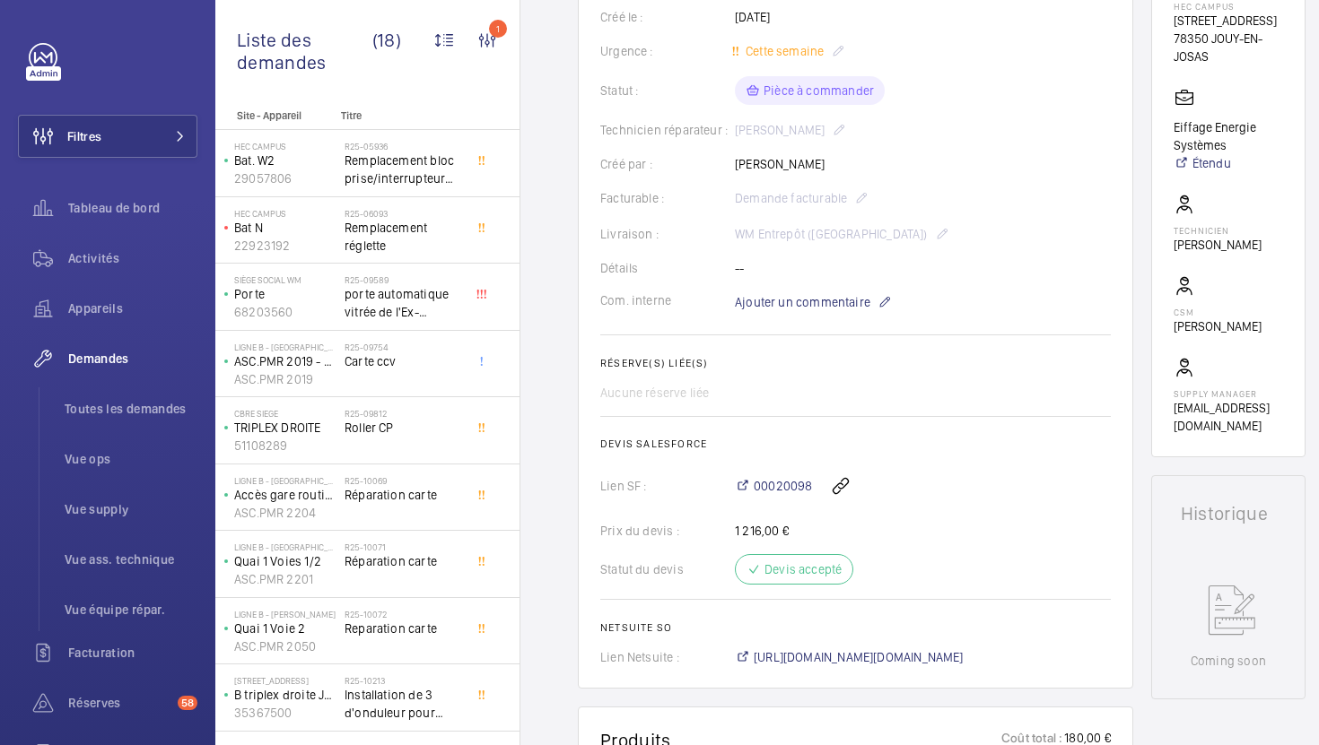
scroll to position [239, 0]
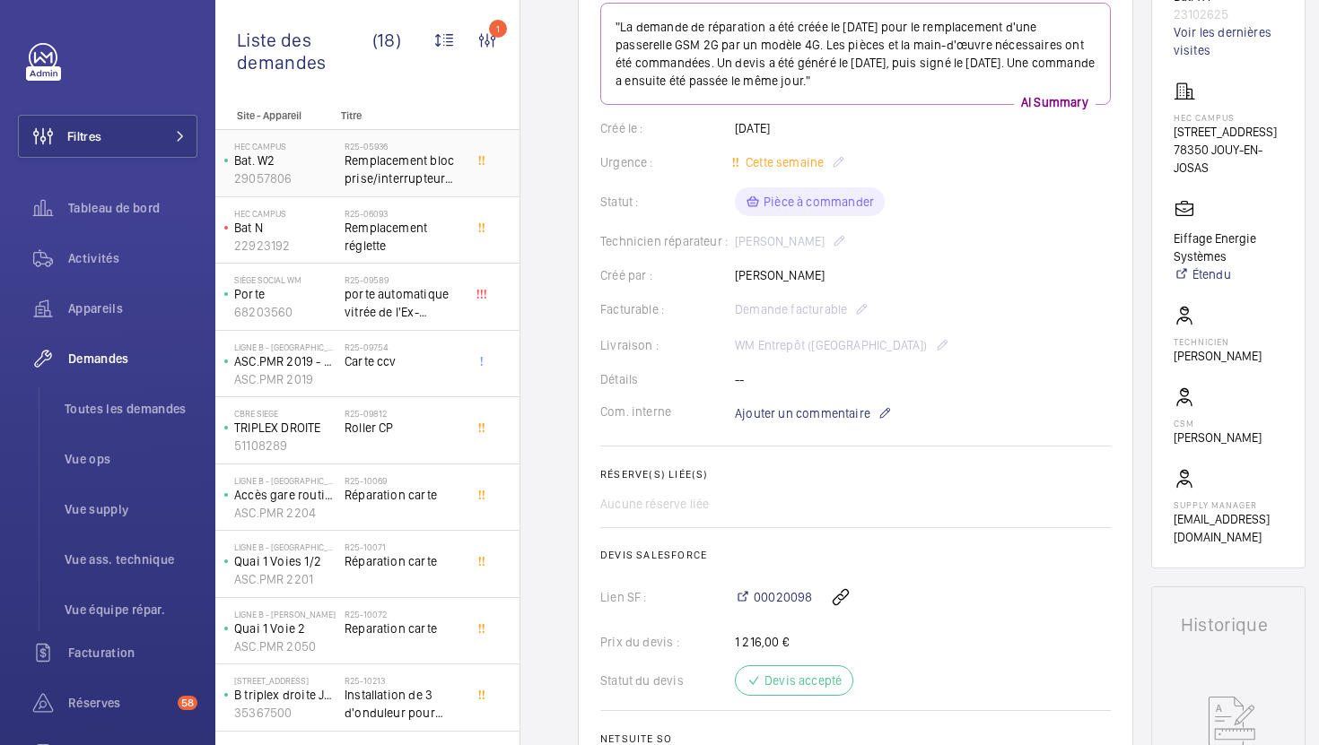
click at [444, 187] on span "Remplacement bloc prise/interrupteur gaine et interrupteur machinerie" at bounding box center [403, 170] width 118 height 36
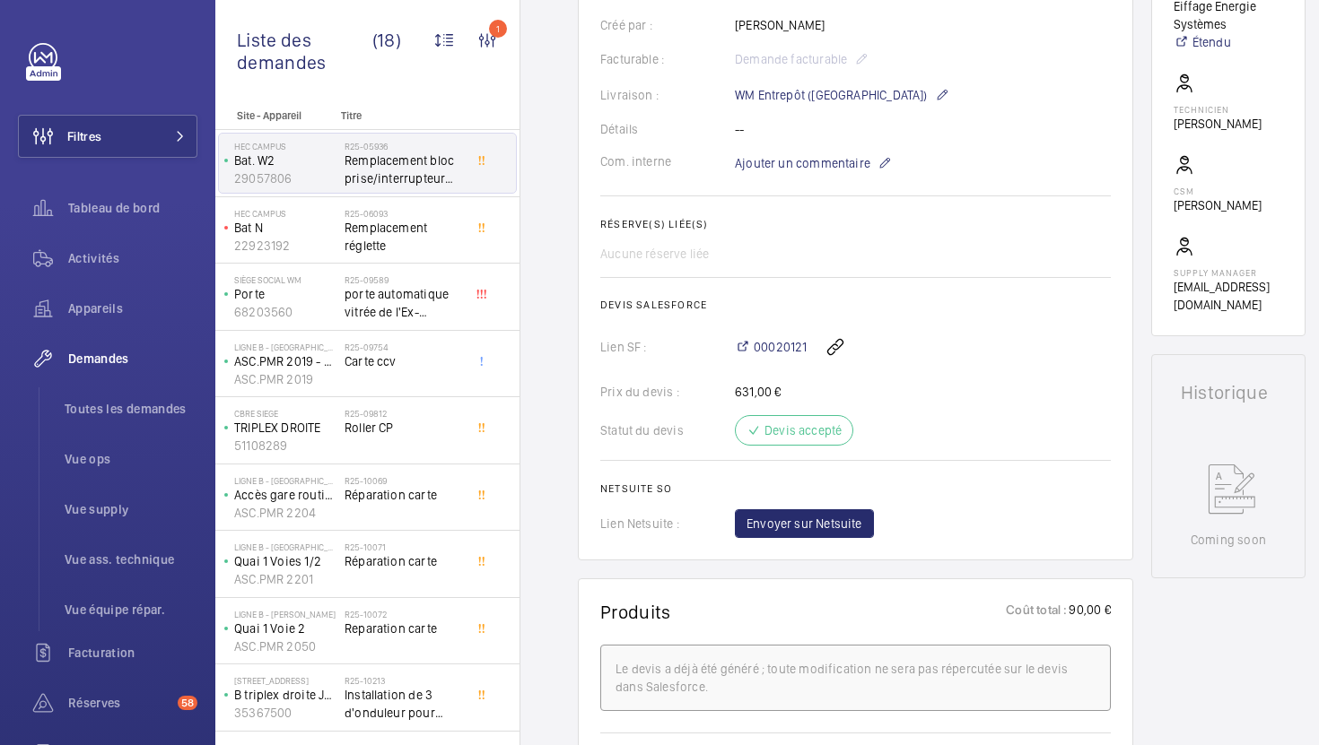
scroll to position [460, 0]
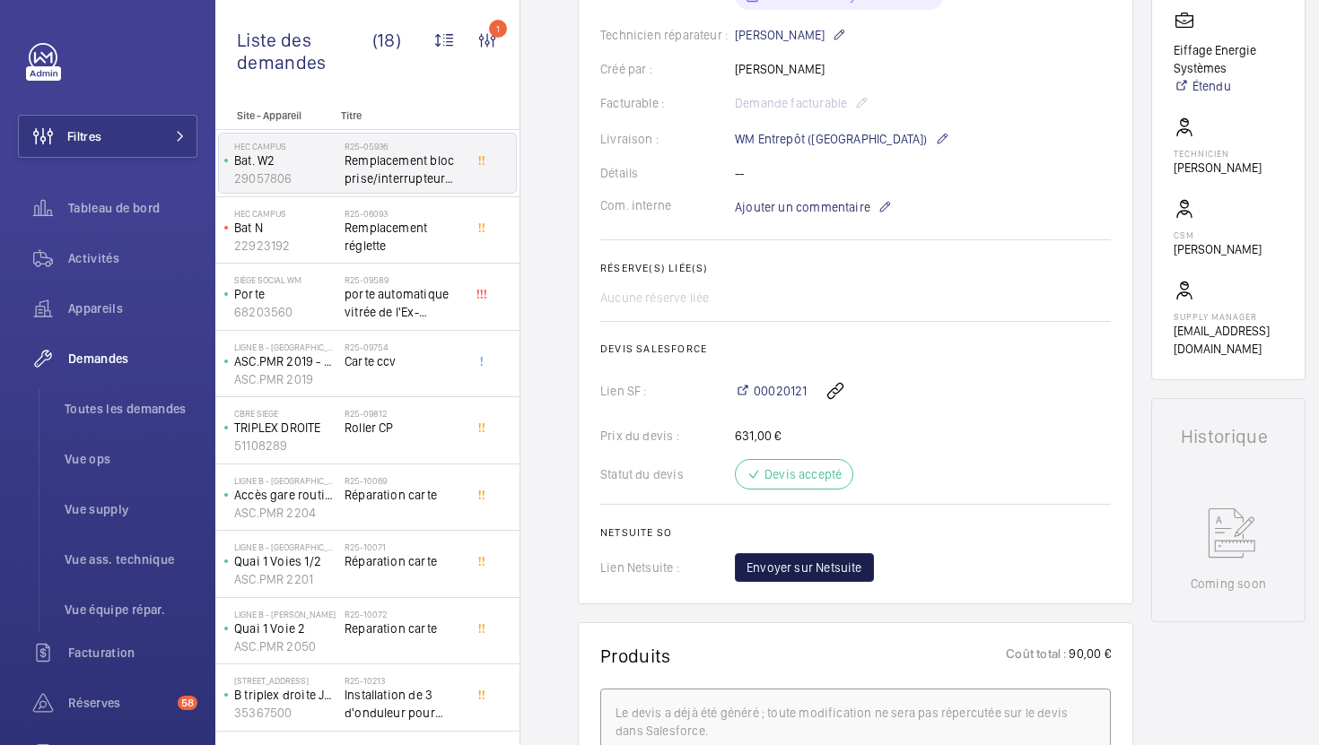
click at [829, 570] on span "Envoyer sur Netsuite" at bounding box center [804, 568] width 116 height 18
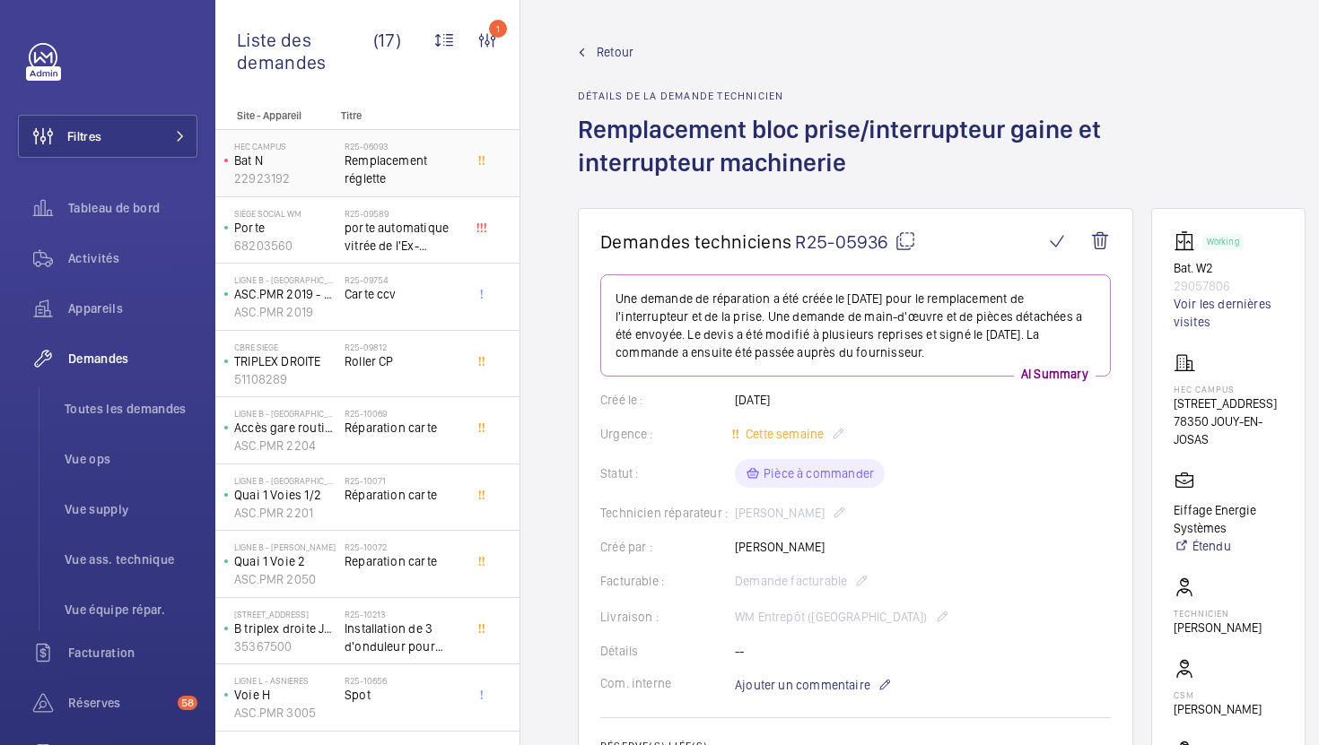
click at [425, 179] on span "Remplacement réglette" at bounding box center [403, 170] width 118 height 36
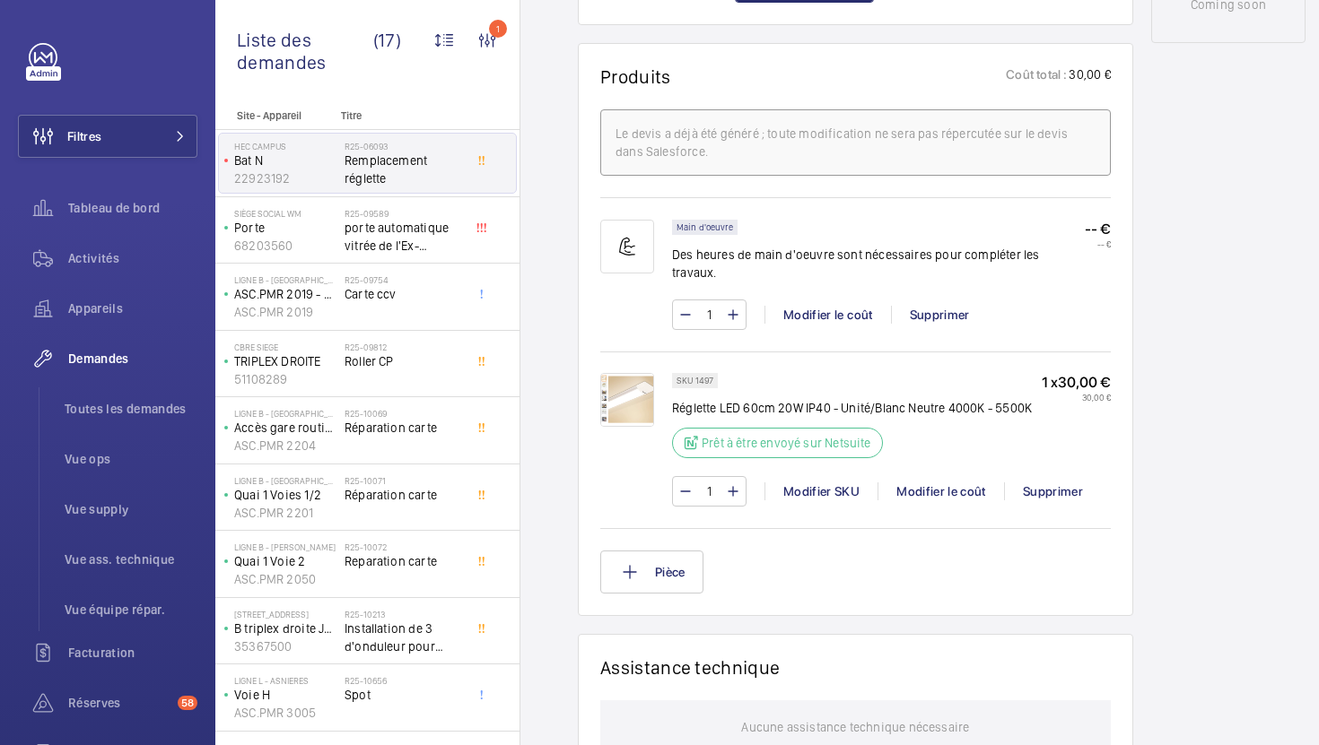
scroll to position [1007, 0]
click at [754, 398] on p "Réglette LED 60cm 20W IP40 - Unité/Blanc Neutre 4000K - 5500K" at bounding box center [852, 407] width 360 height 18
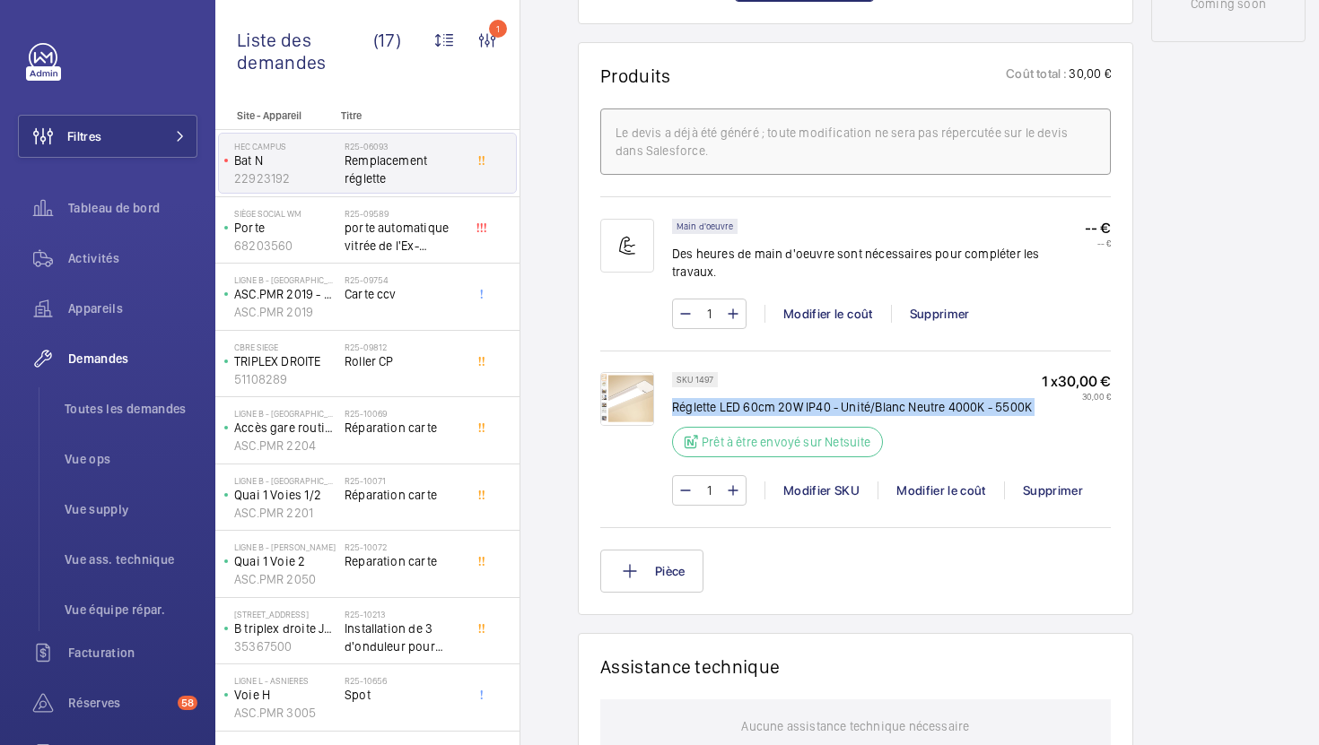
click at [754, 398] on p "Réglette LED 60cm 20W IP40 - Unité/Blanc Neutre 4000K - 5500K" at bounding box center [852, 407] width 360 height 18
copy div "Réglette LED 60cm 20W IP40 - Unité/Blanc Neutre 4000K - 5500K"
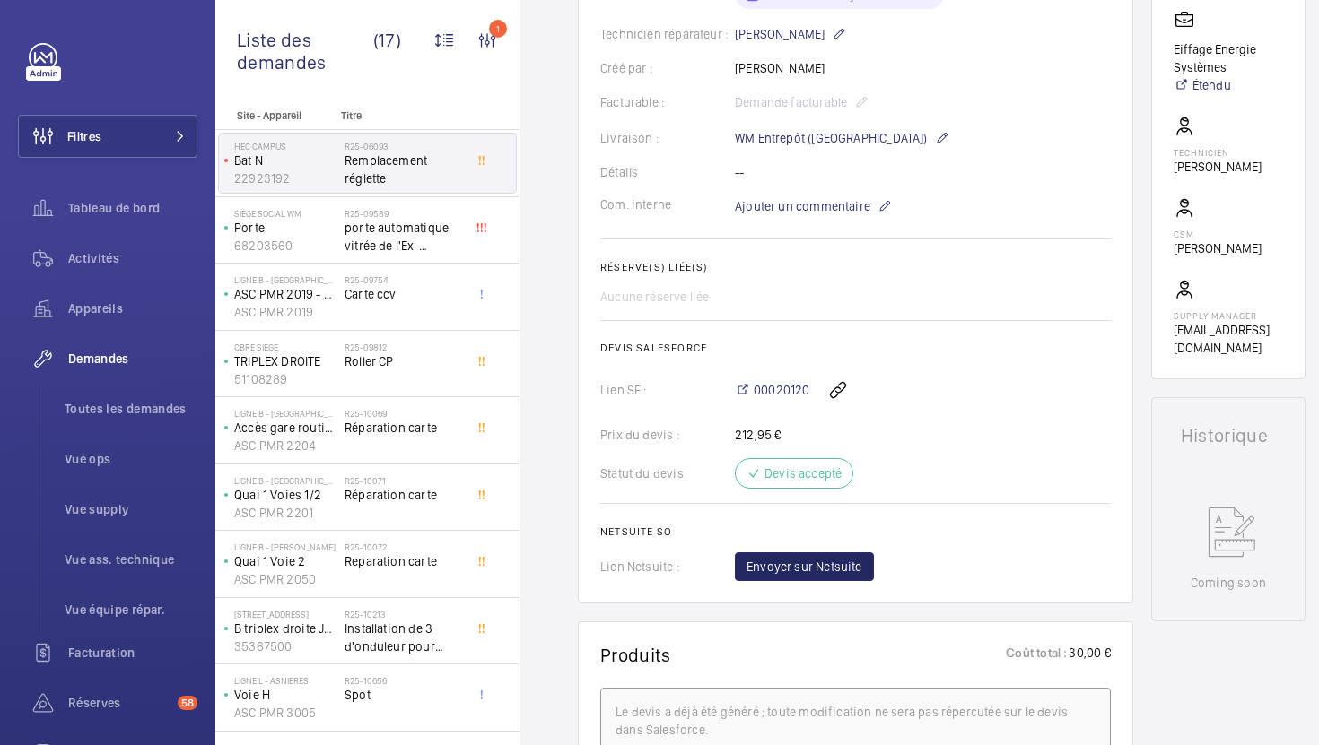
scroll to position [426, 0]
click at [806, 552] on wm-front-card-body "La demande de réparation a été créée le [DATE] pour le remplacement d'une régle…" at bounding box center [855, 199] width 510 height 768
click at [804, 564] on span "Envoyer sur Netsuite" at bounding box center [804, 569] width 116 height 18
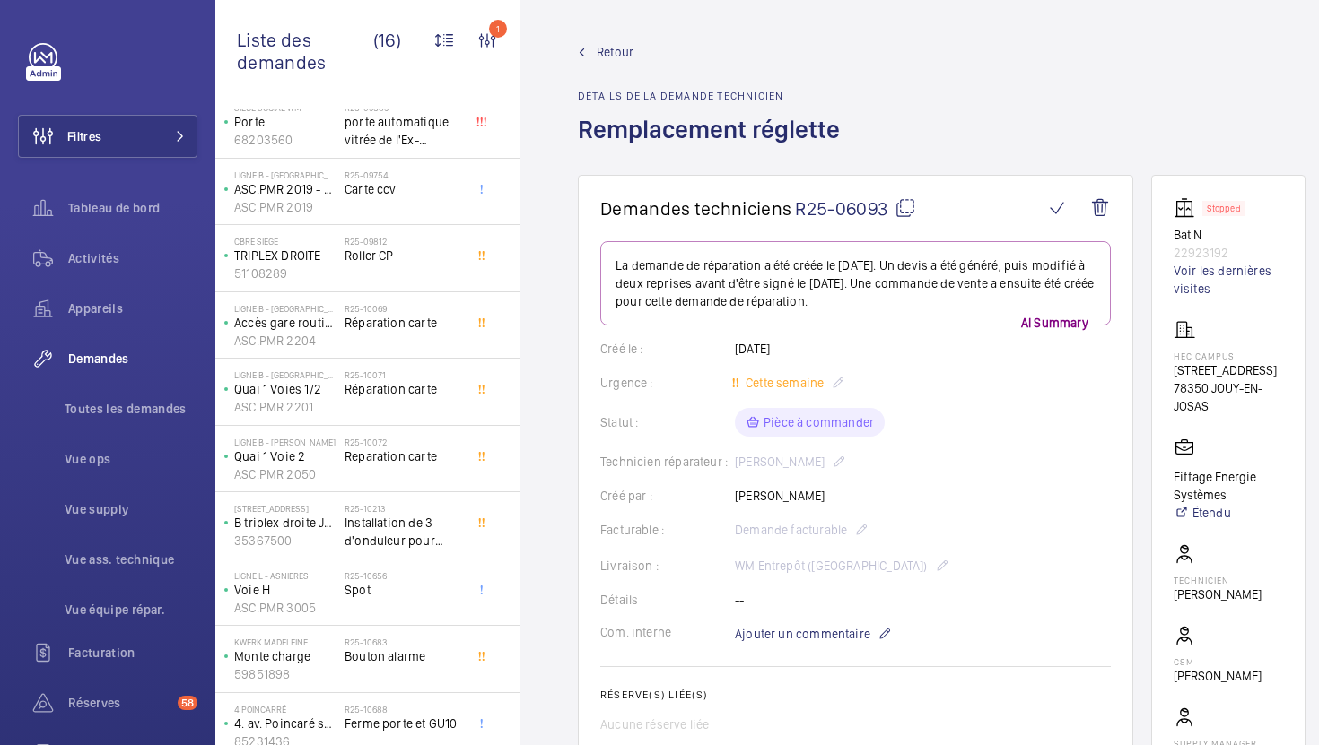
scroll to position [0, 0]
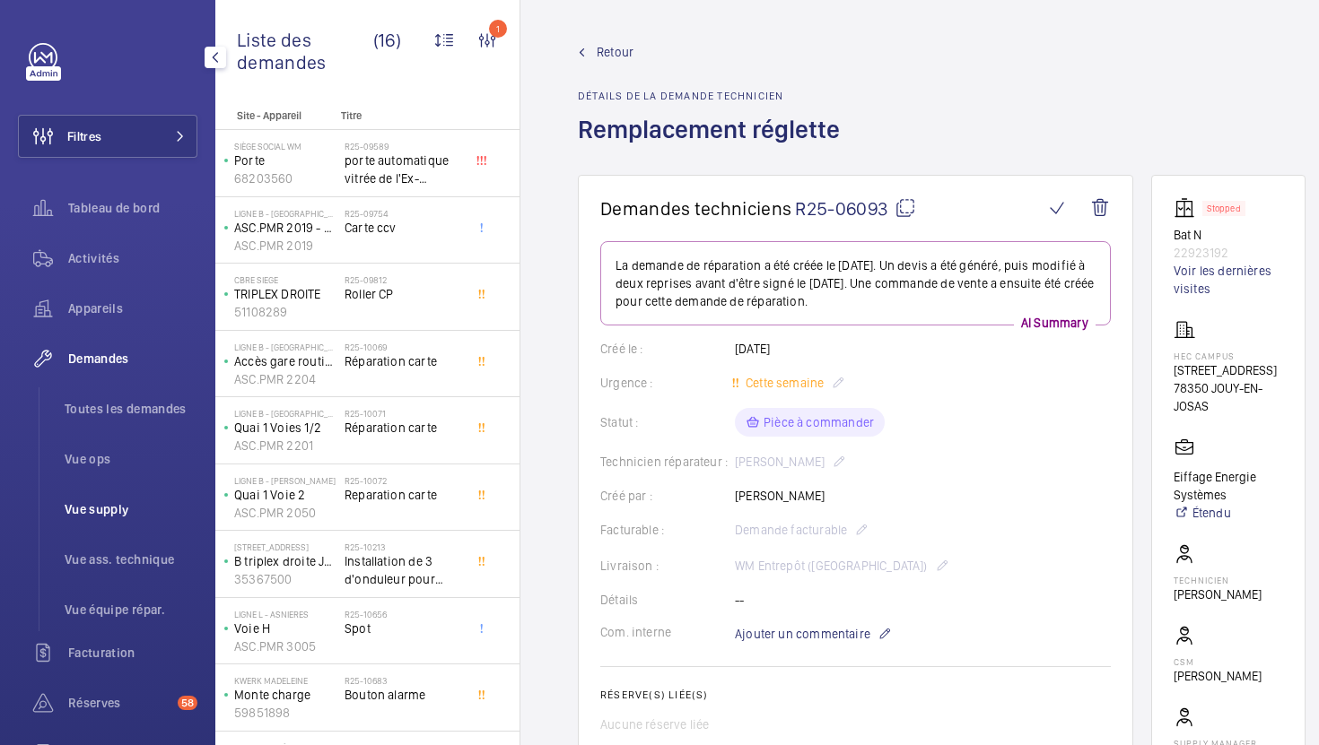
click at [142, 524] on li "Vue supply" at bounding box center [123, 509] width 147 height 43
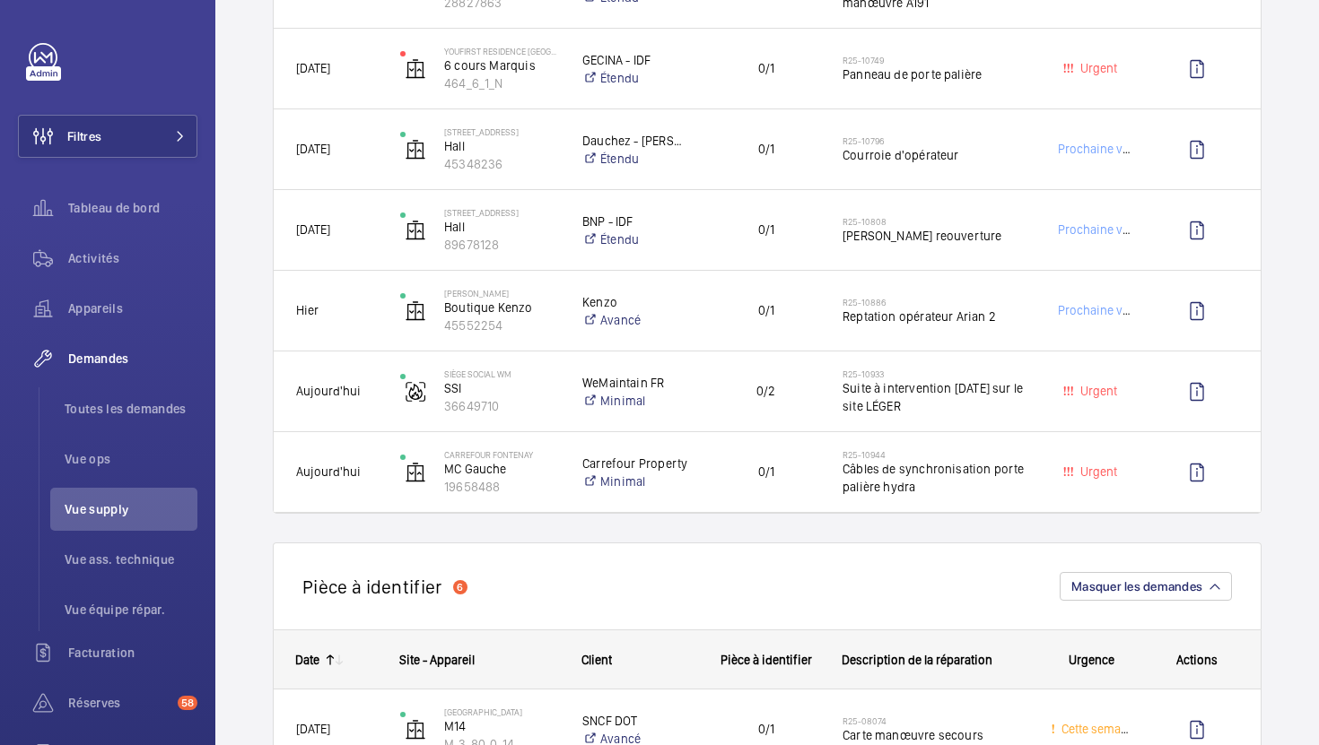
scroll to position [1371, 0]
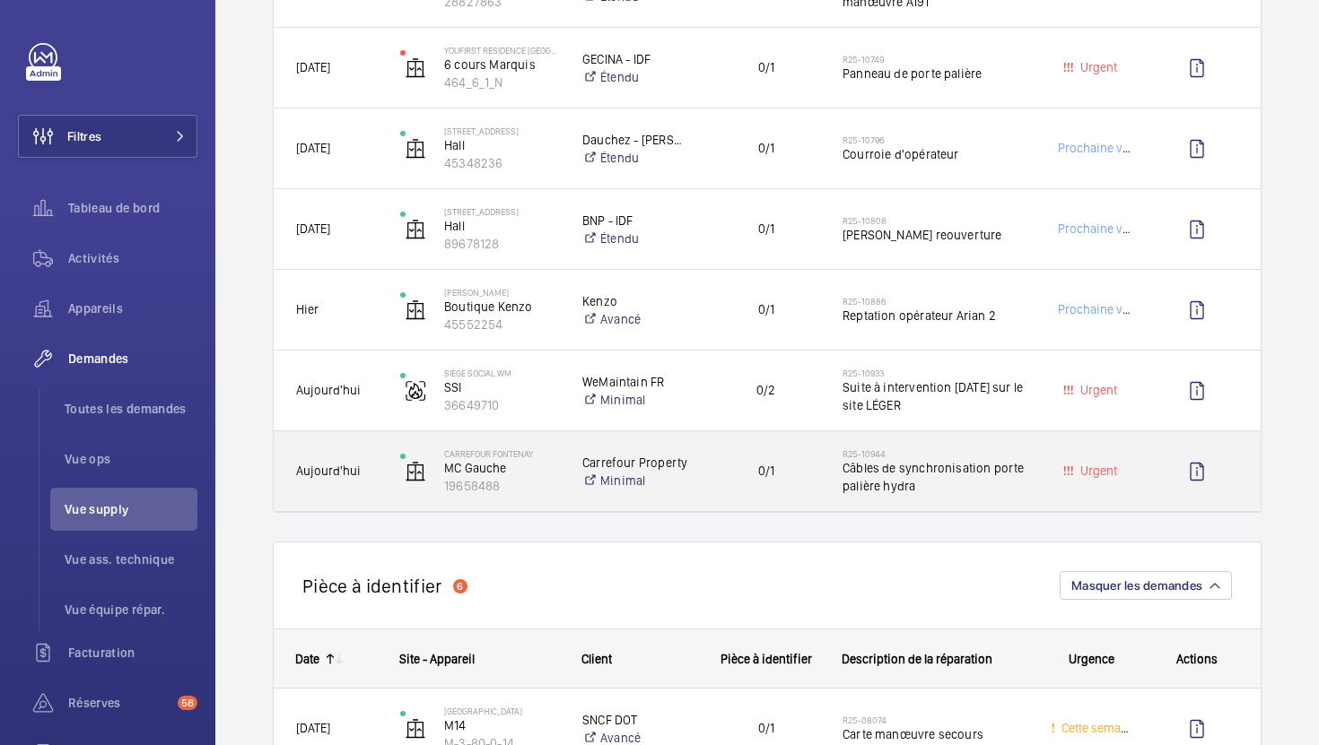
click at [733, 497] on div "0/1" at bounding box center [755, 471] width 128 height 57
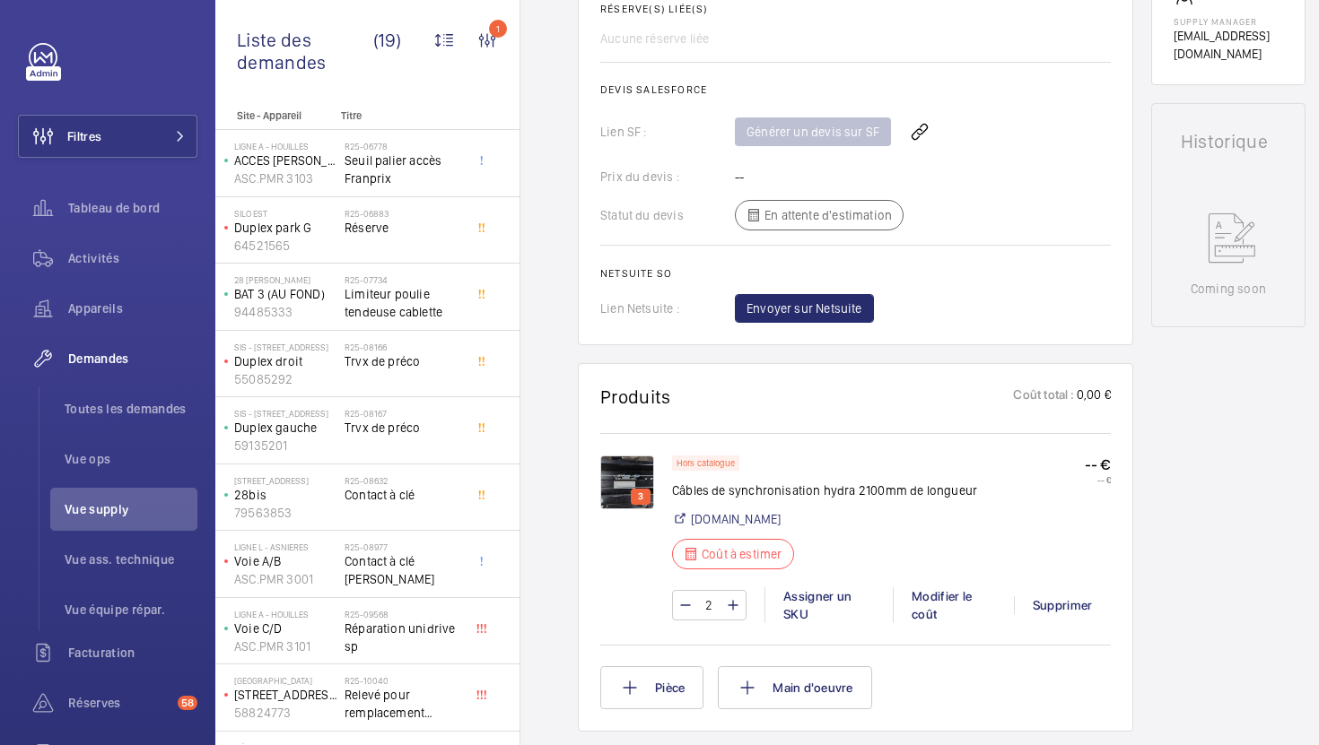
scroll to position [769, 0]
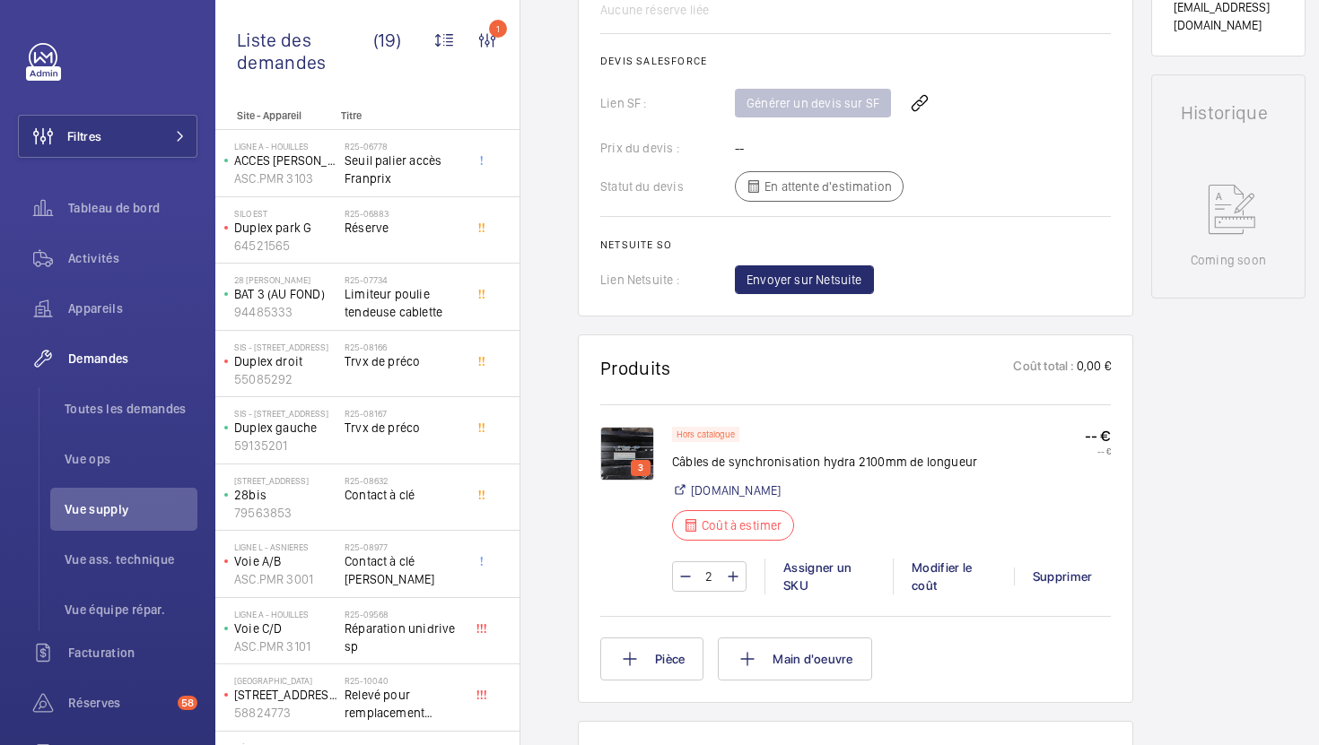
click at [629, 463] on img at bounding box center [627, 454] width 54 height 54
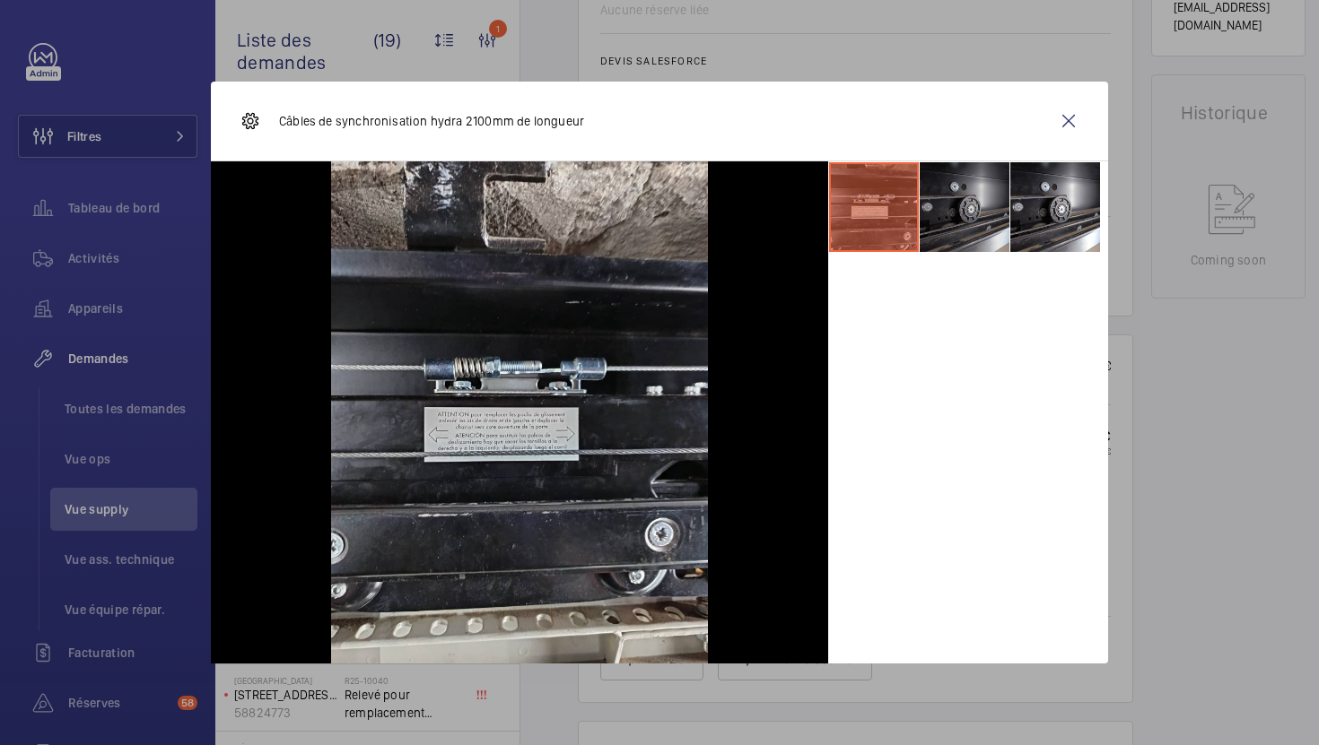
click at [979, 217] on li at bounding box center [964, 207] width 90 height 90
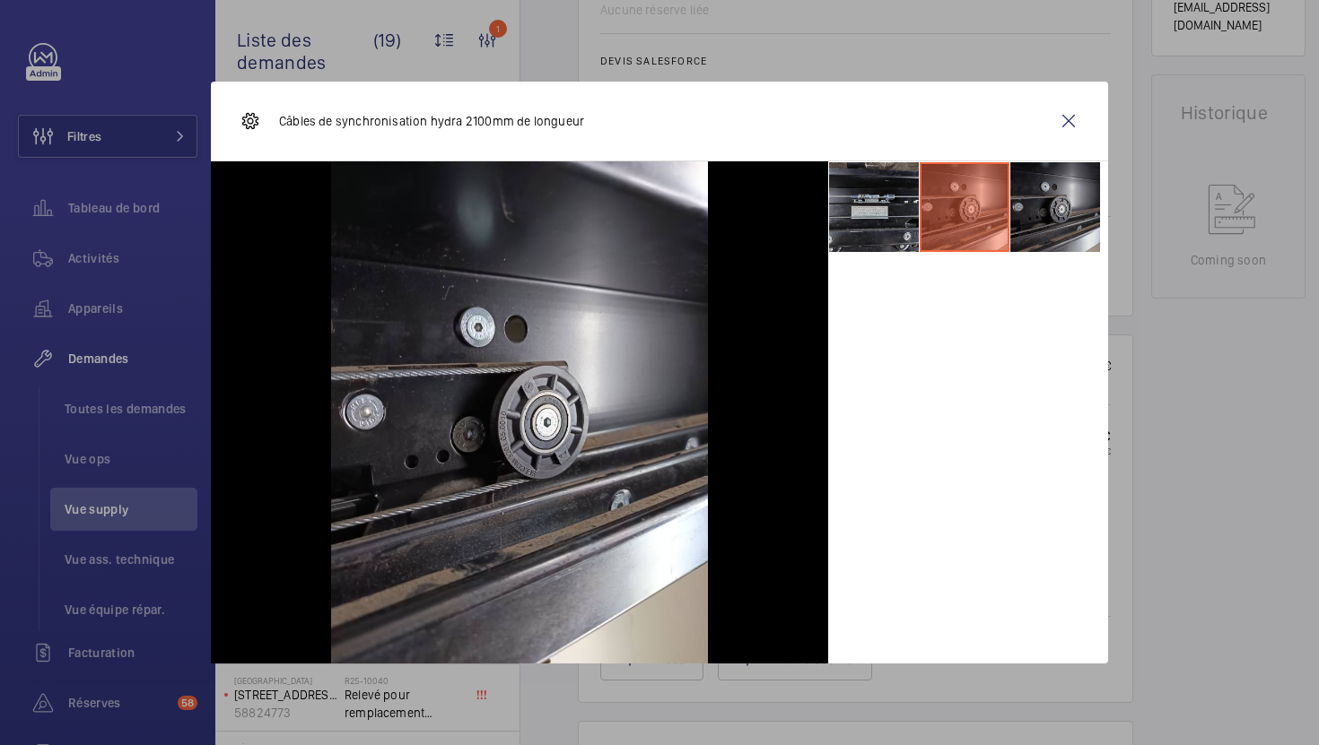
click at [1041, 205] on li at bounding box center [1055, 207] width 90 height 90
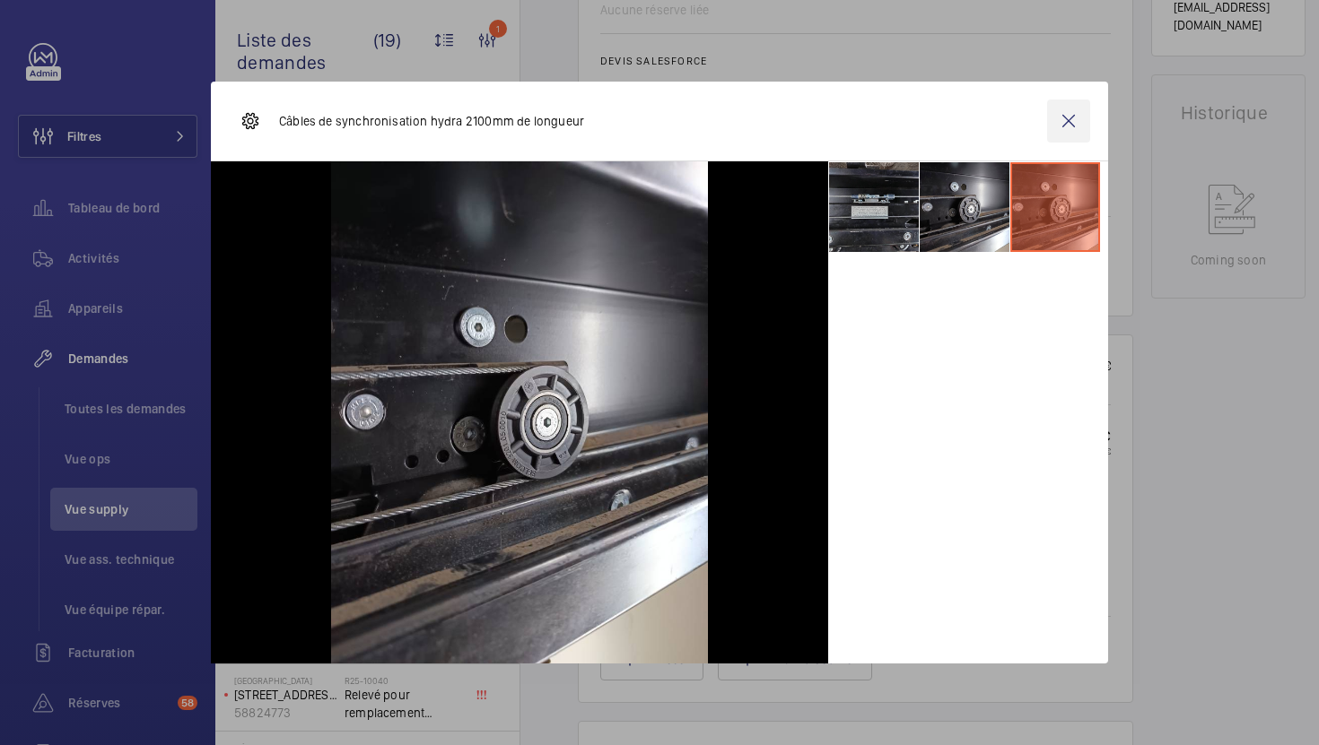
click at [1067, 128] on wm-front-icon-button at bounding box center [1068, 121] width 43 height 43
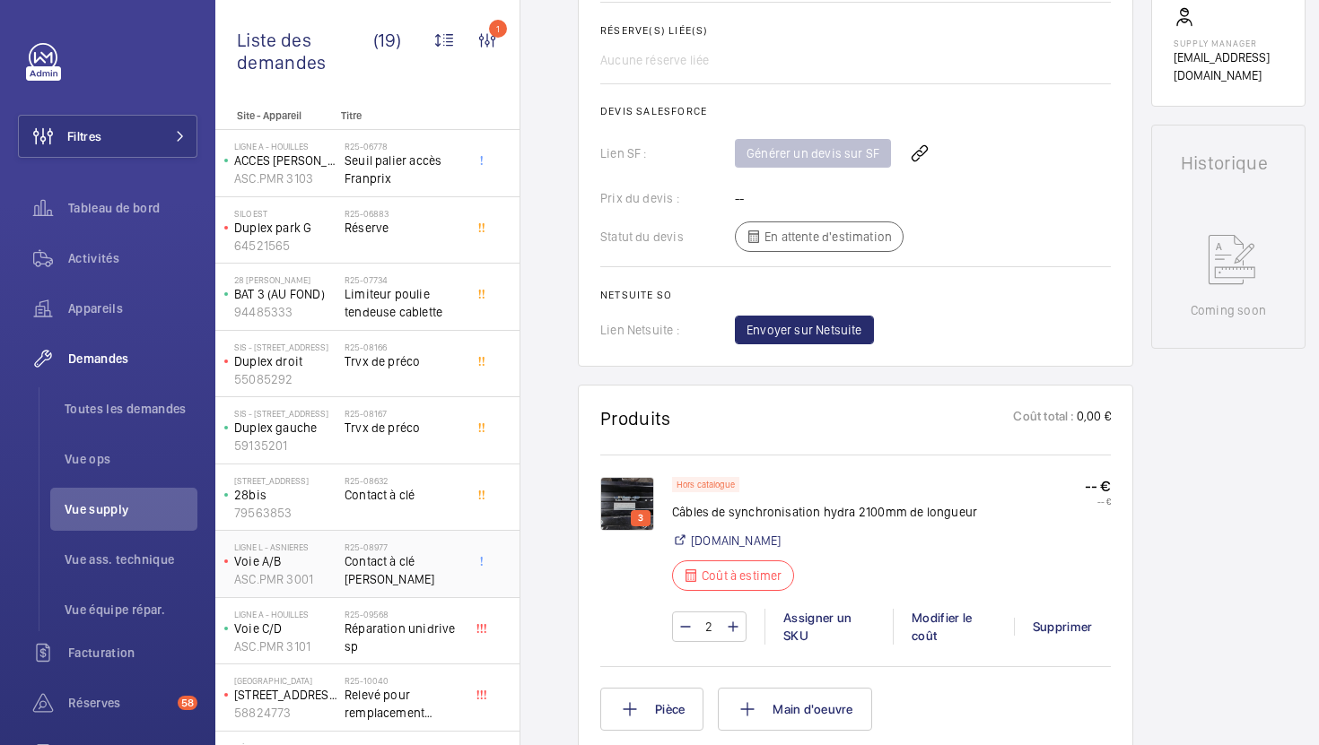
scroll to position [655, 0]
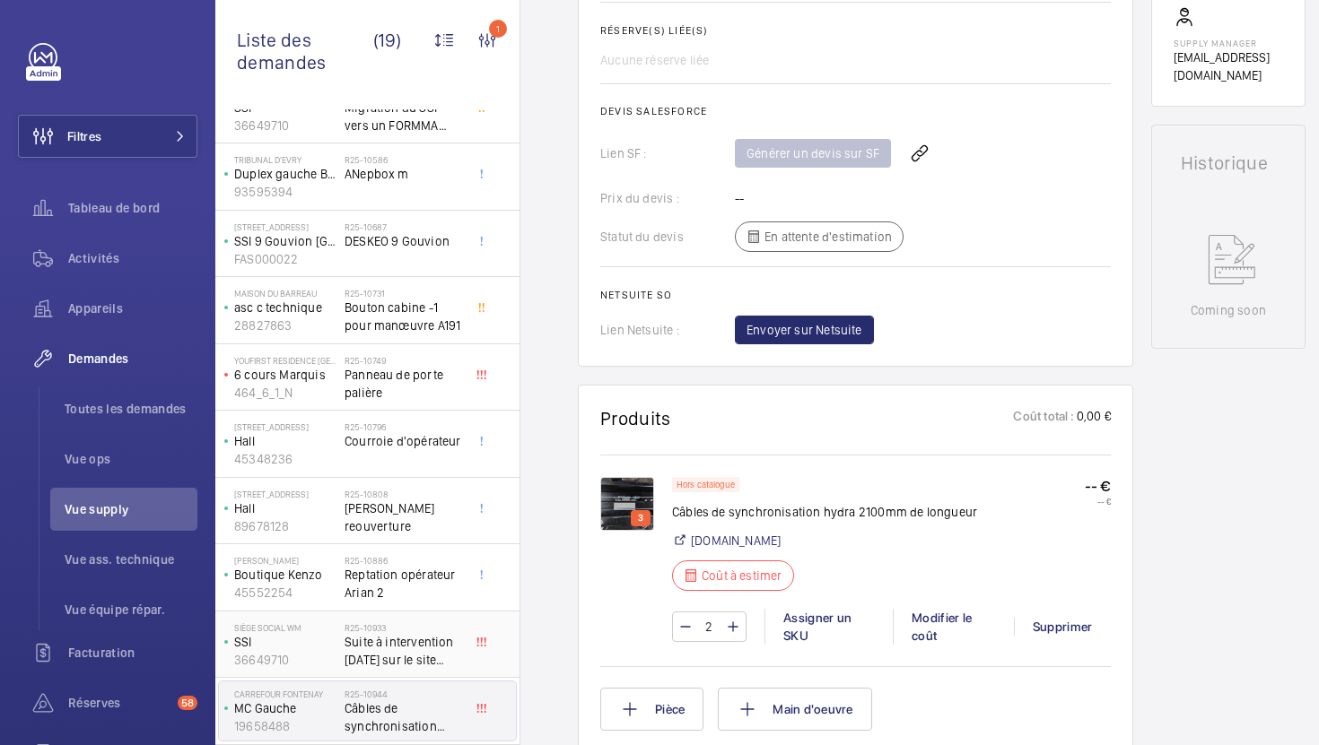
click at [449, 644] on span "Suite à intervention [DATE] sur le site LÉGER" at bounding box center [403, 651] width 118 height 36
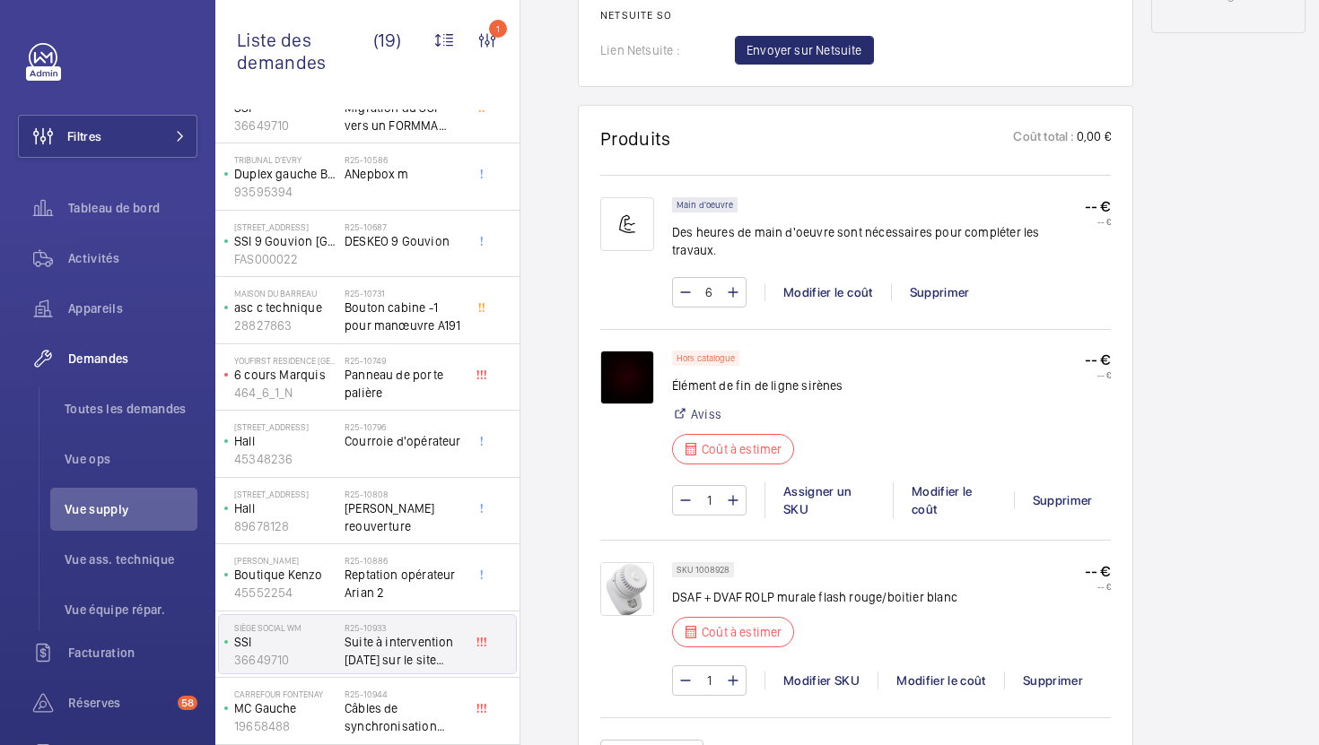
scroll to position [1003, 0]
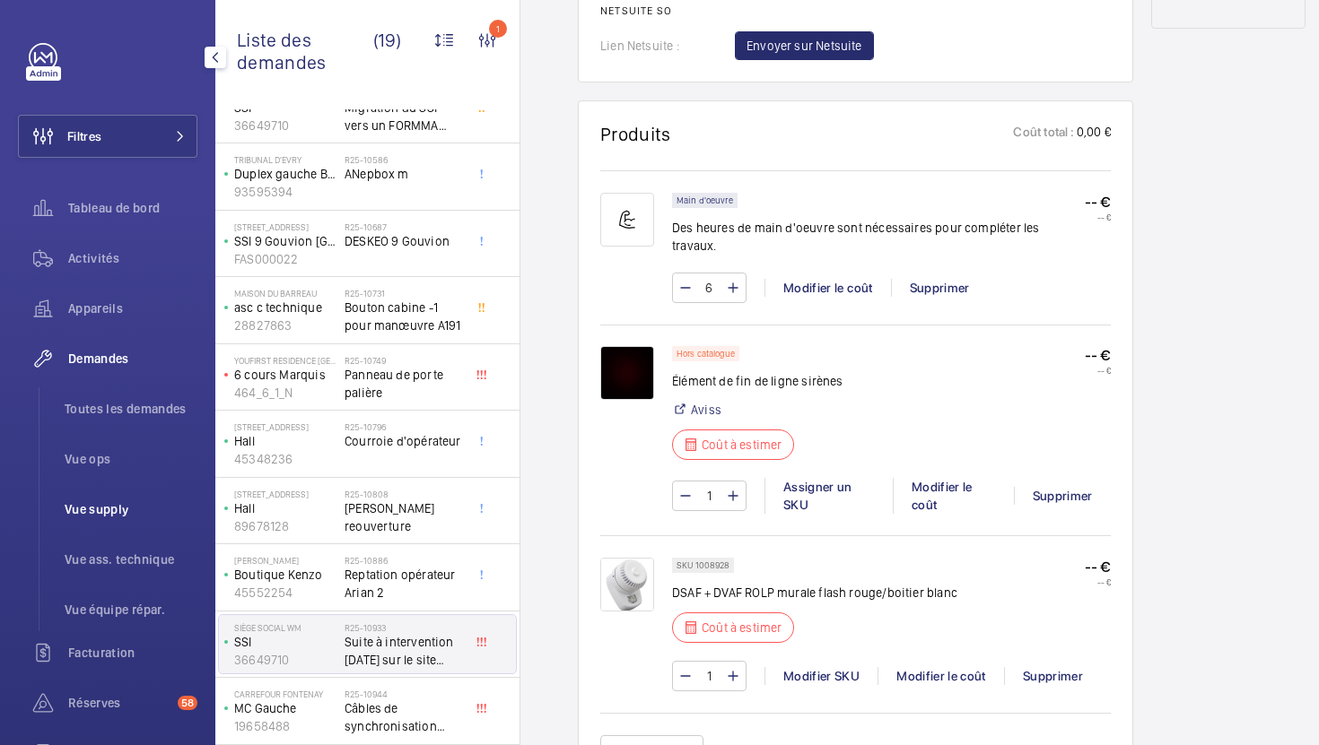
click at [130, 522] on li "Vue supply" at bounding box center [123, 509] width 147 height 43
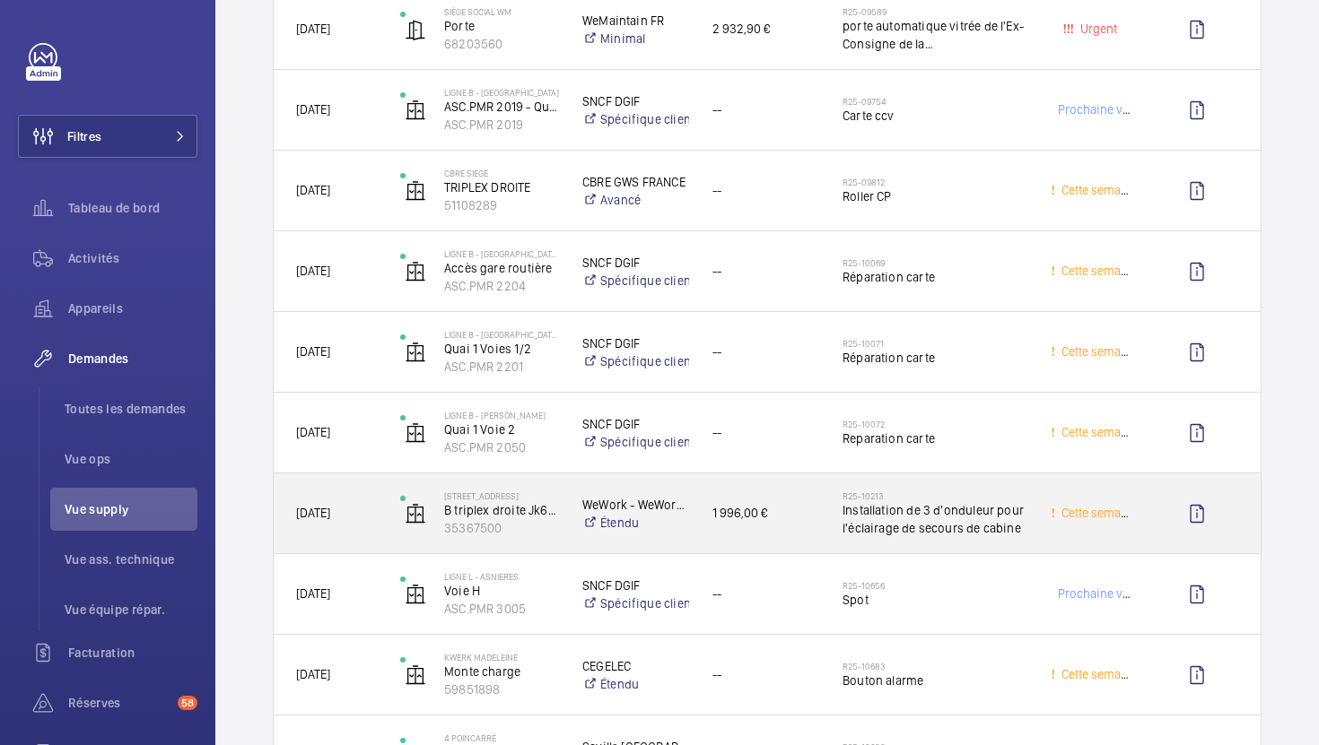
scroll to position [2728, 0]
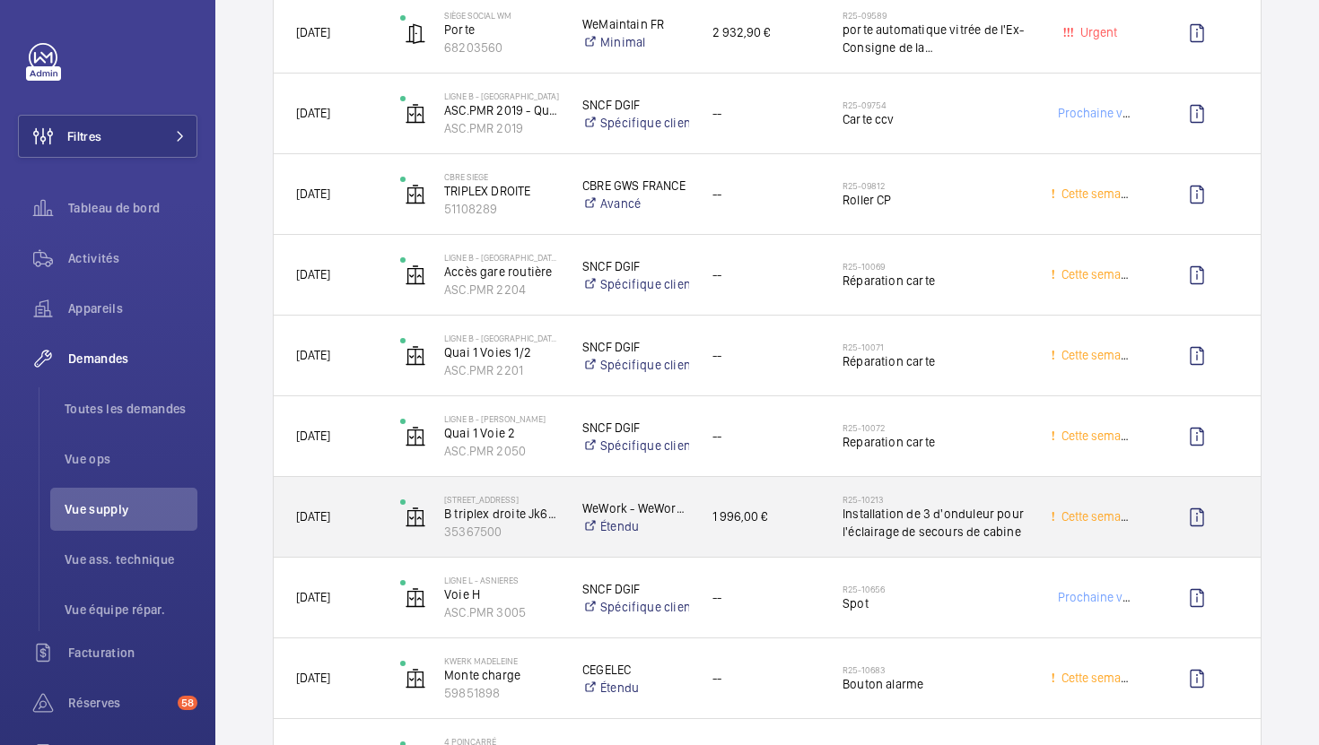
click at [975, 545] on div "R25-10213 Installation de 3 d'onduleur pour l'éclairage de secours de cabine" at bounding box center [924, 517] width 206 height 81
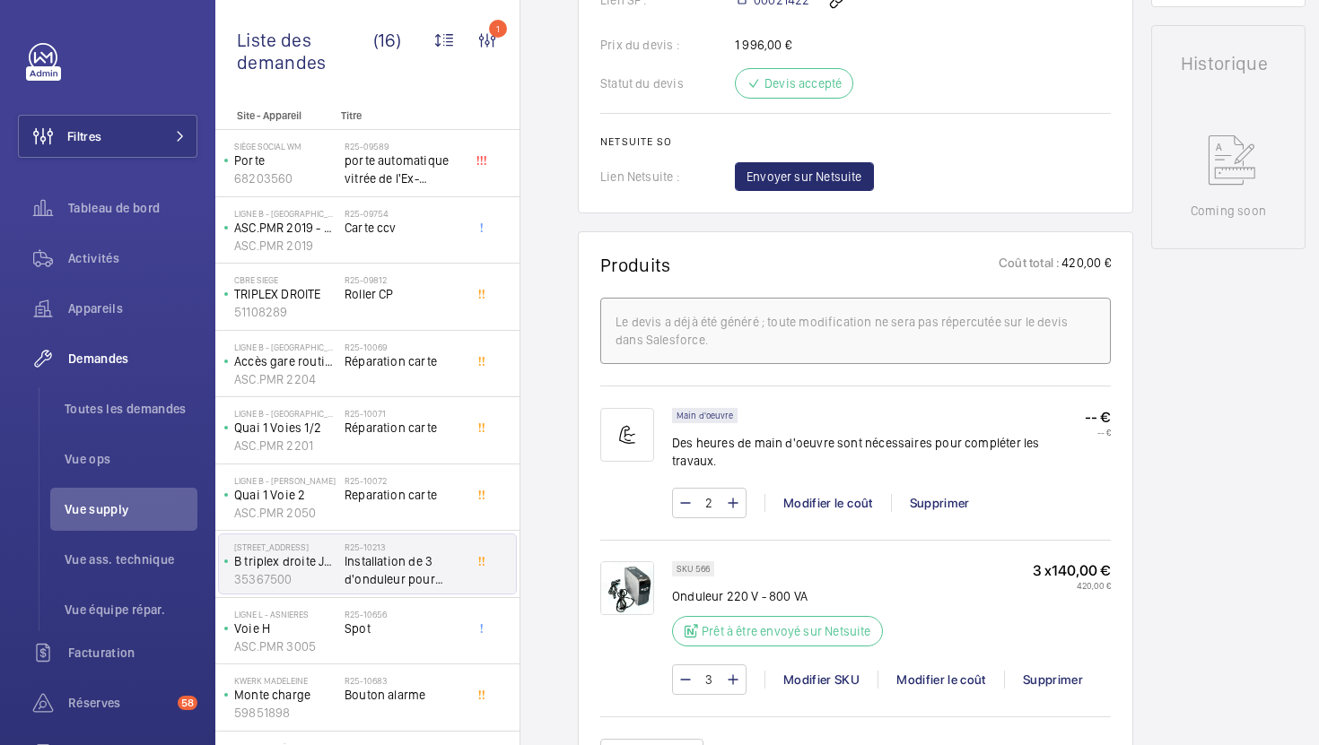
scroll to position [858, 0]
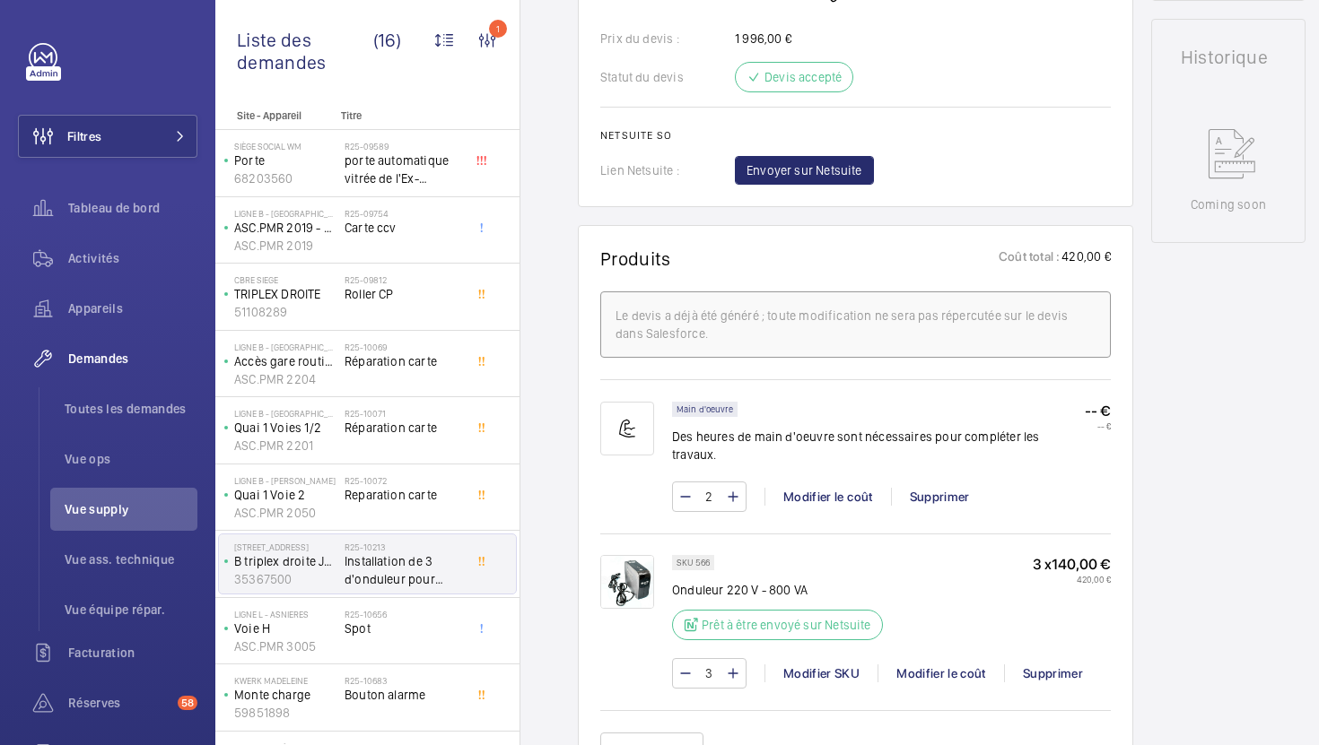
click at [754, 581] on p "Onduleur 220 V - 800 VA" at bounding box center [783, 590] width 222 height 18
copy div "Onduleur 220 V - 800 VA"
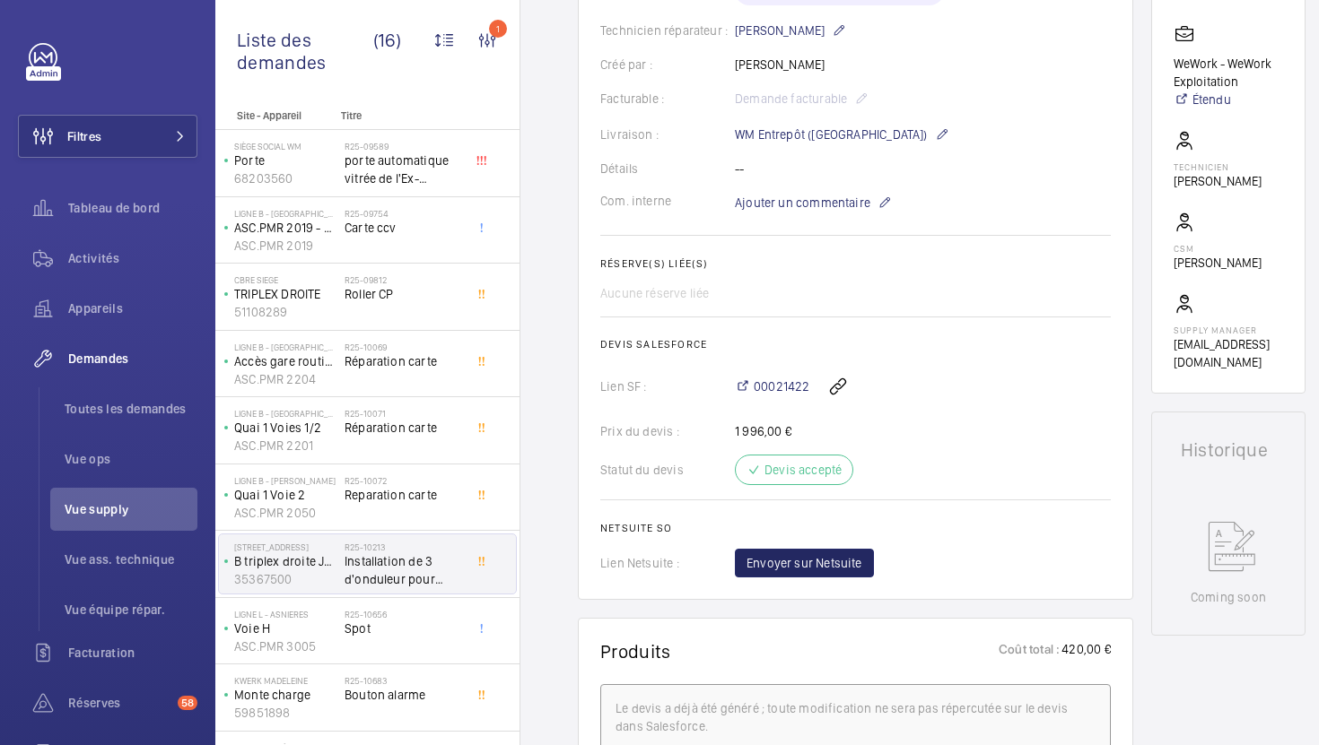
scroll to position [441, 0]
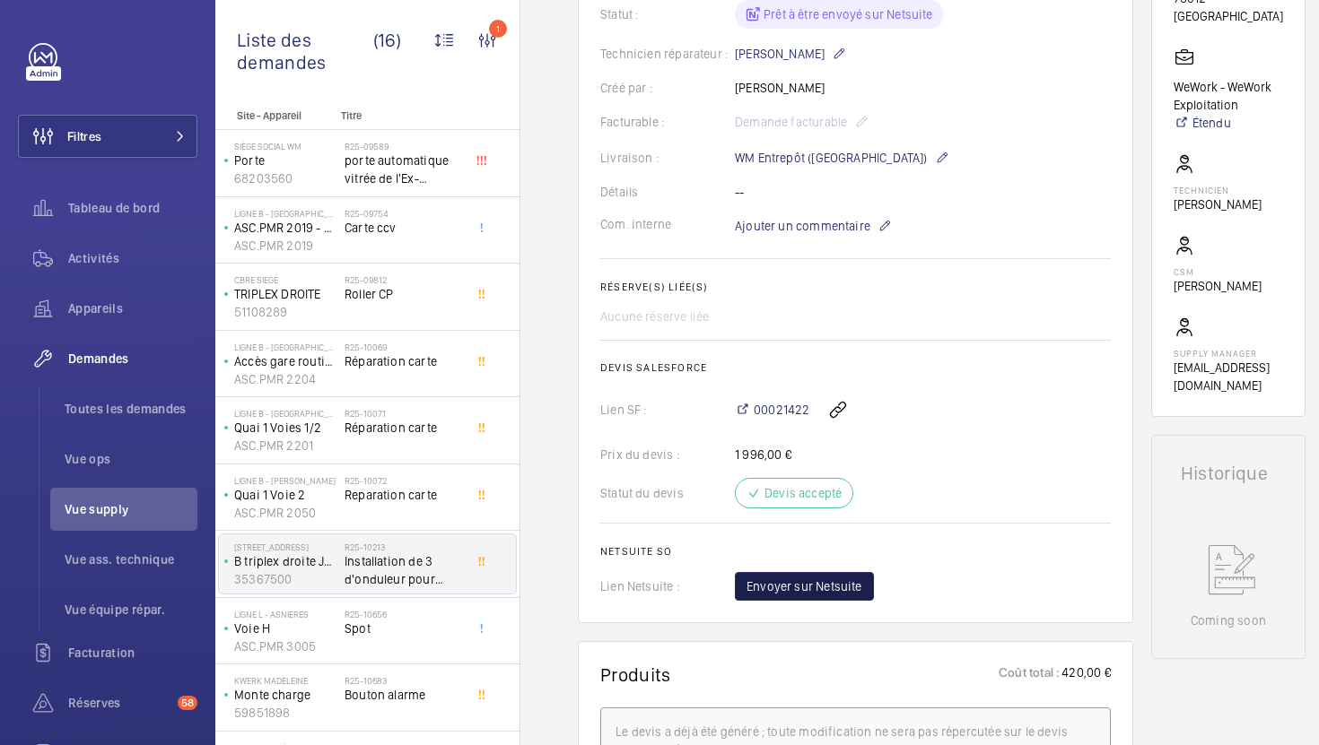
click at [821, 582] on span "Envoyer sur Netsuite" at bounding box center [804, 587] width 116 height 18
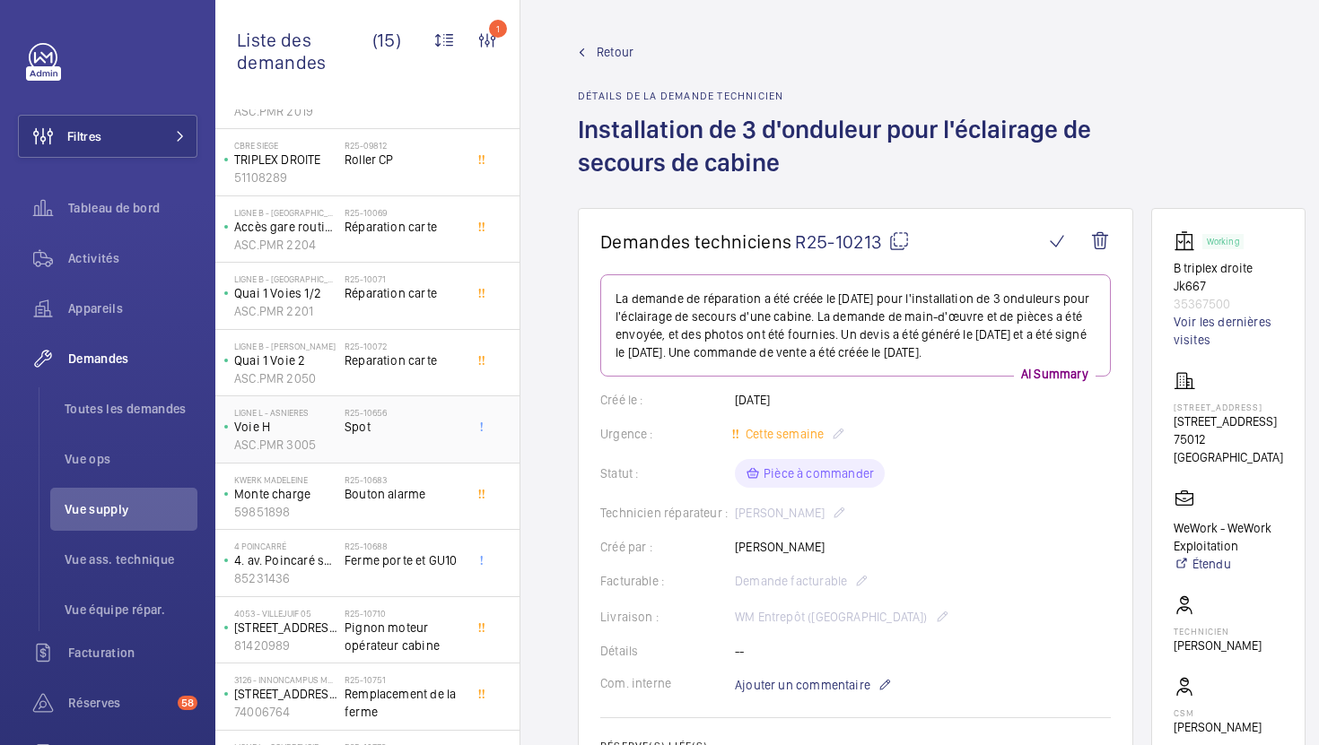
scroll to position [388, 0]
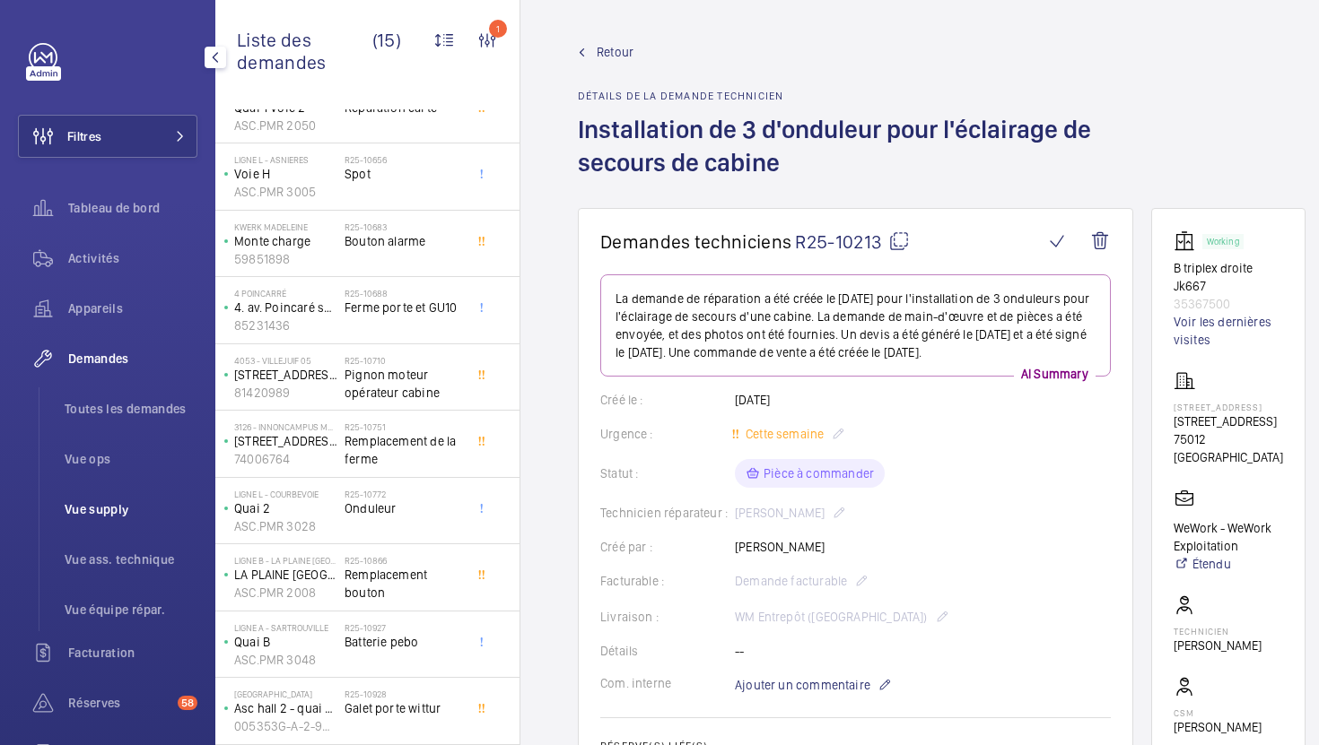
click at [138, 516] on span "Vue supply" at bounding box center [131, 510] width 133 height 18
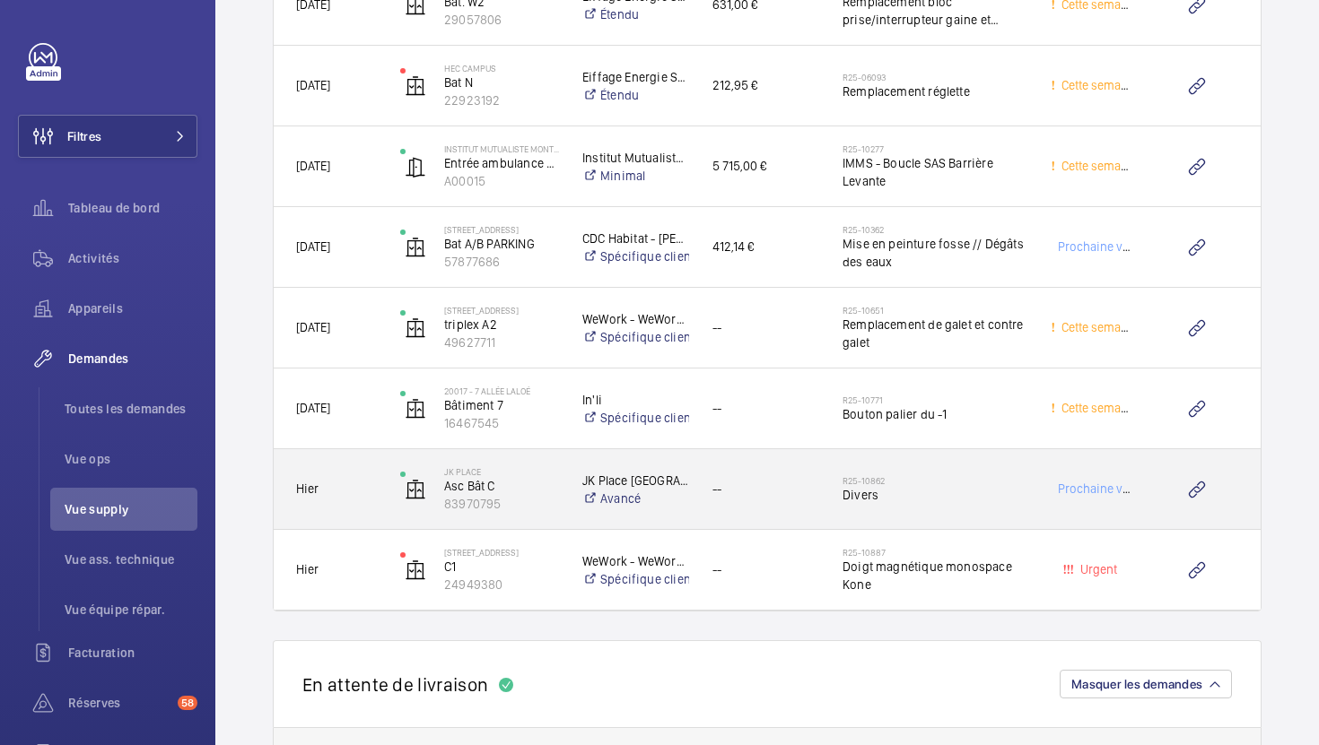
scroll to position [4429, 0]
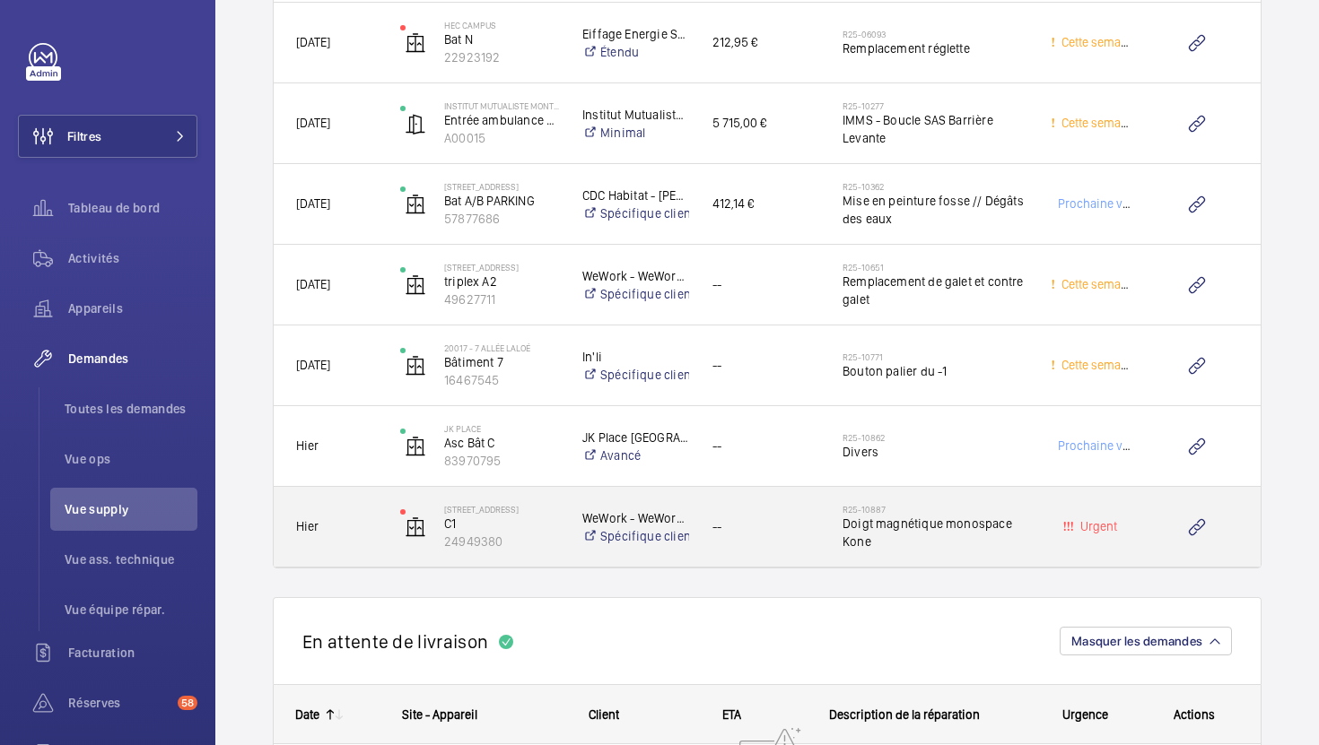
click at [802, 559] on div "--" at bounding box center [755, 527] width 130 height 80
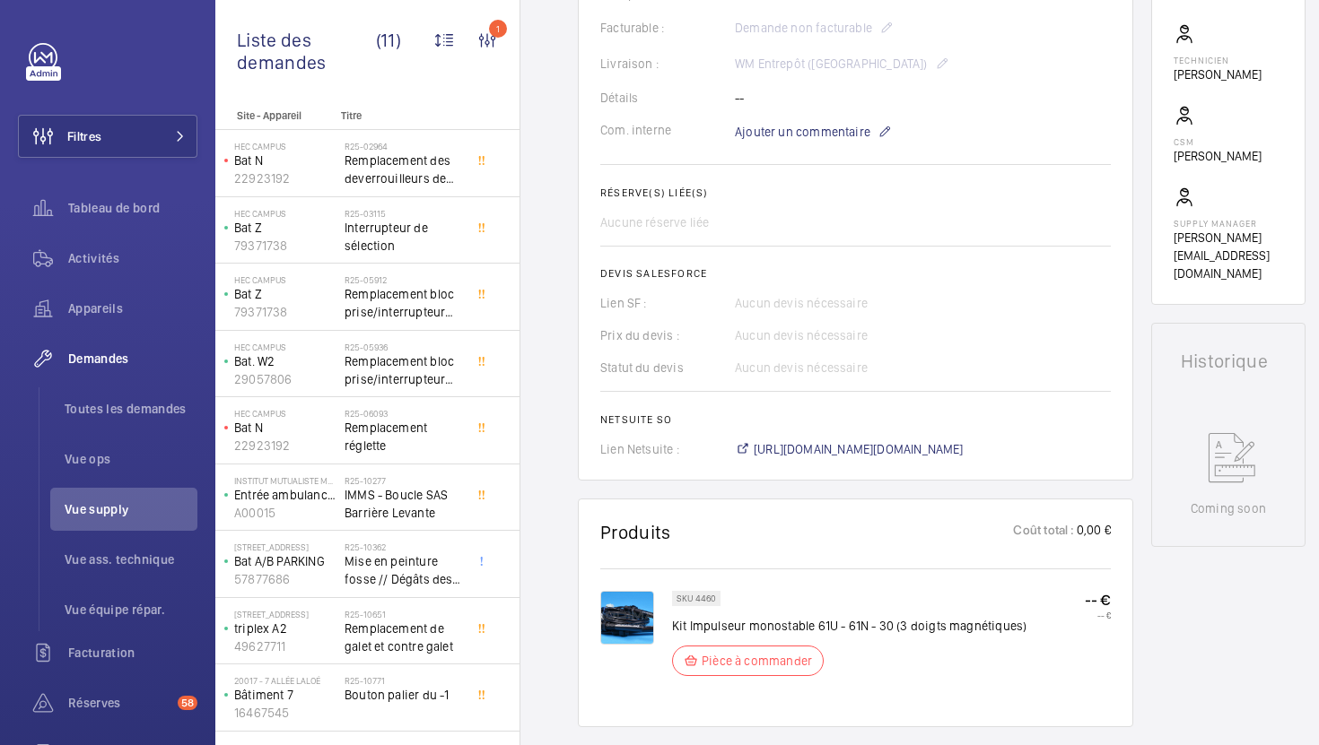
scroll to position [507, 0]
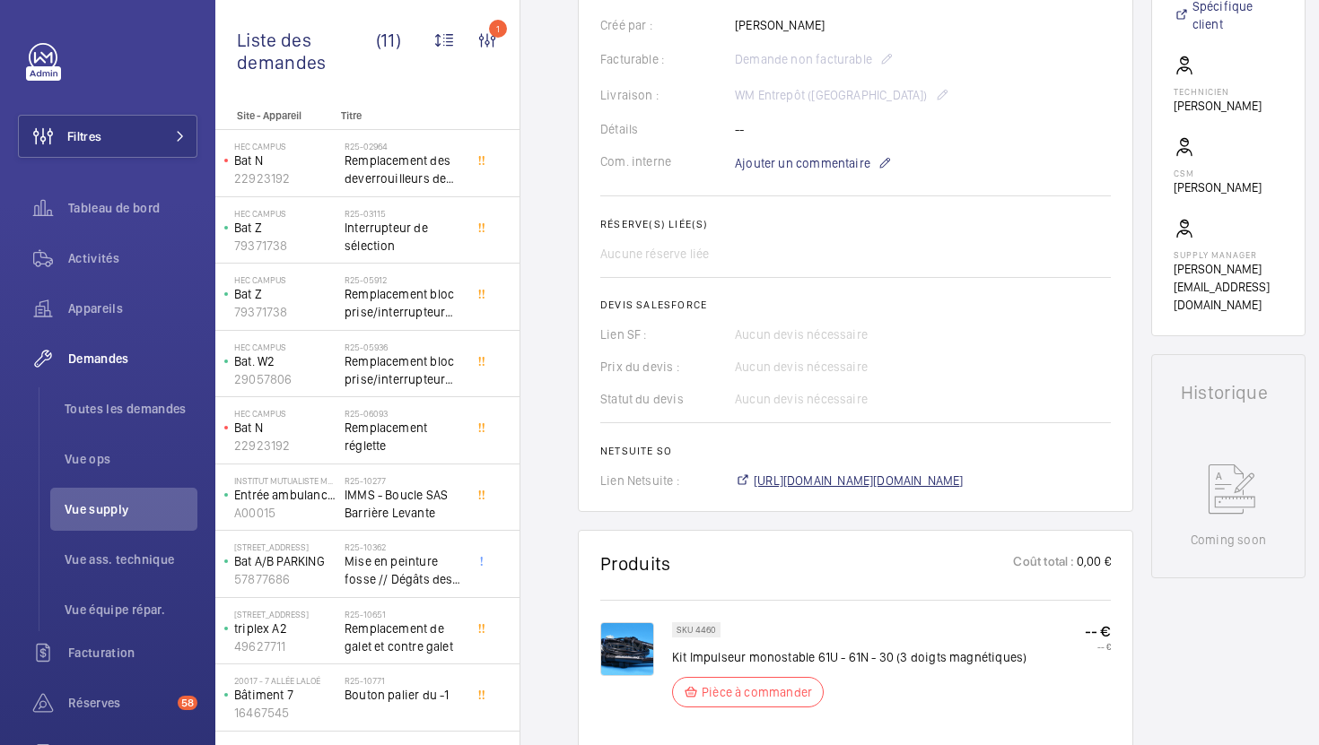
click at [852, 484] on span "[URL][DOMAIN_NAME][DOMAIN_NAME]" at bounding box center [859, 481] width 210 height 18
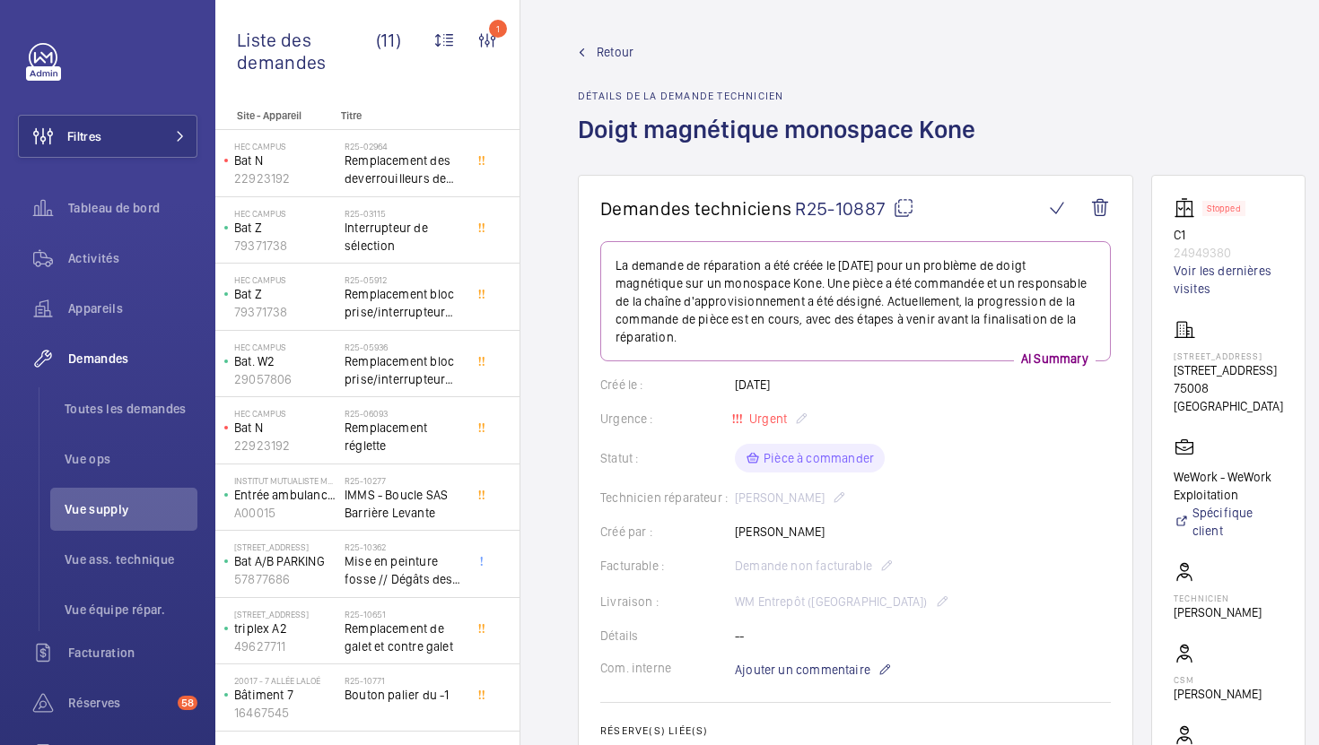
click at [902, 219] on span "R25-10887" at bounding box center [854, 208] width 119 height 22
drag, startPoint x: 1257, startPoint y: 391, endPoint x: 1171, endPoint y: 374, distance: 87.8
click at [1171, 374] on wm-front-card "Stopped C1 24949380 Voir les dernières visites [STREET_ADDRESS][GEOGRAPHIC_DATA…" at bounding box center [1228, 509] width 154 height 668
copy p "[STREET_ADDRESS]"
